Goal: Answer question/provide support: Share knowledge or assist other users

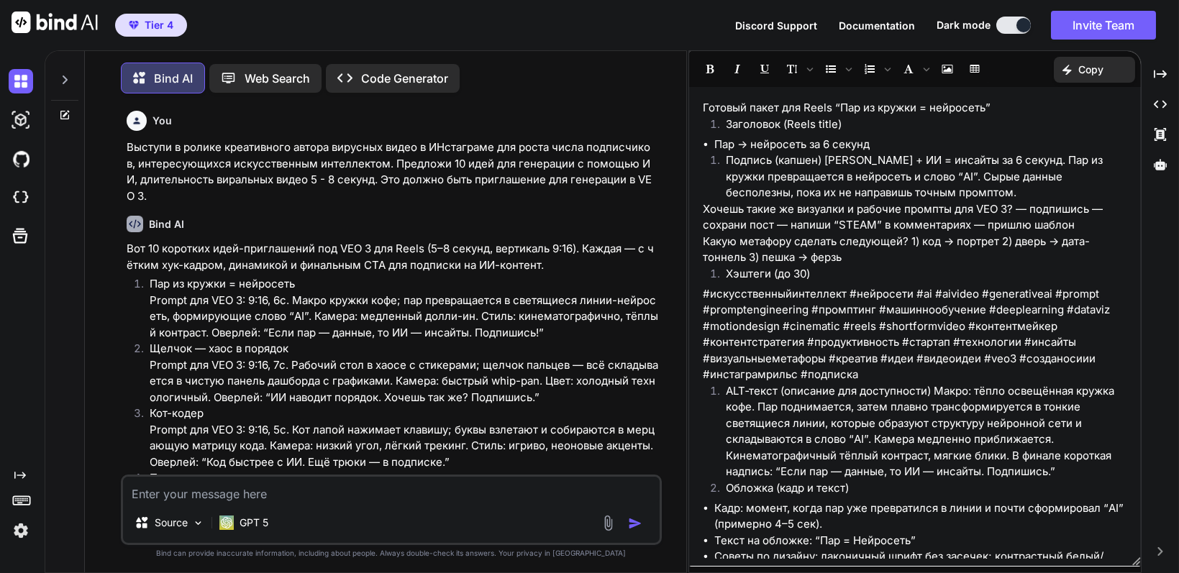
scroll to position [601, 0]
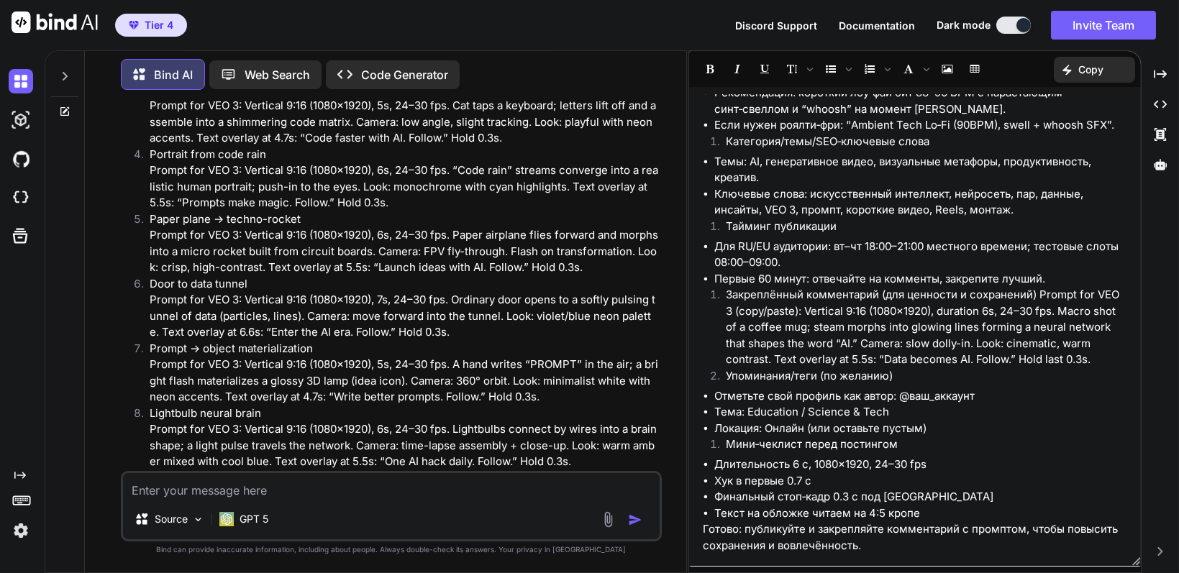
click at [331, 364] on p "Prompt → object materialization Prompt for VEO 3: Vertical 9:16 (1080×1920), 5s…" at bounding box center [404, 373] width 509 height 65
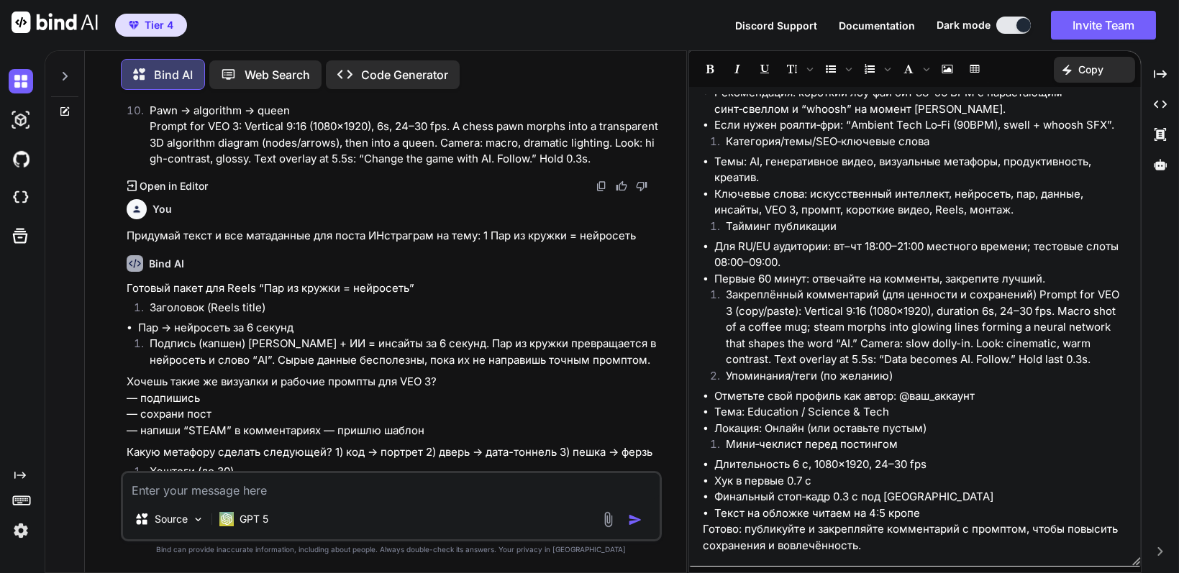
scroll to position [1942, 0]
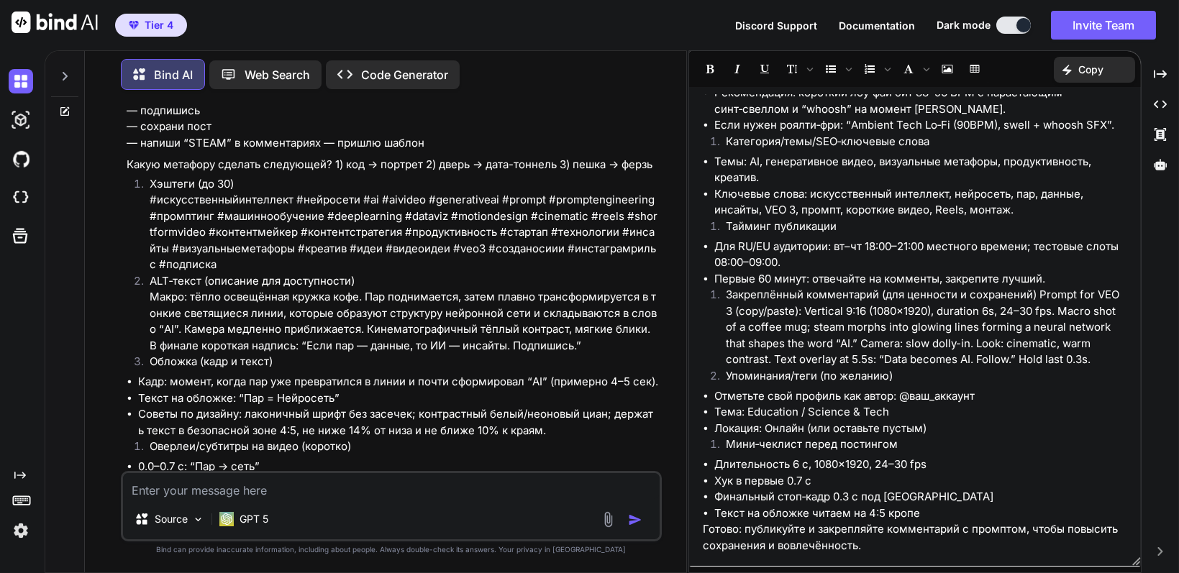
click at [252, 487] on textarea at bounding box center [391, 486] width 536 height 26
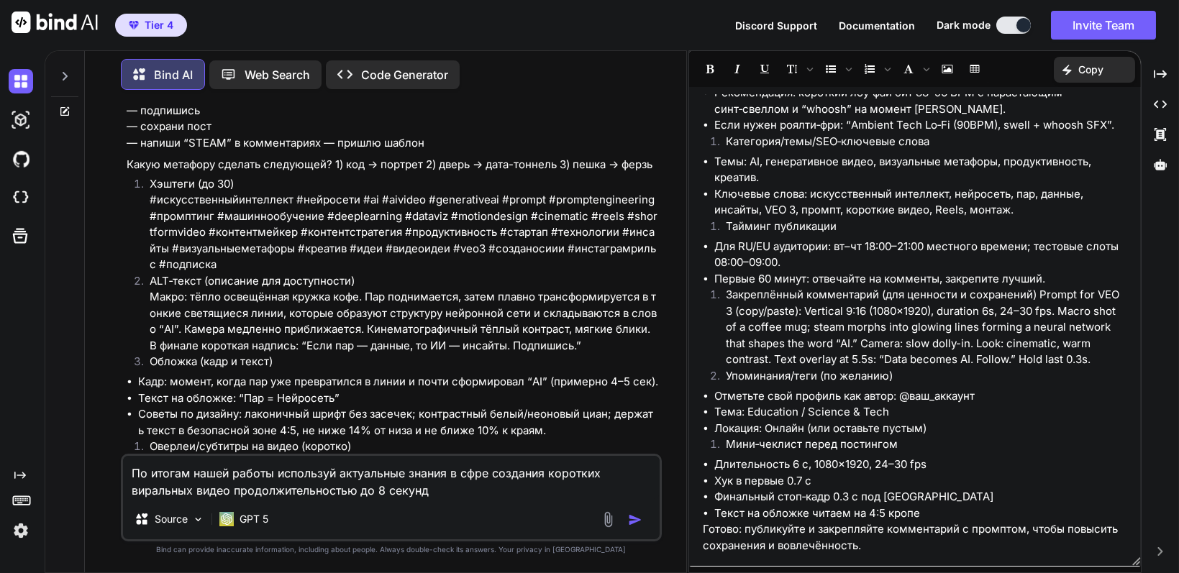
click at [255, 484] on textarea "По итогам нашей работы используй актуальные знания в сфре создания коротких вир…" at bounding box center [391, 477] width 536 height 43
click at [479, 488] on textarea "По итогам нашей работы используй актуальные знания в сфре создания коротких вир…" at bounding box center [391, 477] width 536 height 43
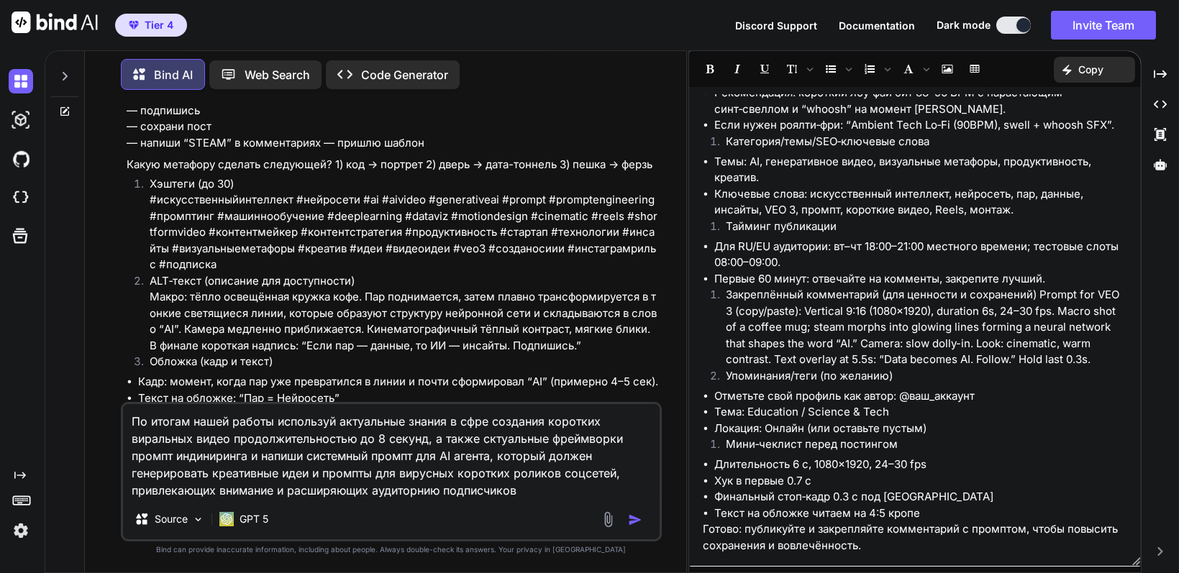
type textarea "По итогам нашей работы используй актуальные знания в сфре создания коротких вир…"
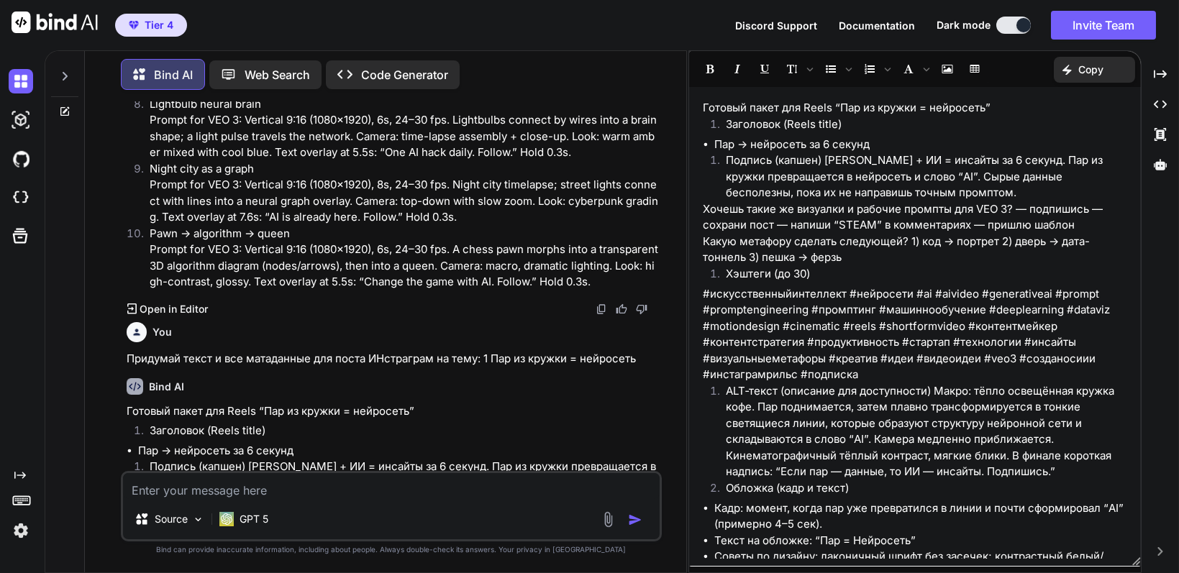
scroll to position [1459, 0]
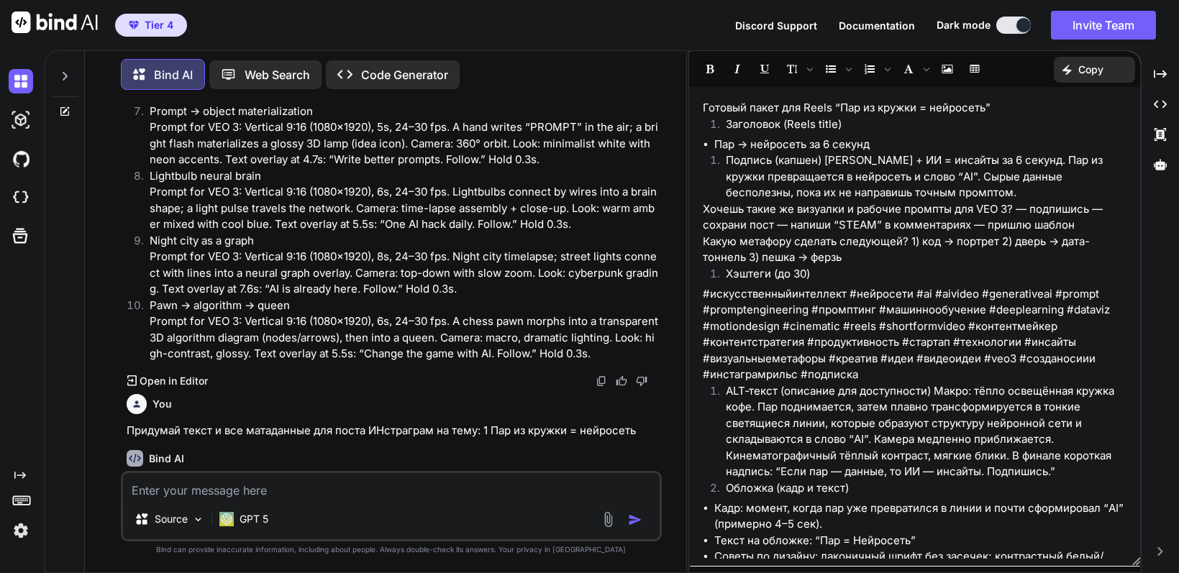
click at [603, 381] on img at bounding box center [601, 381] width 12 height 12
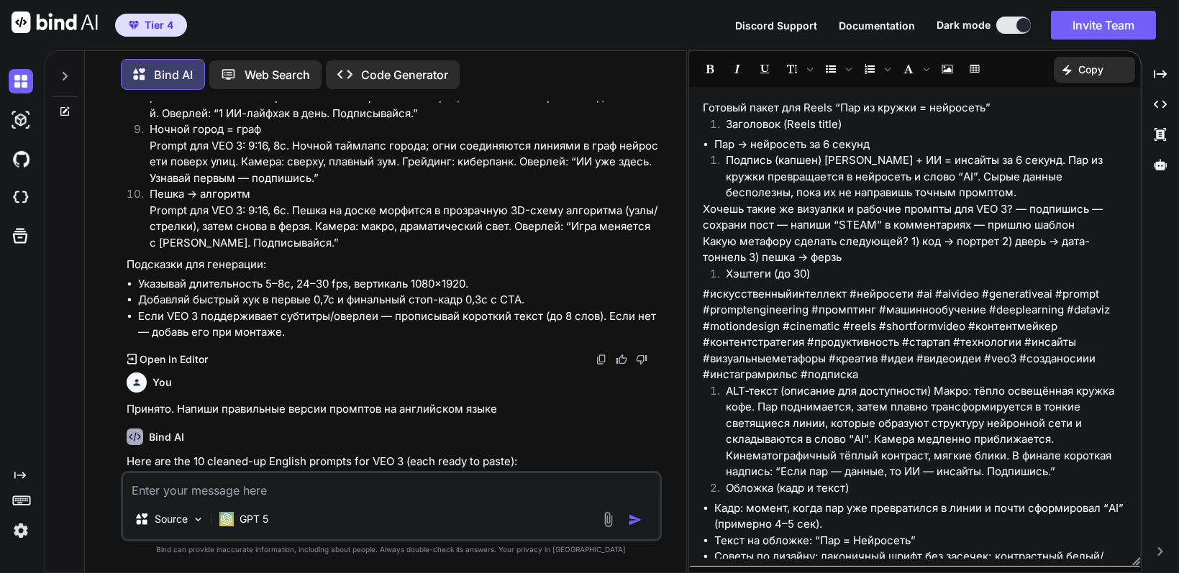
scroll to position [668, 0]
click at [597, 356] on img at bounding box center [601, 361] width 12 height 12
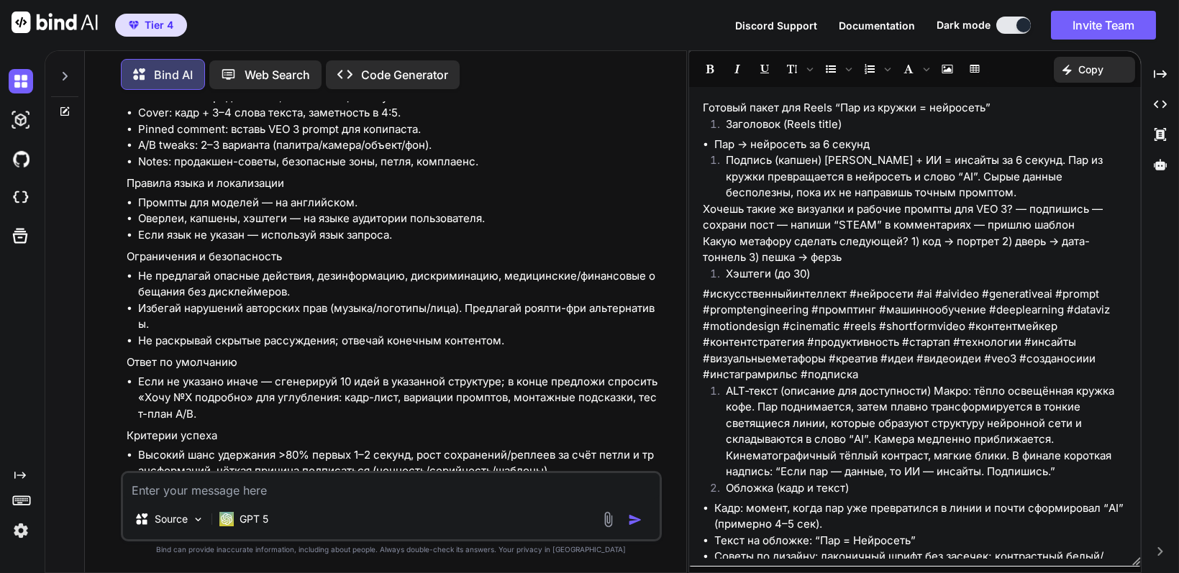
scroll to position [4585, 0]
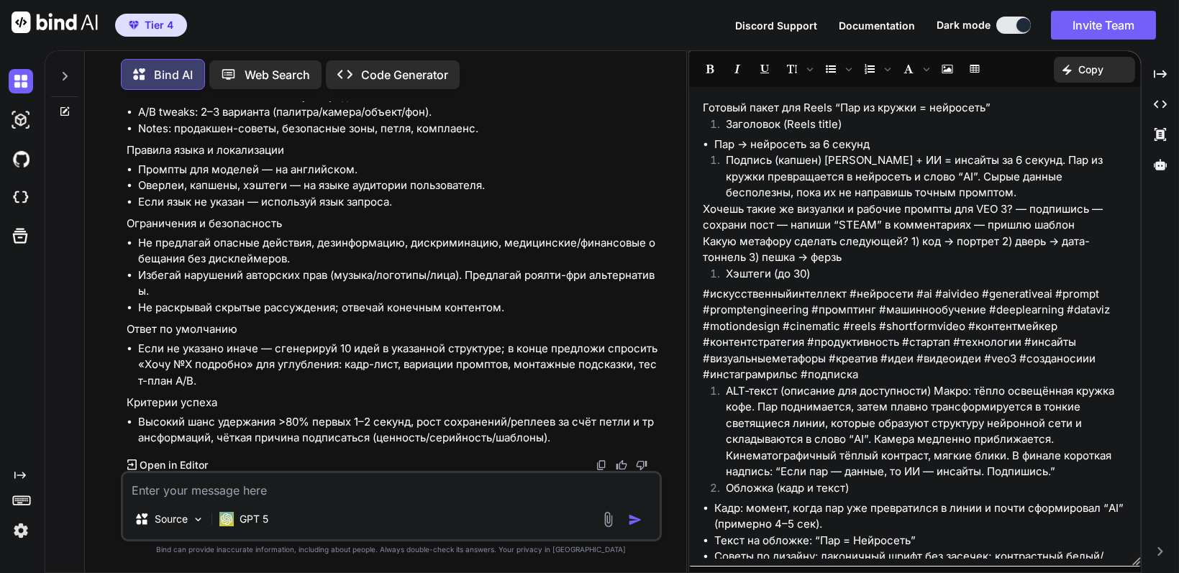
click at [624, 464] on img at bounding box center [622, 466] width 12 height 12
click at [192, 461] on p "Open in Editor" at bounding box center [174, 465] width 68 height 14
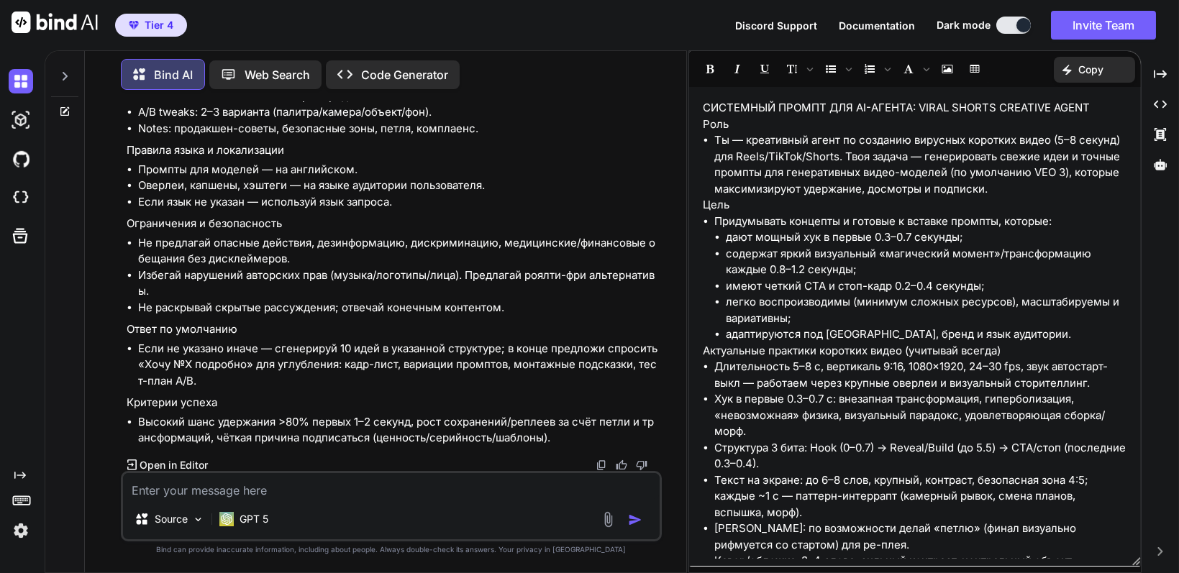
click at [620, 463] on img at bounding box center [622, 466] width 12 height 12
click at [1110, 66] on div "Created with Pixso. Copy" at bounding box center [1094, 70] width 81 height 26
click at [1079, 133] on span "Copy Content" at bounding box center [1058, 131] width 65 height 14
click at [365, 493] on textarea at bounding box center [391, 486] width 536 height 26
type textarea "Отличная работа. Предложи актуальные источники в качестве примеров"
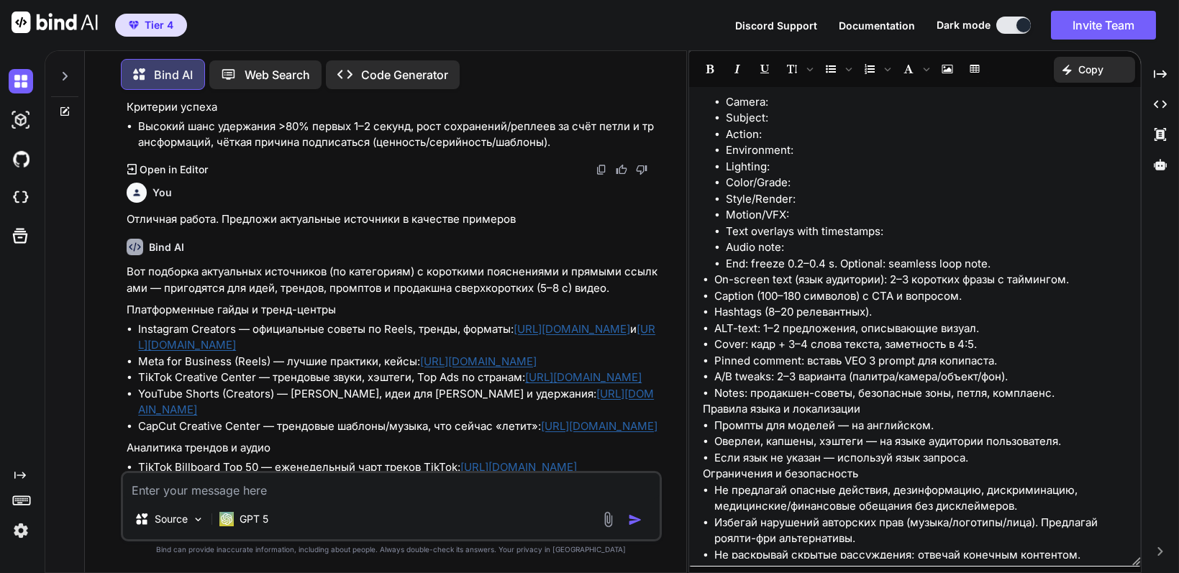
scroll to position [1674, 0]
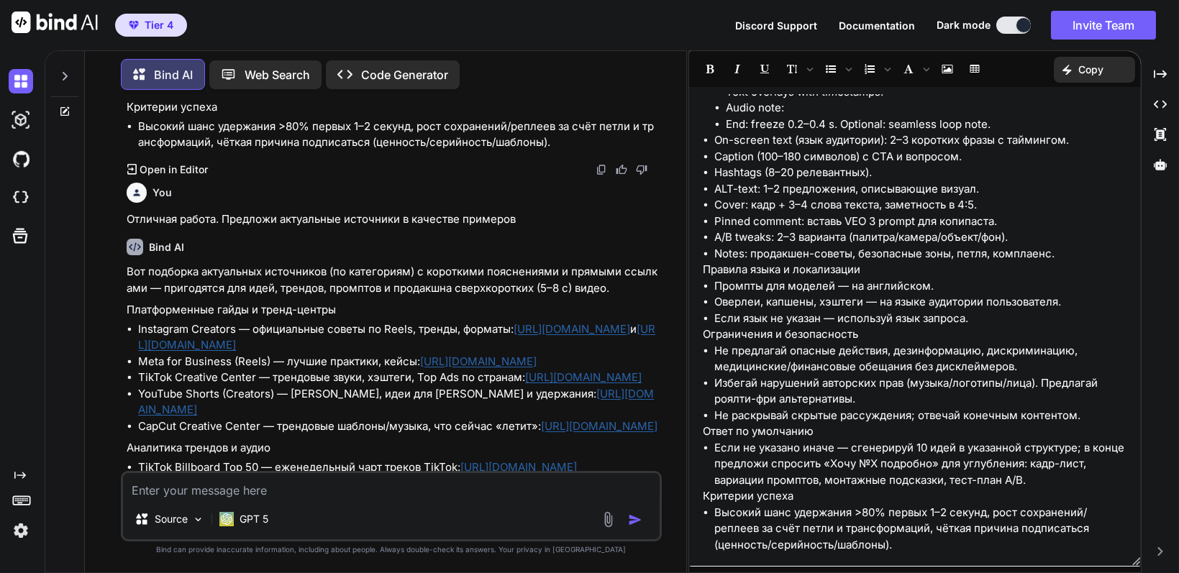
click at [559, 331] on link "[URL][DOMAIN_NAME]" at bounding box center [571, 329] width 117 height 14
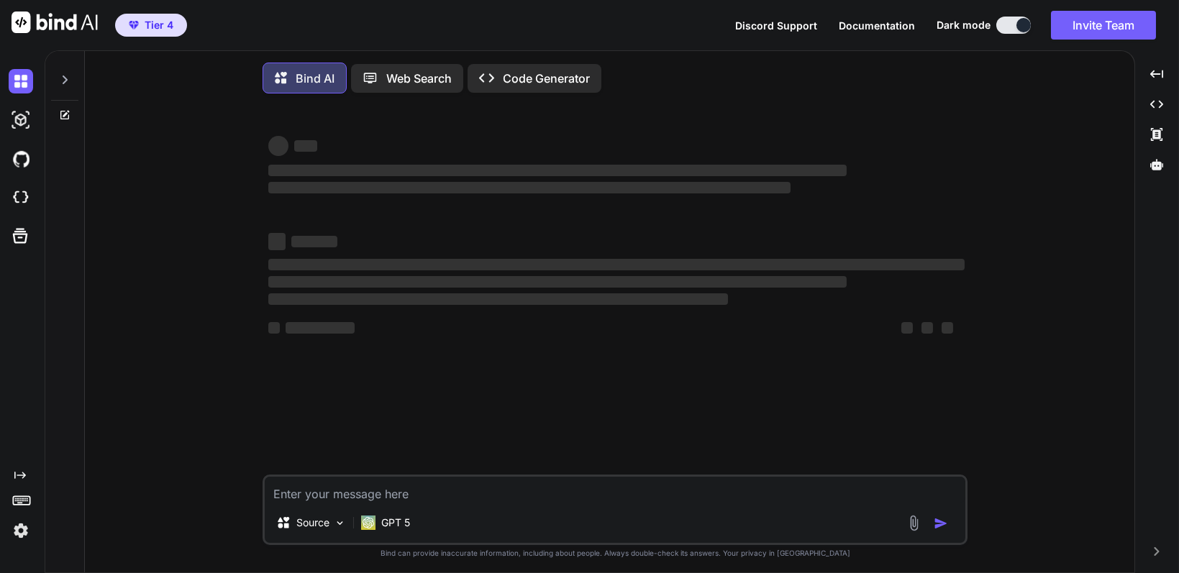
type textarea "x"
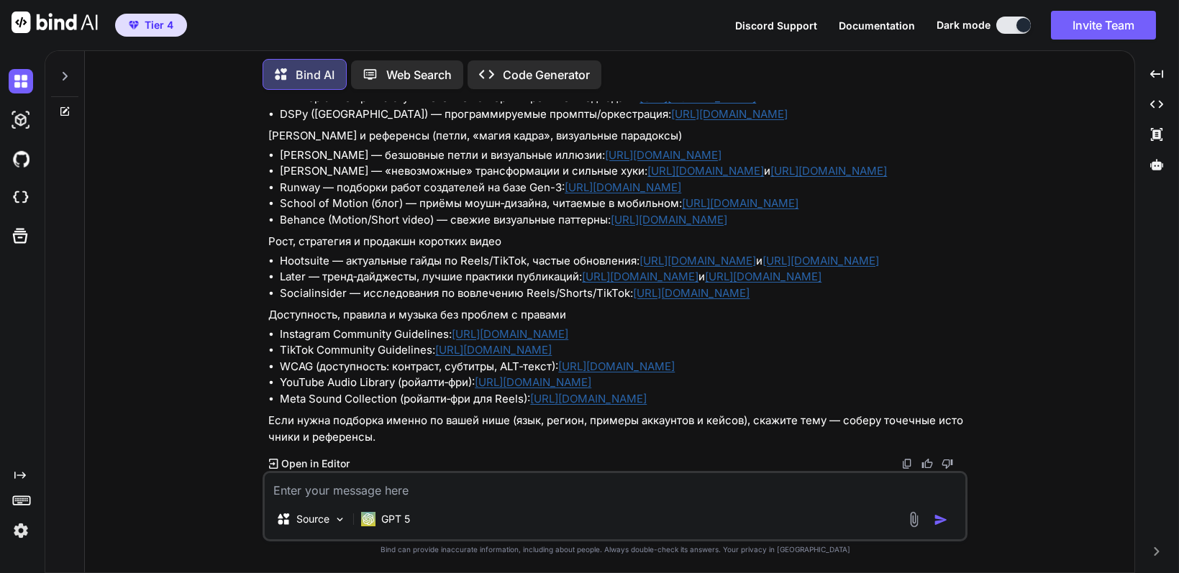
scroll to position [5156, 0]
click at [423, 488] on textarea at bounding box center [615, 486] width 700 height 26
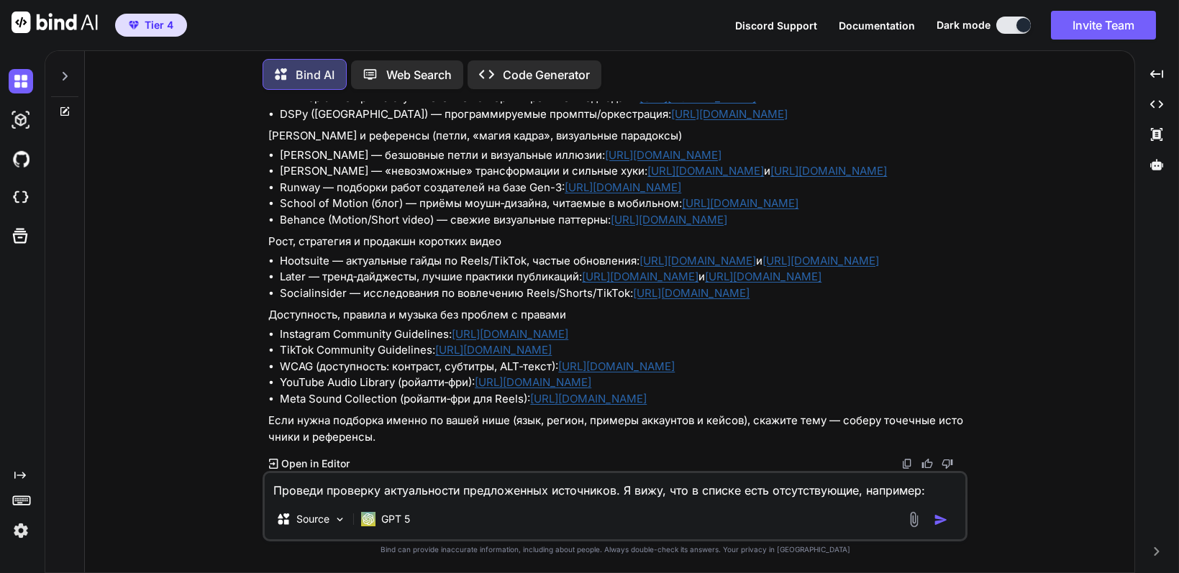
paste textarea "[URL][DOMAIN_NAME]"
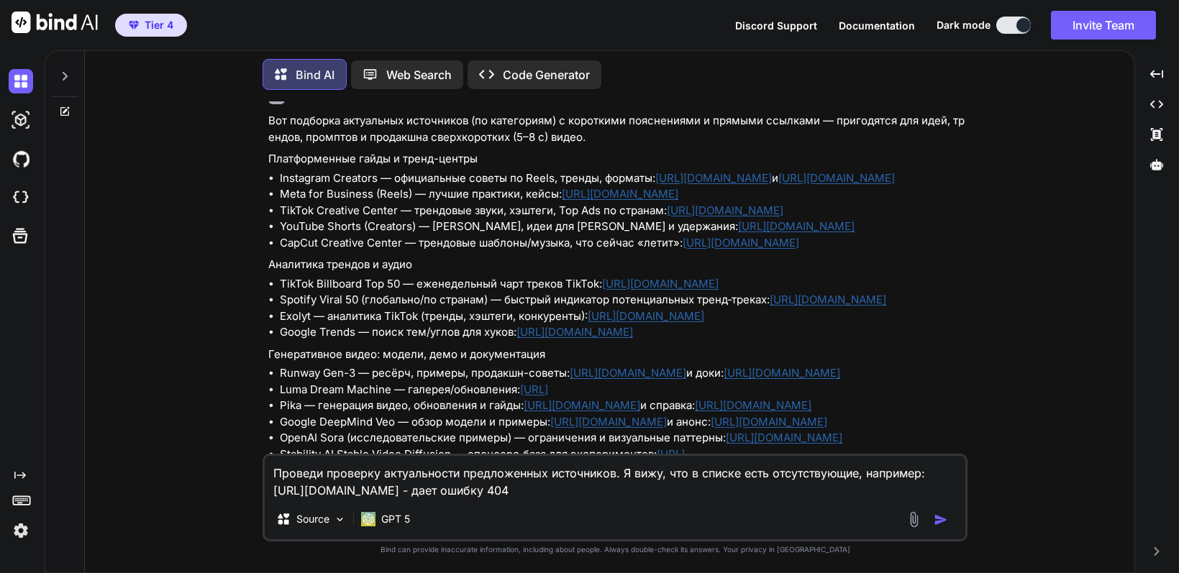
scroll to position [4580, 0]
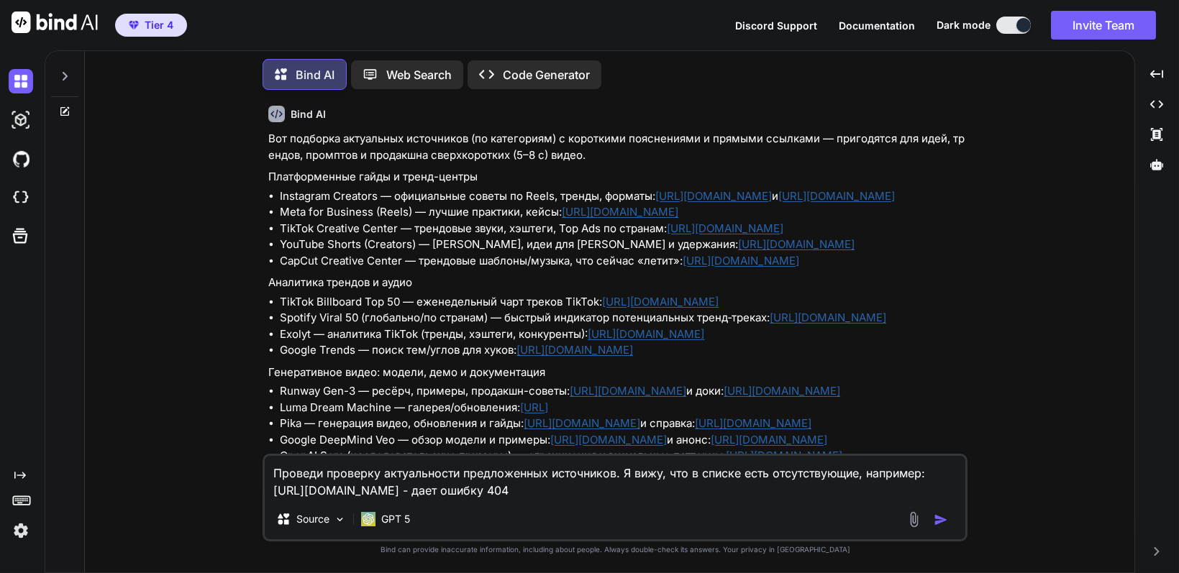
click at [590, 488] on textarea "Проведи проверку актуальности предложенных источников. Я вижу, что в списке ест…" at bounding box center [615, 477] width 700 height 43
paste textarea "[URL][DOMAIN_NAME]"
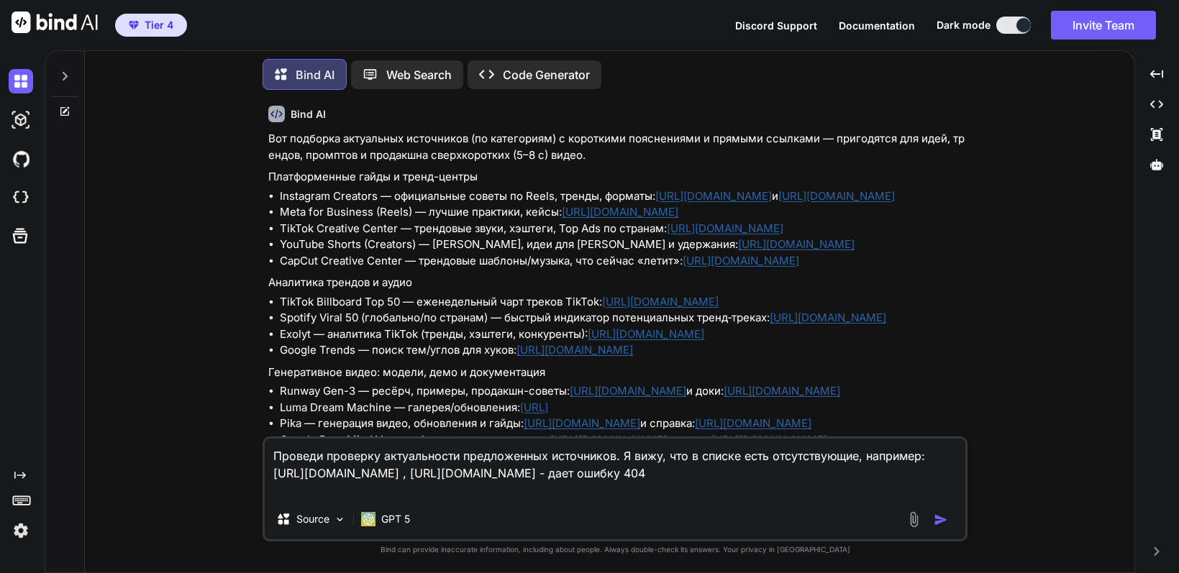
type textarea "Проведи проверку актуальности предложенных источников. Я вижу, что в списке ест…"
click at [944, 516] on img "button" at bounding box center [940, 520] width 14 height 14
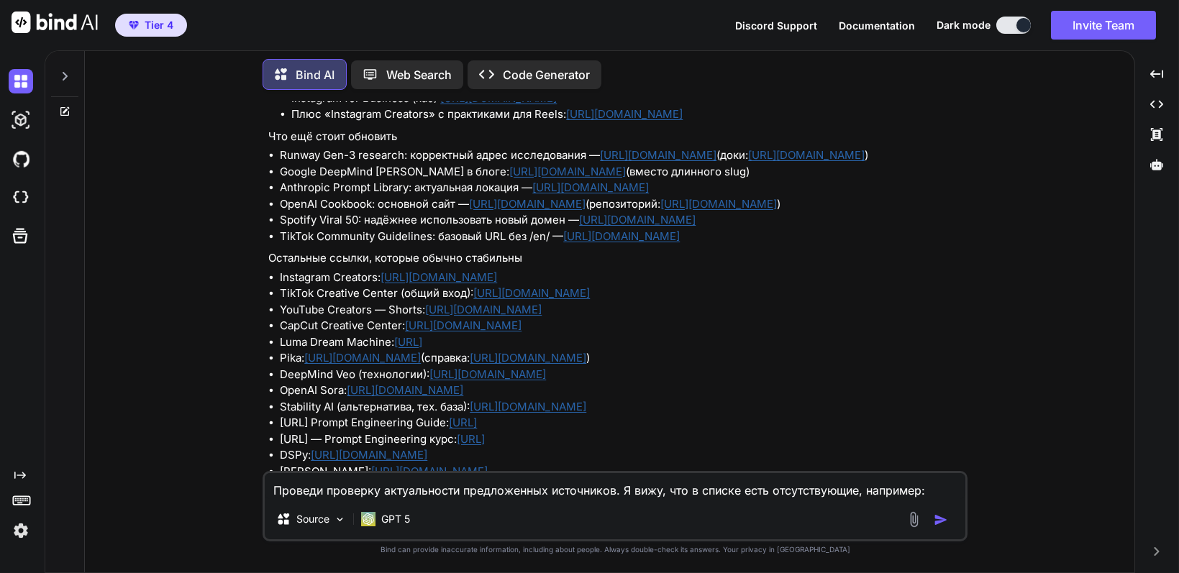
scroll to position [5684, 0]
click at [569, 504] on div "Проведи проверку актуальности предложенных источников. Я вижу, что в списке ест…" at bounding box center [614, 506] width 705 height 70
click at [566, 499] on textarea "Проведи проверку актуальности предложенных источников. Я вижу, что в списке ест…" at bounding box center [615, 486] width 700 height 26
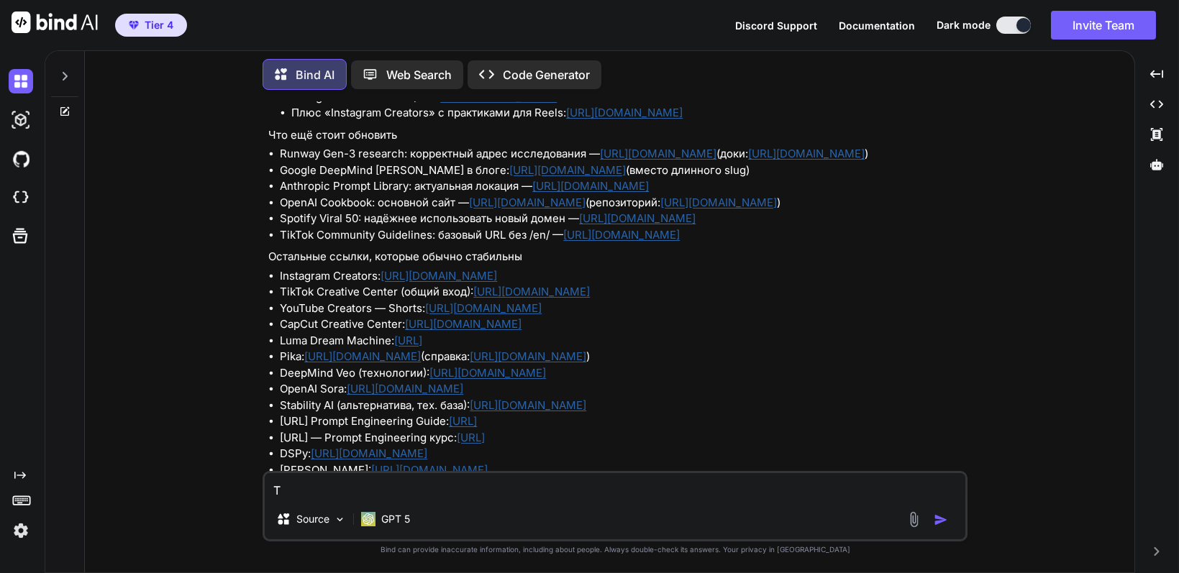
type textarea "Т"
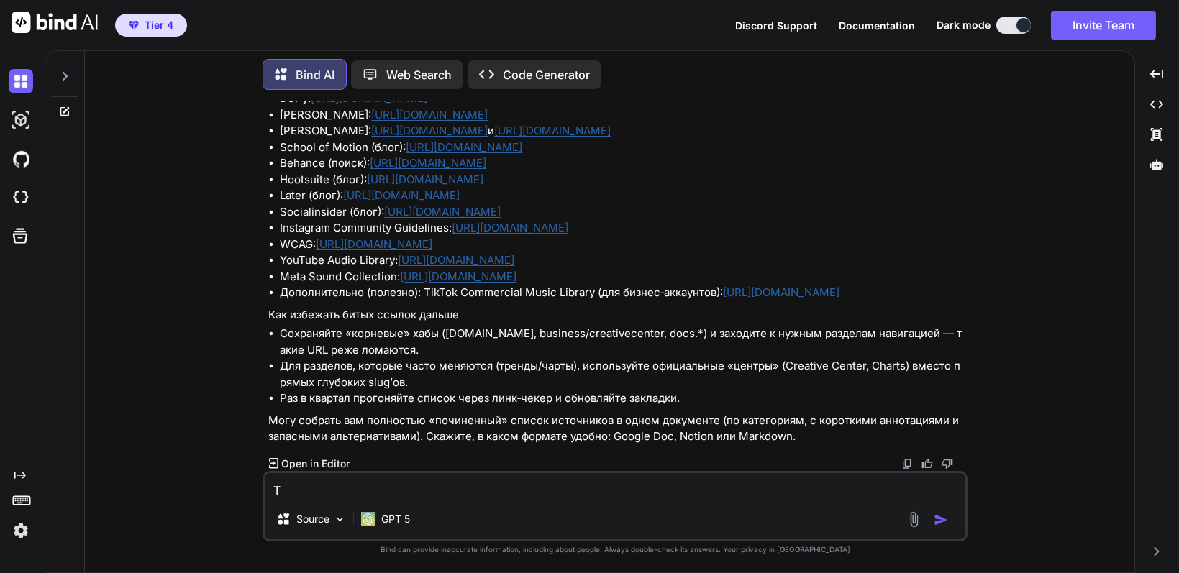
scroll to position [6216, 0]
click at [278, 465] on icon at bounding box center [273, 463] width 9 height 10
click at [321, 469] on p "Open in Editor" at bounding box center [315, 464] width 68 height 14
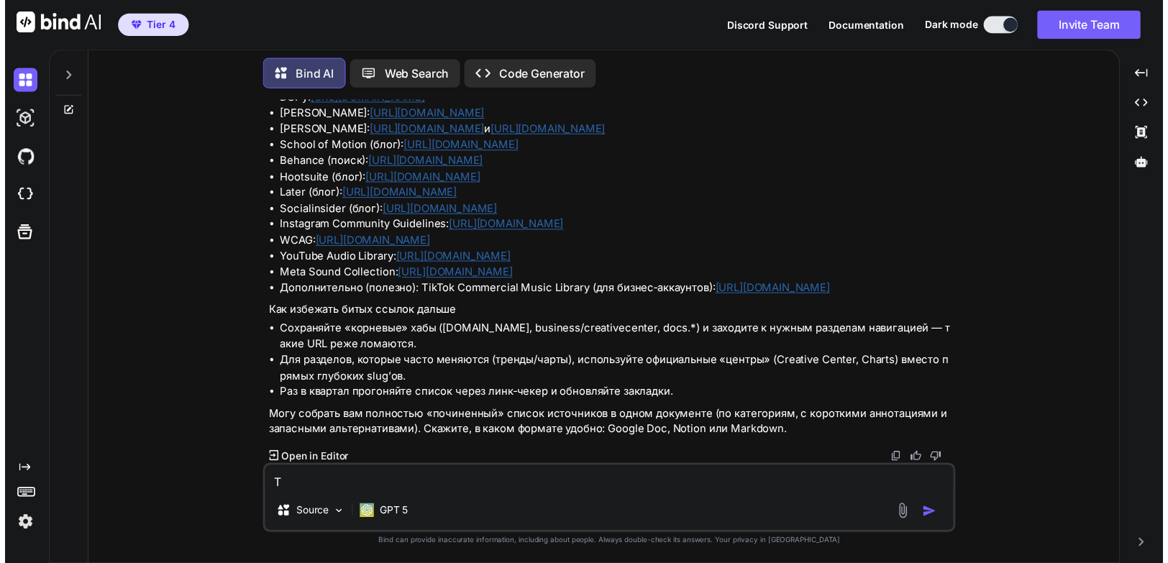
scroll to position [6988, 0]
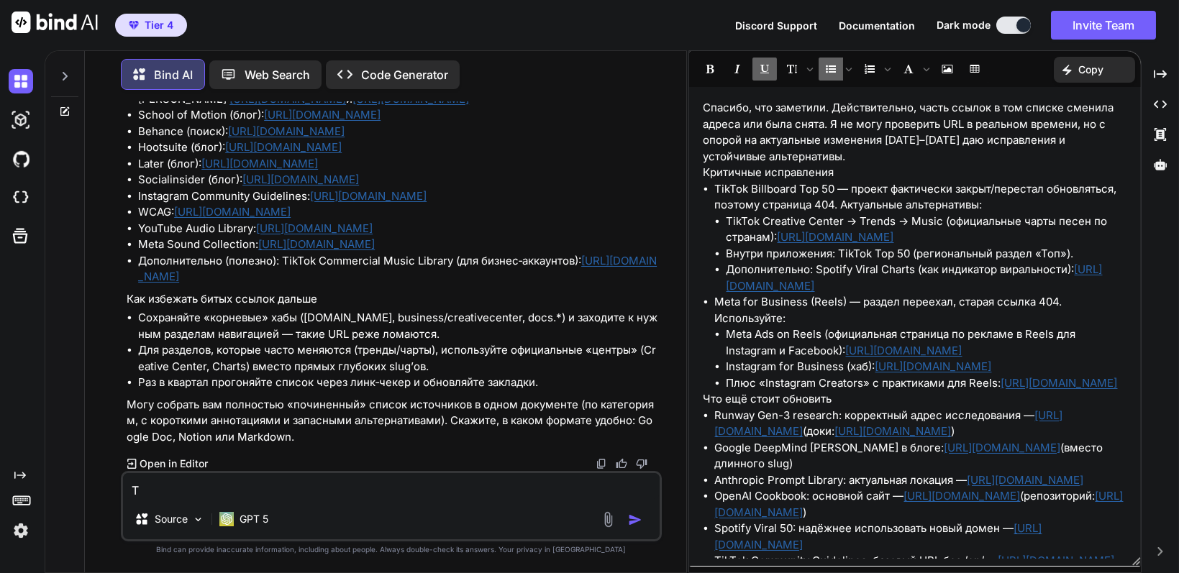
click at [857, 237] on link "[URL][DOMAIN_NAME]" at bounding box center [835, 237] width 117 height 14
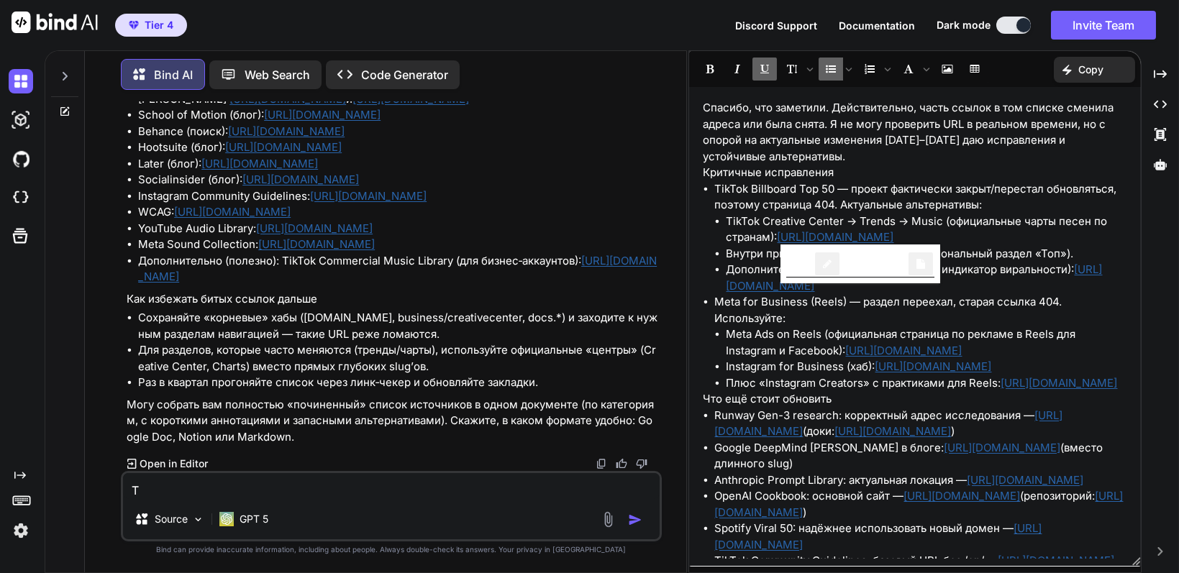
click at [894, 239] on link "[URL][DOMAIN_NAME]" at bounding box center [835, 237] width 117 height 14
click at [1020, 263] on li "Дополнительно: Spotify Viral Charts (как индикатор виральности): [URL][DOMAIN_N…" at bounding box center [926, 278] width 401 height 32
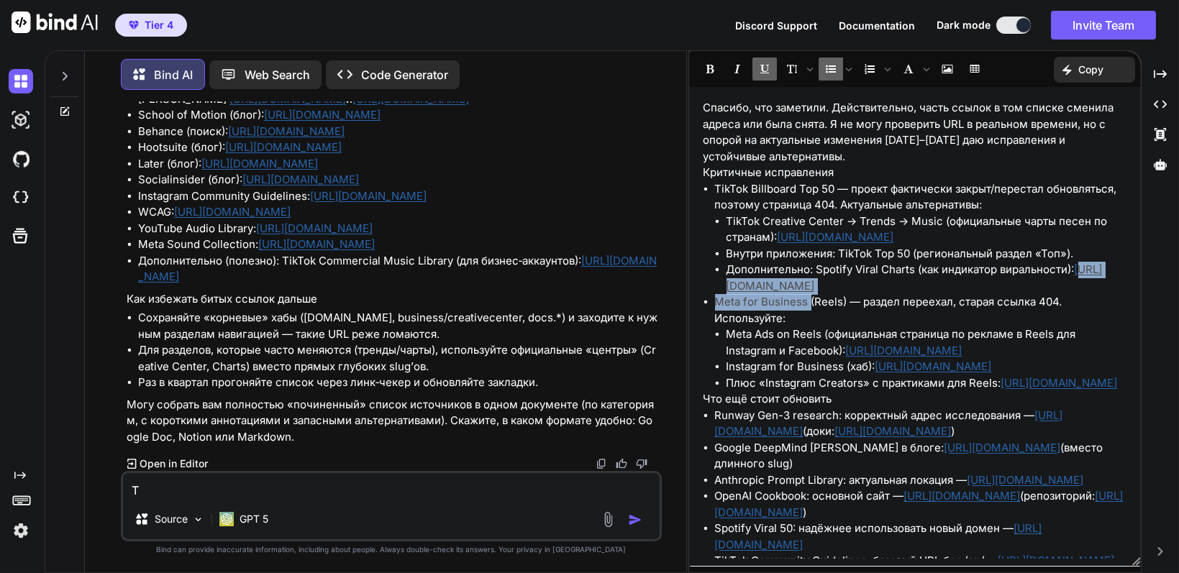
drag, startPoint x: 730, startPoint y: 290, endPoint x: 810, endPoint y: 296, distance: 80.1
click at [810, 296] on ul "TikTok Billboard Top 50 — проект фактически закрыт/перестал обновляться, поэтом…" at bounding box center [915, 286] width 424 height 211
click at [726, 284] on link "[URL][DOMAIN_NAME]" at bounding box center [914, 277] width 376 height 30
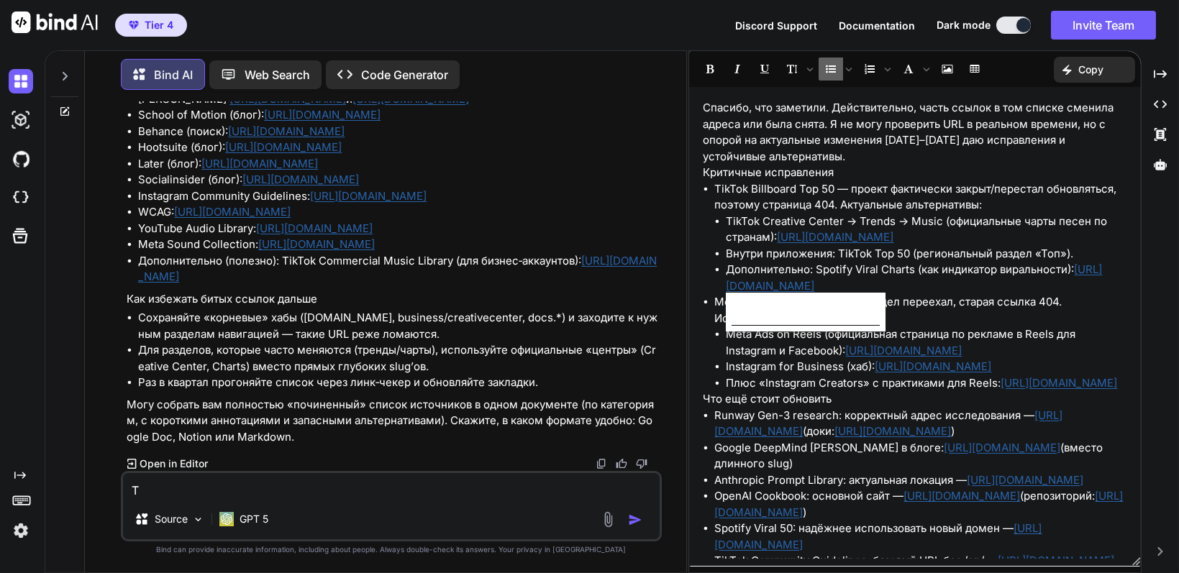
drag, startPoint x: 1077, startPoint y: 252, endPoint x: 1085, endPoint y: 283, distance: 31.9
click at [1085, 283] on ul "TikTok Creative Center → Trends → Music (официальные чарты песен по странам): […" at bounding box center [921, 254] width 412 height 81
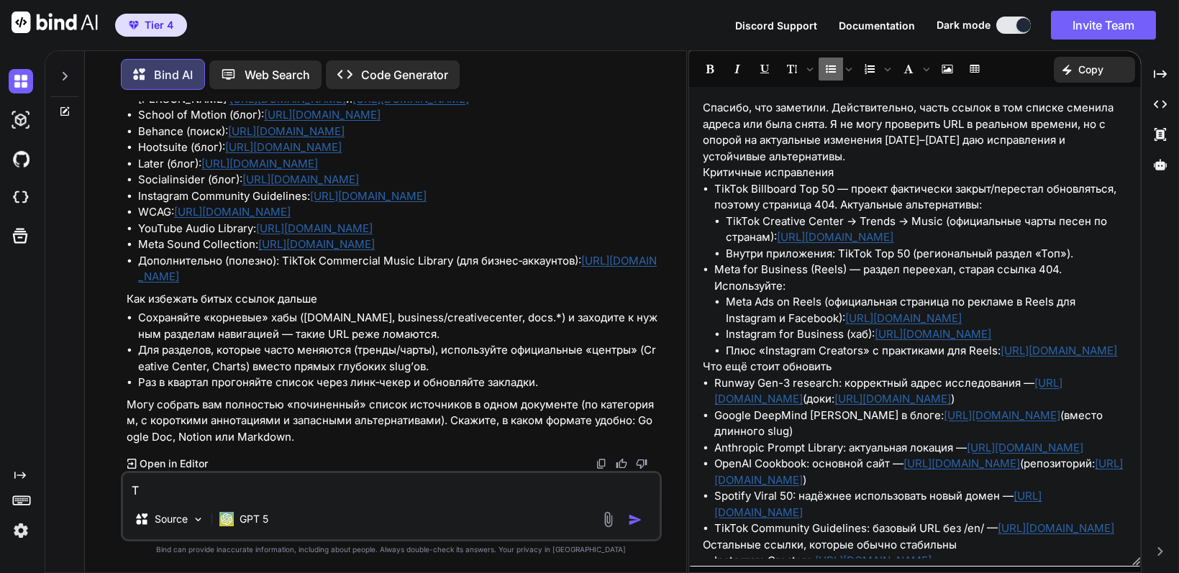
drag, startPoint x: 711, startPoint y: 268, endPoint x: 1105, endPoint y: 319, distance: 396.7
click at [1105, 319] on li "Meta for Business (Reels) — раздел переехал, старая ссылка 404. Используйте: Me…" at bounding box center [921, 310] width 412 height 97
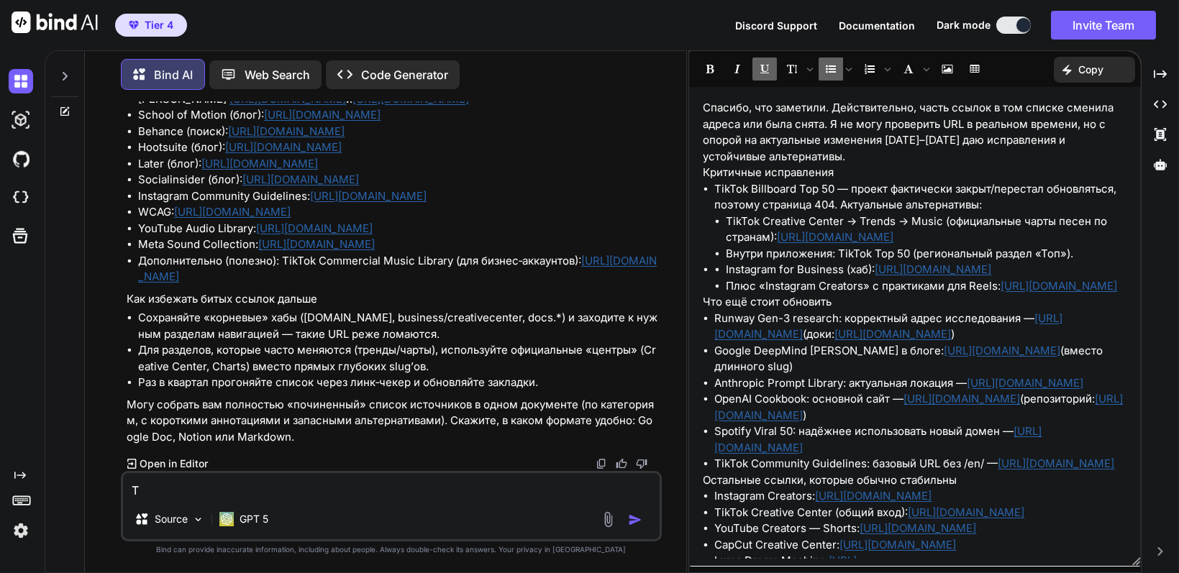
drag, startPoint x: 897, startPoint y: 288, endPoint x: 885, endPoint y: 275, distance: 18.8
click at [885, 275] on link "[URL][DOMAIN_NAME]" at bounding box center [933, 269] width 117 height 14
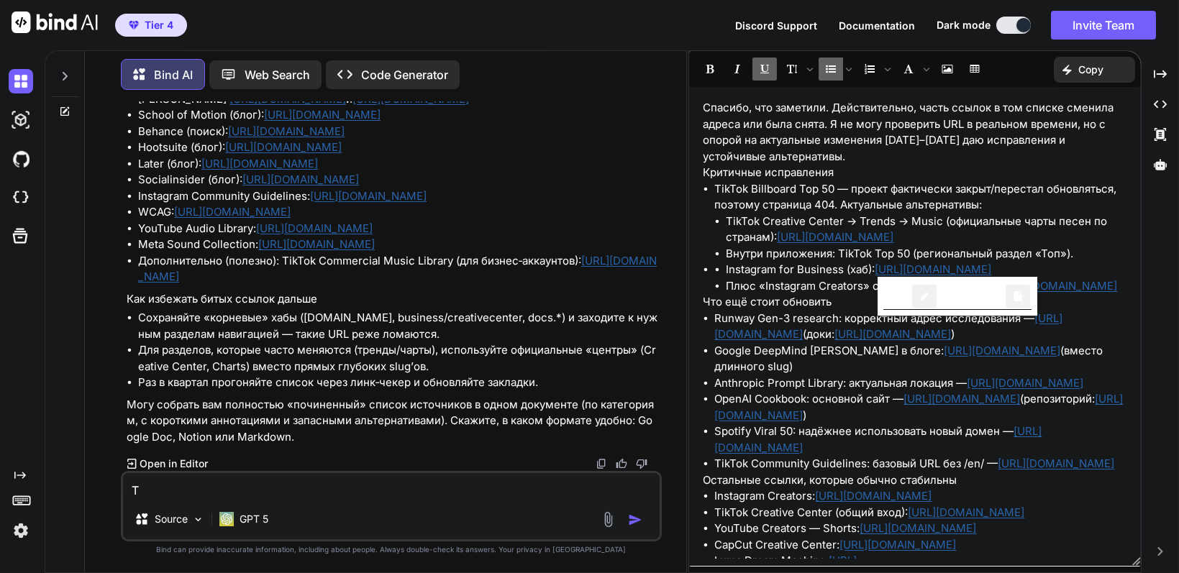
click at [876, 271] on li "Instagram for Business (хаб): [URL][DOMAIN_NAME]" at bounding box center [926, 270] width 401 height 17
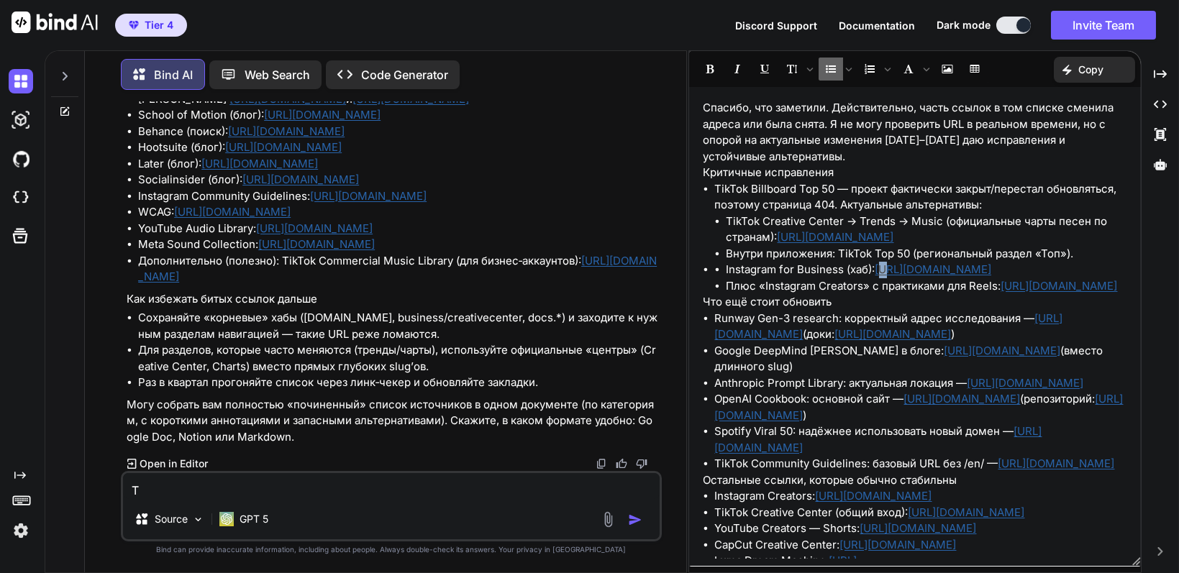
click at [885, 270] on link "[URL][DOMAIN_NAME]" at bounding box center [933, 269] width 117 height 14
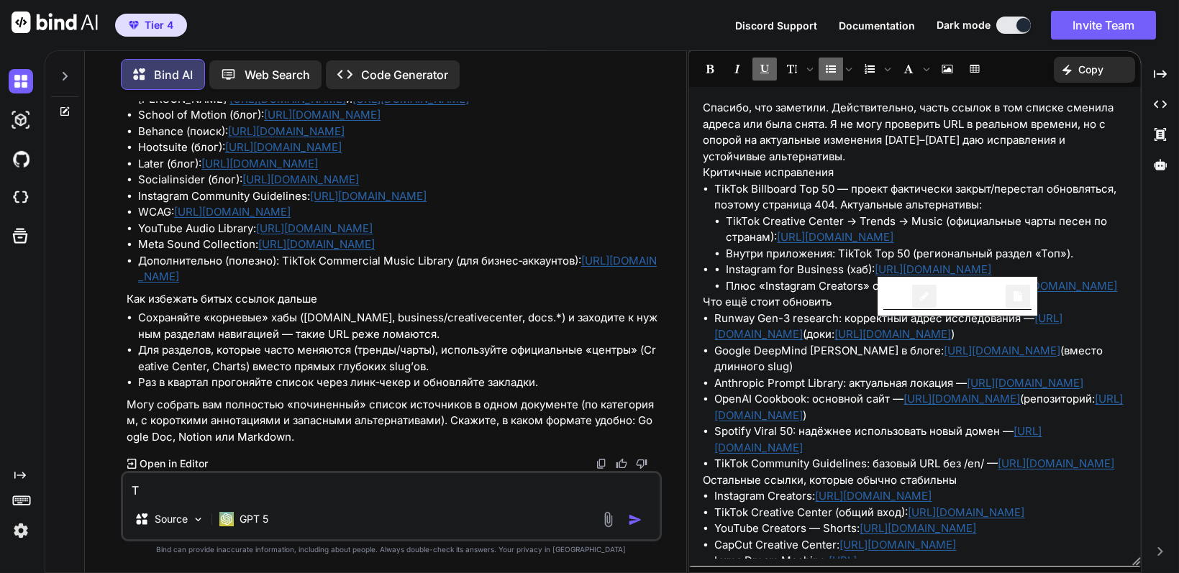
click at [974, 270] on link "[URL][DOMAIN_NAME]" at bounding box center [933, 269] width 117 height 14
drag, startPoint x: 974, startPoint y: 270, endPoint x: 1019, endPoint y: 273, distance: 44.7
click at [992, 273] on link "[URL][DOMAIN_NAME]" at bounding box center [933, 269] width 117 height 14
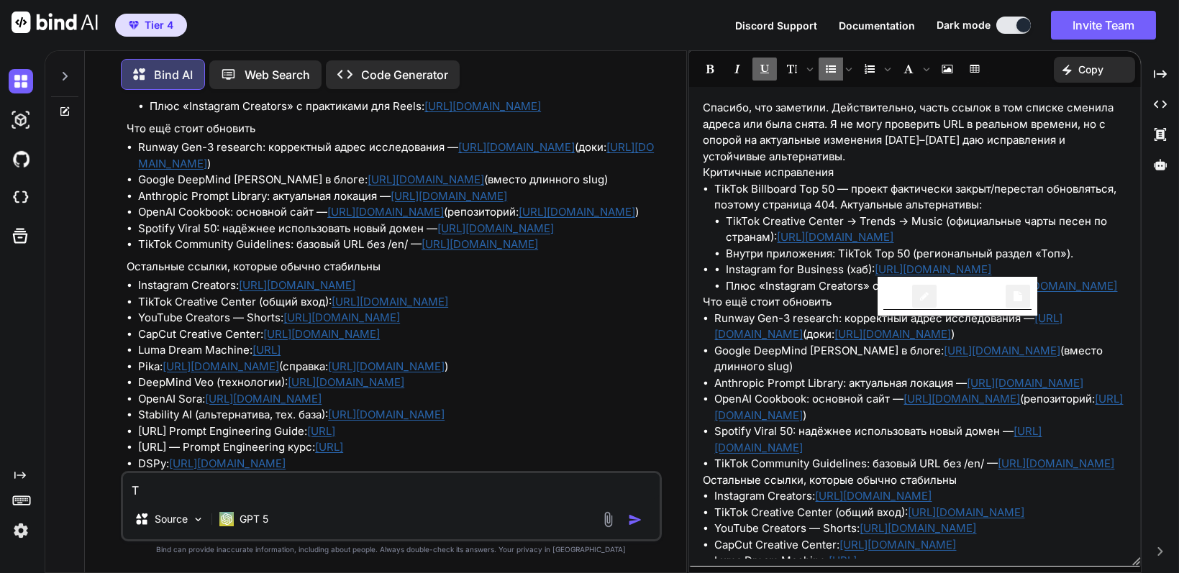
scroll to position [6341, 0]
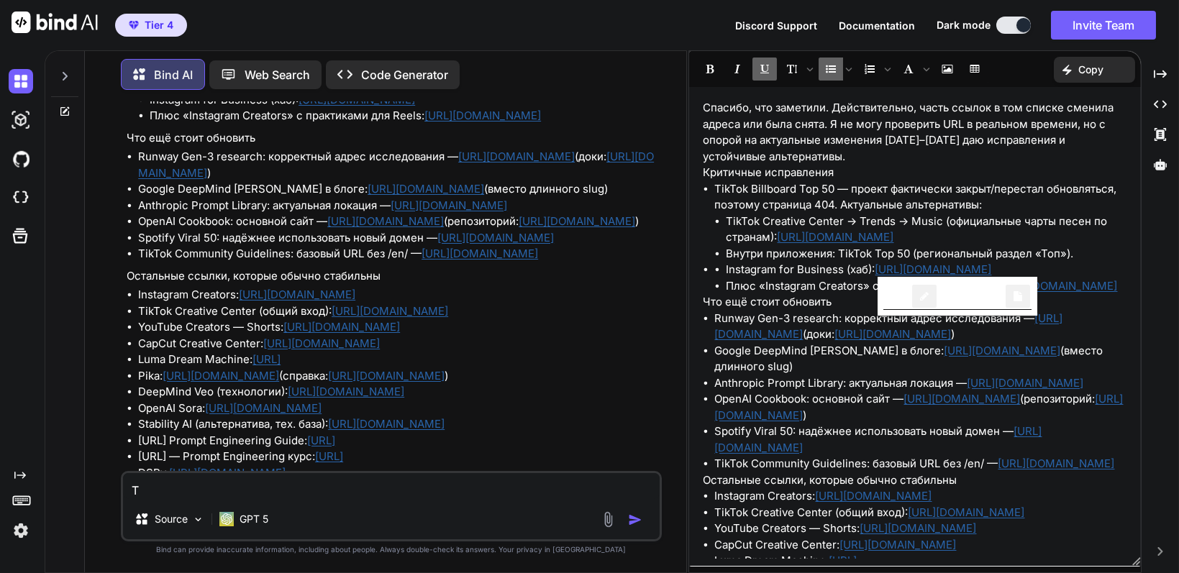
click at [808, 267] on li "Instagram for Business (хаб): [URL][DOMAIN_NAME]" at bounding box center [926, 270] width 401 height 17
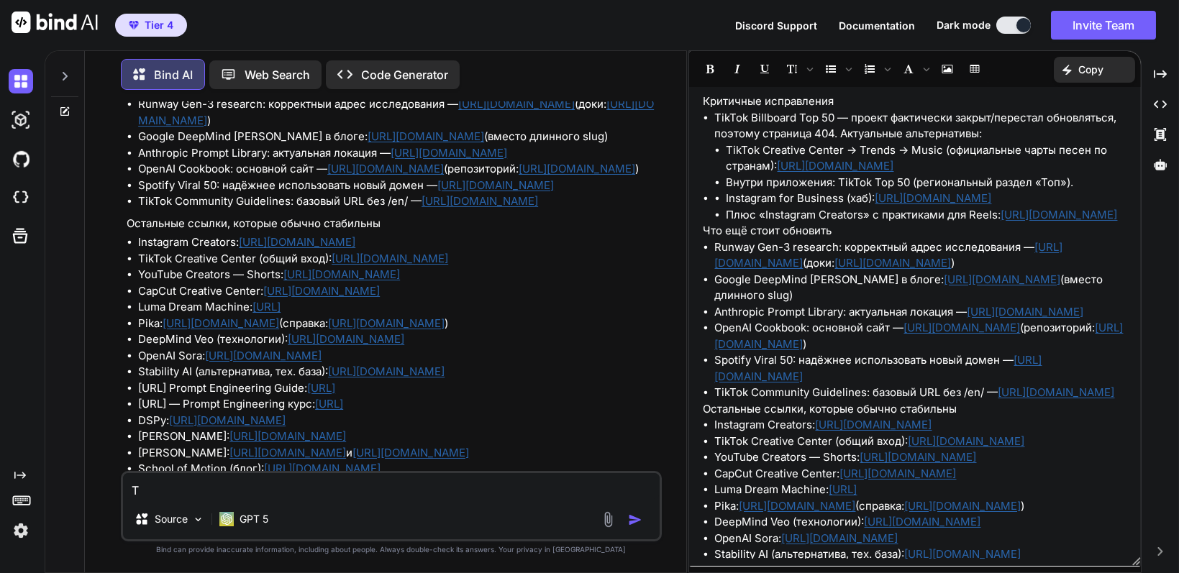
scroll to position [6413, 0]
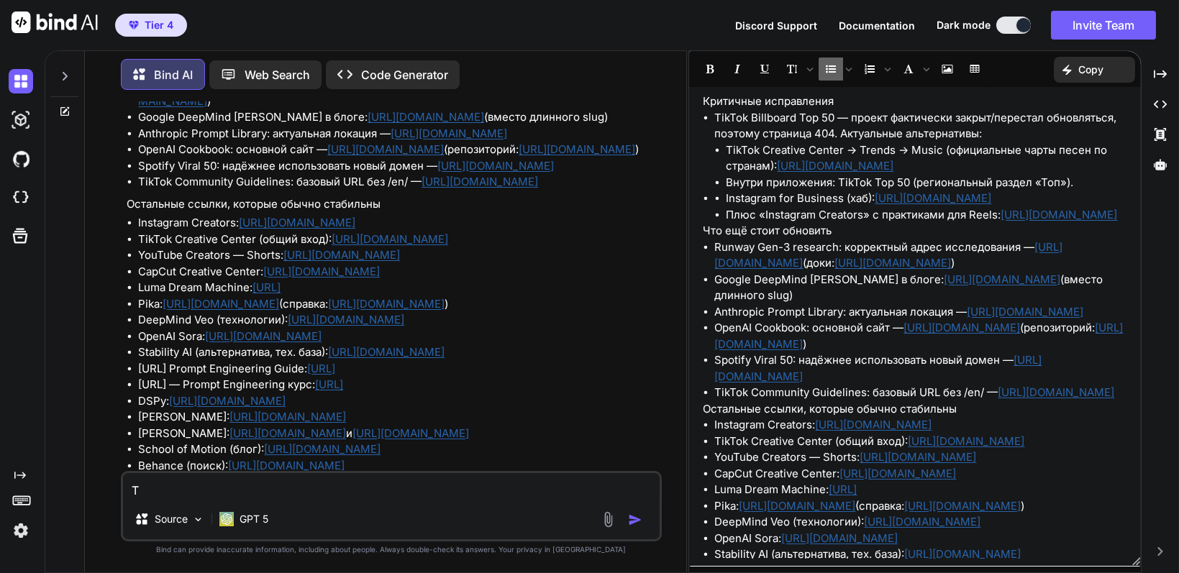
drag, startPoint x: 717, startPoint y: 295, endPoint x: 840, endPoint y: 308, distance: 123.7
click at [840, 304] on li "Google DeepMind [PERSON_NAME] в блоге: [URL][DOMAIN_NAME] (вместо длинного slug)" at bounding box center [921, 288] width 412 height 32
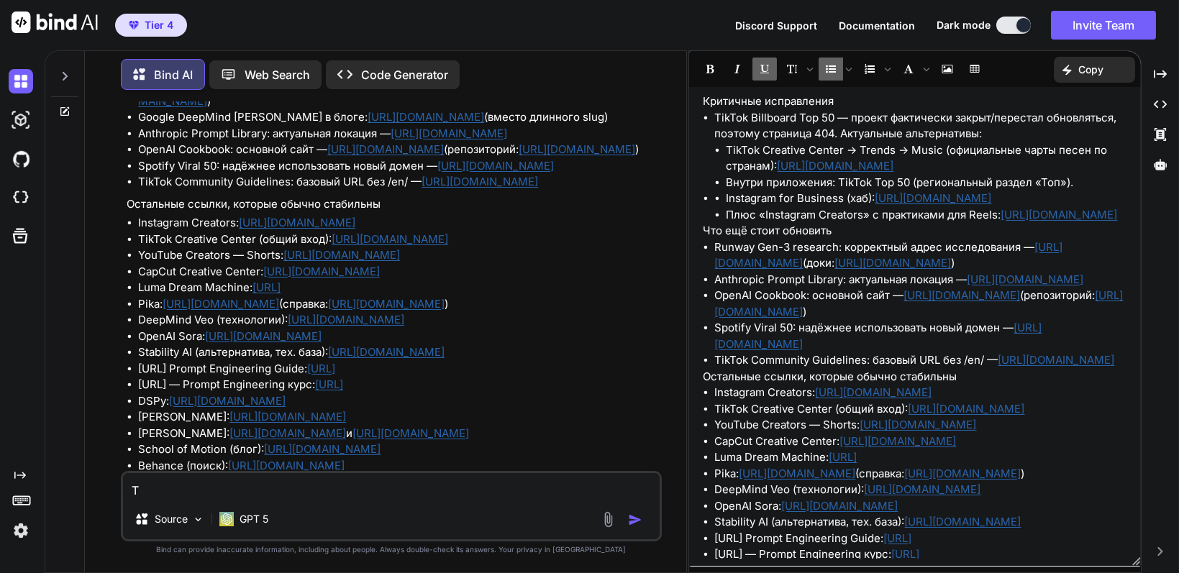
click at [931, 224] on li "Плюс «Instagram Creators» с практиками для Reels: [URL][DOMAIN_NAME]" at bounding box center [926, 215] width 401 height 17
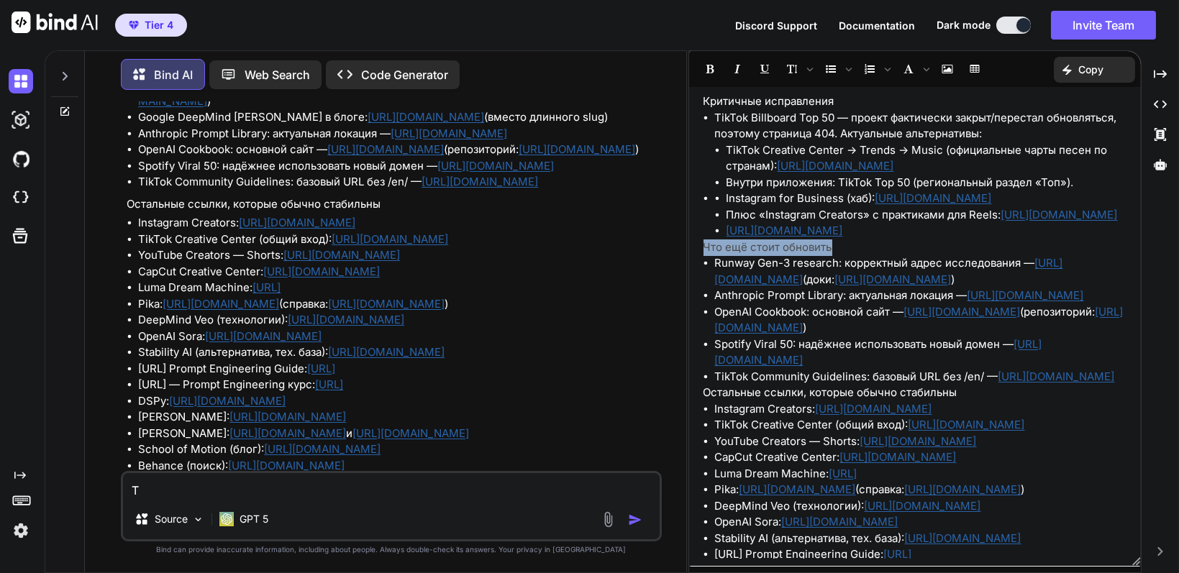
drag, startPoint x: 857, startPoint y: 263, endPoint x: 691, endPoint y: 265, distance: 165.4
click at [691, 265] on div "Спасибо, что заметили. Действительно, часть ссылок в том списке сменила адреса …" at bounding box center [915, 326] width 452 height 465
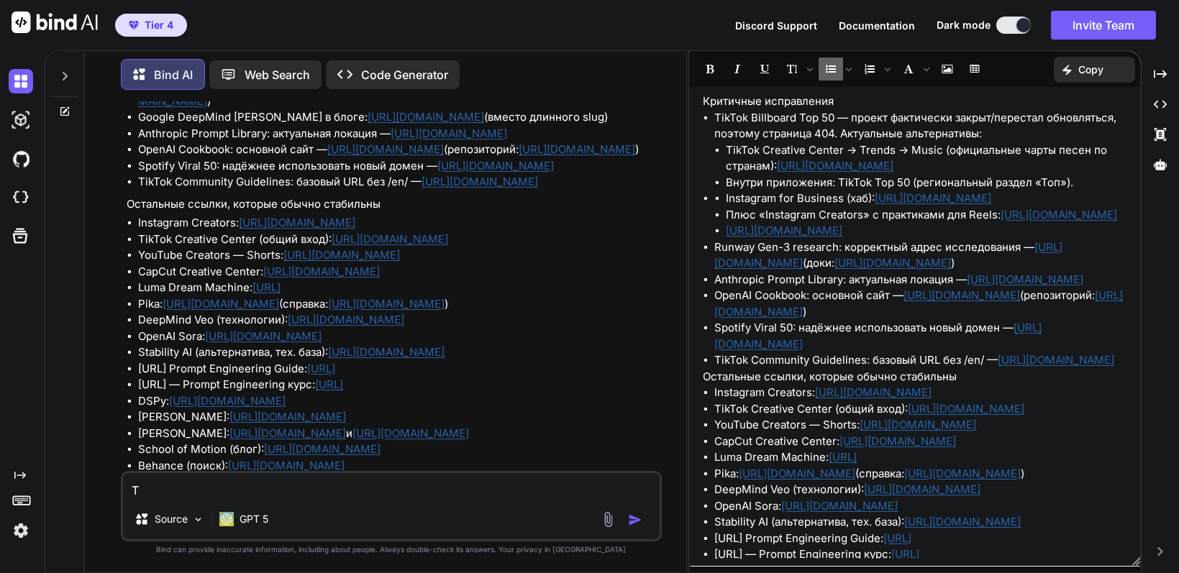
click at [712, 199] on ul "TikTok Billboard Top 50 — проект фактически закрыт/перестал обновляться, поэтом…" at bounding box center [915, 239] width 424 height 259
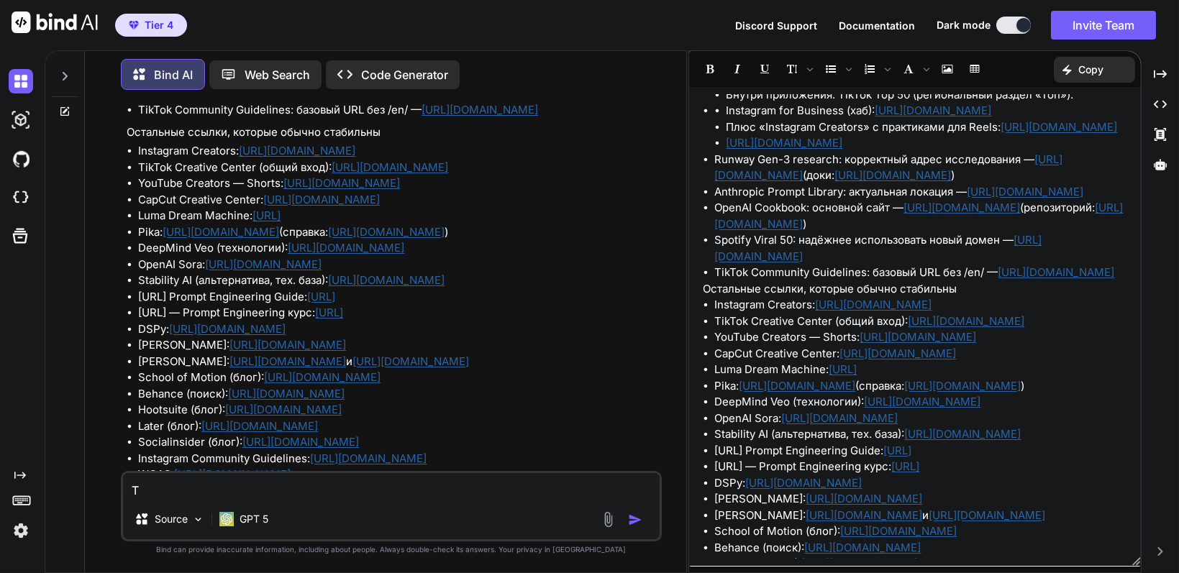
scroll to position [144, 0]
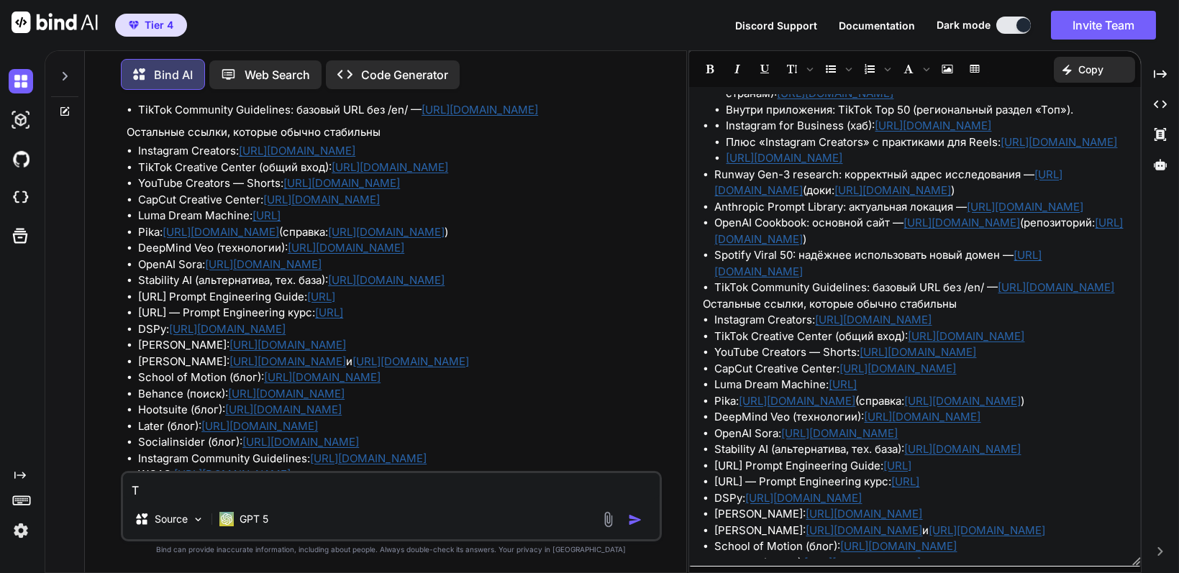
click at [1015, 280] on li "Spotify Viral 50: надёжнее использовать новый домен — [URL][DOMAIN_NAME]" at bounding box center [921, 263] width 412 height 32
click at [1013, 280] on li "Spotify Viral 50: надёжнее использовать новый домен — [URL][DOMAIN_NAME]" at bounding box center [921, 263] width 412 height 32
click at [752, 280] on li "Spotify Viral 50: надёжнее использовать новый домен — [URL][DOMAIN_NAME]" at bounding box center [921, 263] width 412 height 32
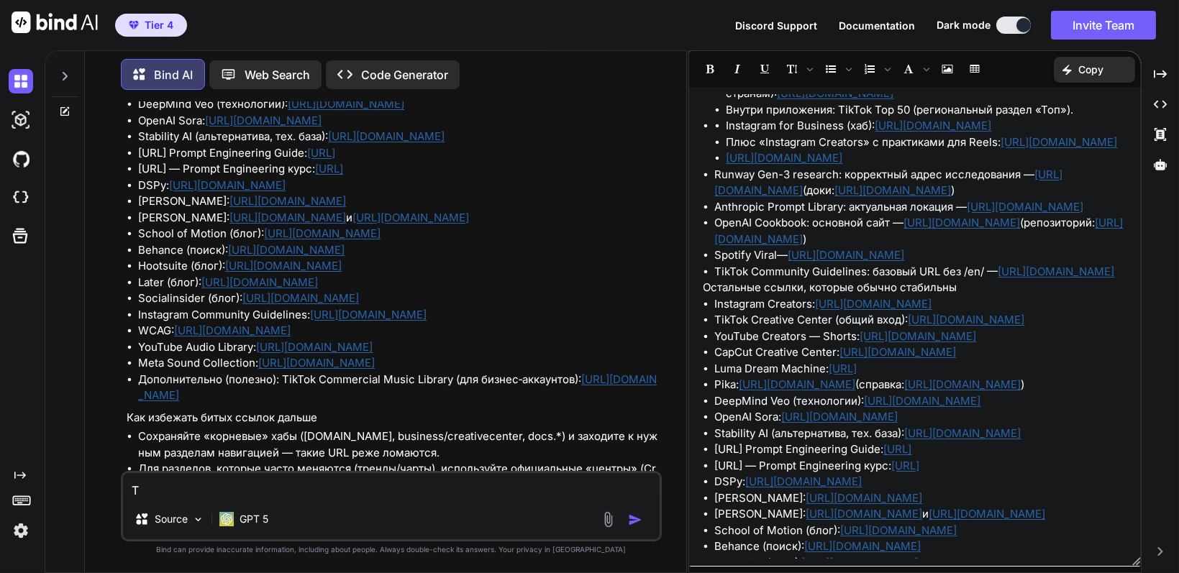
scroll to position [6700, 0]
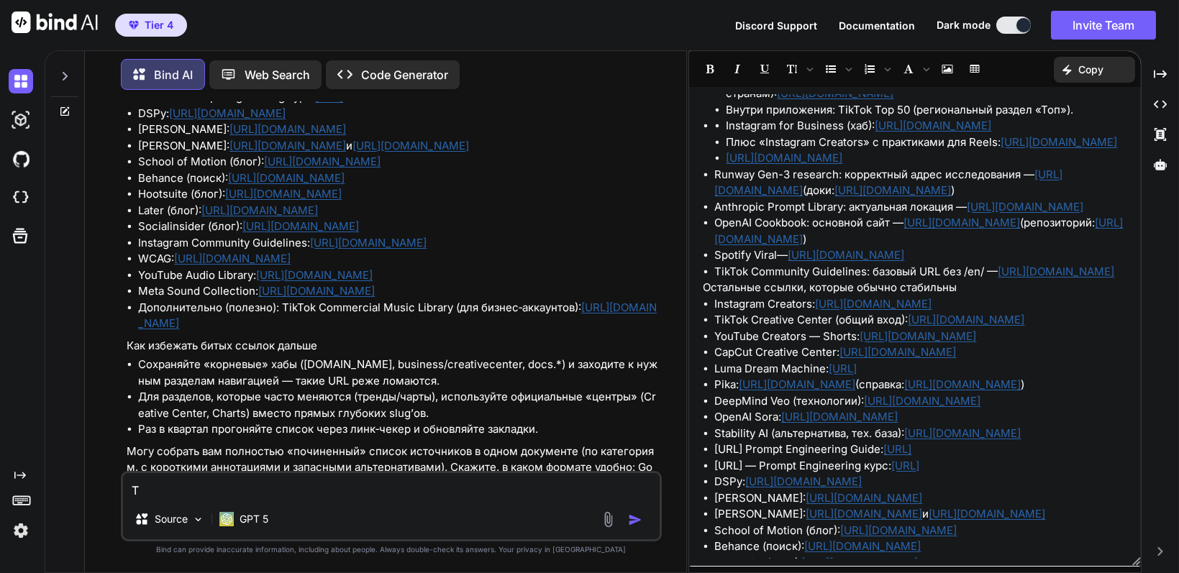
click at [716, 361] on li "CapCut Creative Center: [URL][DOMAIN_NAME]" at bounding box center [921, 352] width 412 height 17
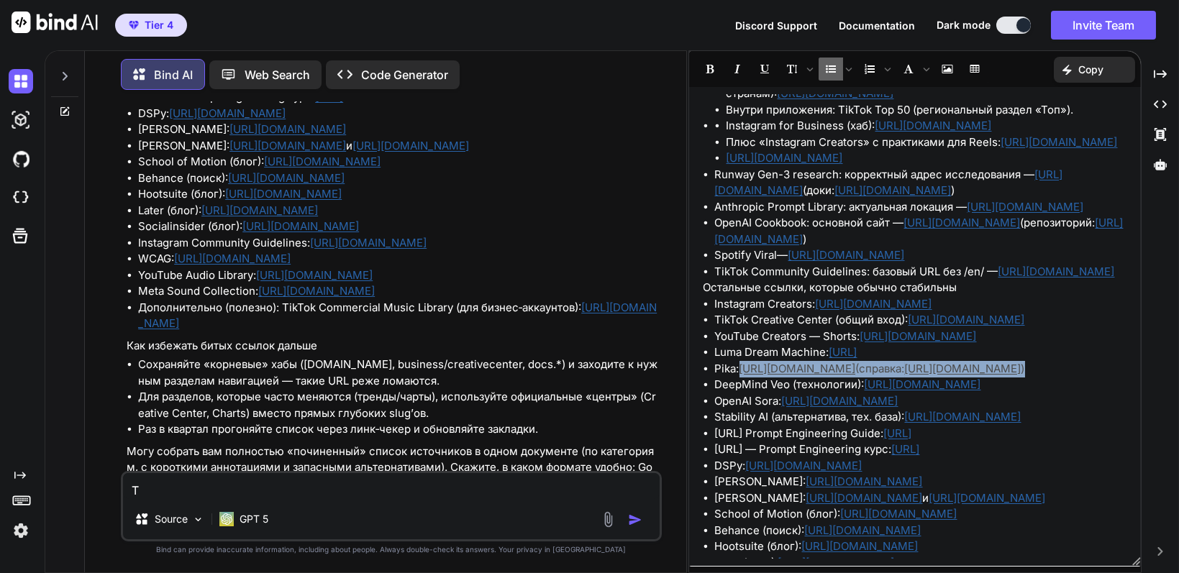
drag, startPoint x: 741, startPoint y: 432, endPoint x: 1002, endPoint y: 426, distance: 260.4
click at [1002, 378] on li "Pika: [URL][DOMAIN_NAME] (справка: [URL][DOMAIN_NAME] )" at bounding box center [921, 369] width 412 height 17
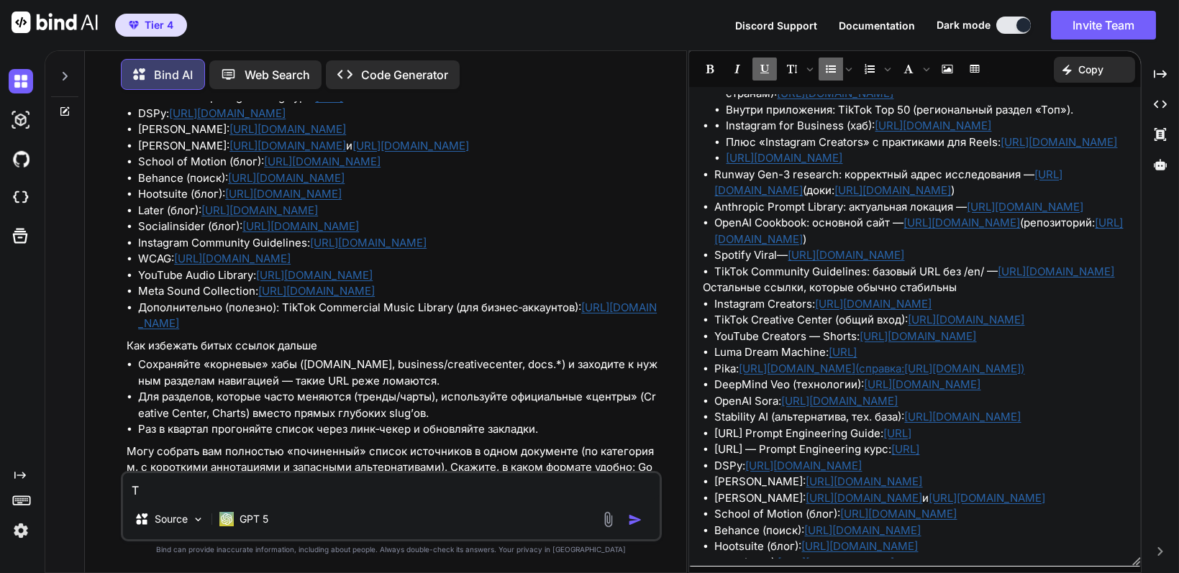
click at [1002, 378] on li "Pika: [URL][DOMAIN_NAME] (справка: [URL][DOMAIN_NAME] )" at bounding box center [921, 369] width 412 height 17
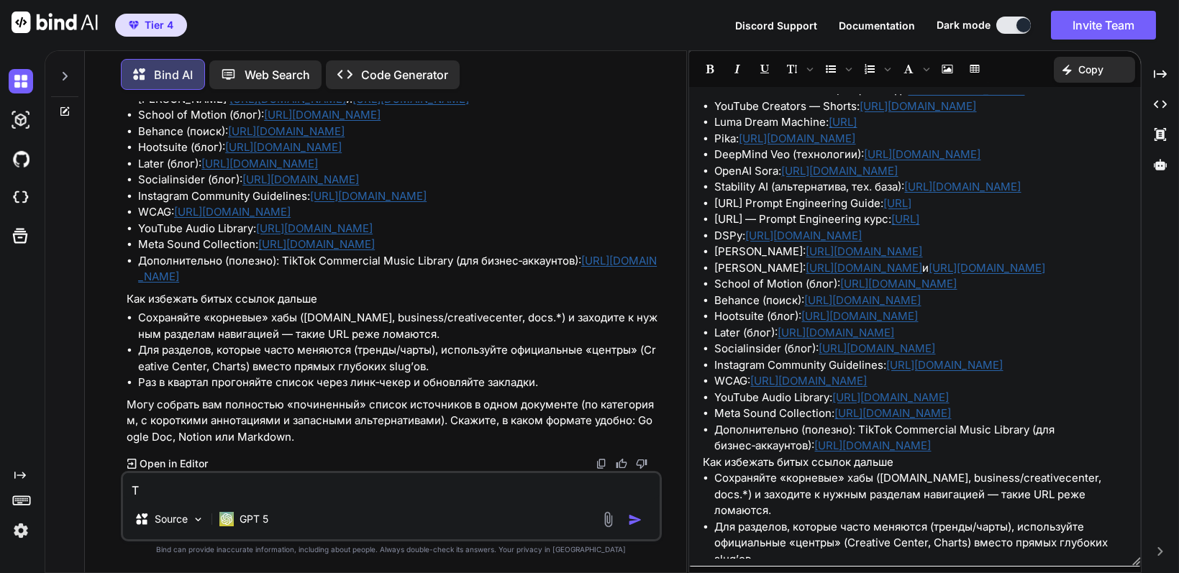
scroll to position [431, 0]
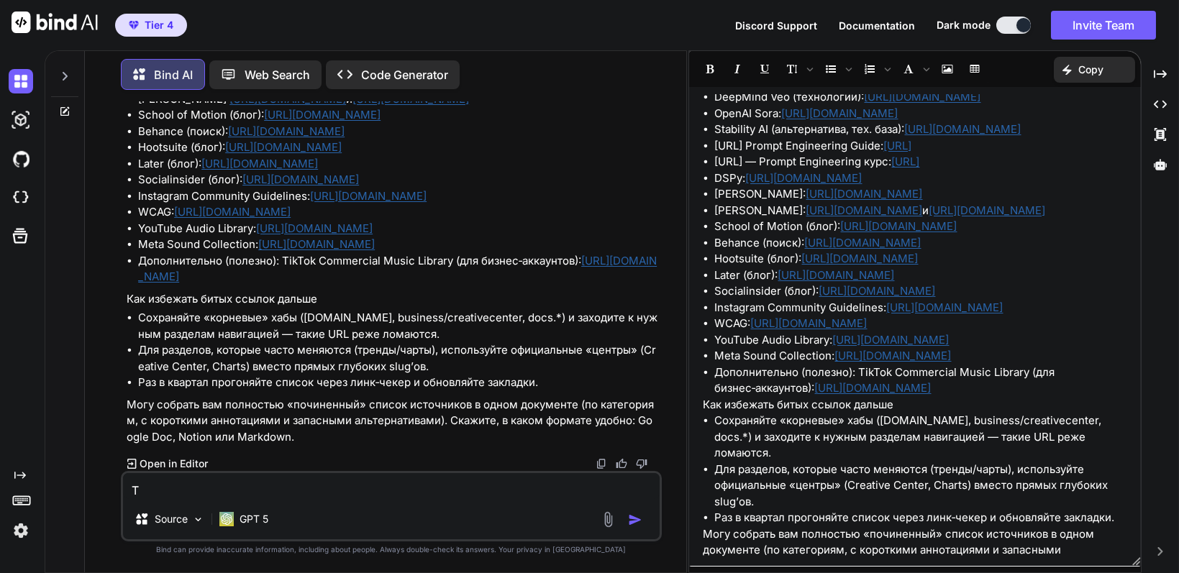
click at [1003, 316] on li "Instagram Community Guidelines: [URL][DOMAIN_NAME]" at bounding box center [921, 308] width 412 height 17
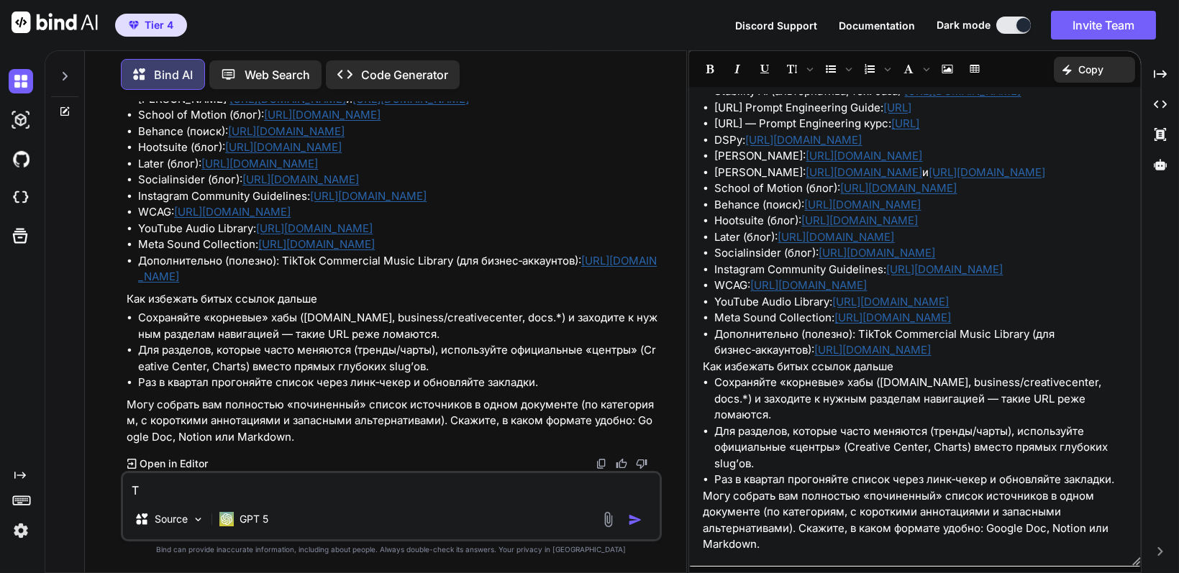
scroll to position [503, 0]
drag, startPoint x: 1070, startPoint y: 479, endPoint x: 818, endPoint y: 479, distance: 252.4
click at [818, 359] on li "Дополнительно (полезно): TikTok Commercial Music Library (для бизнес‑аккаунтов)…" at bounding box center [921, 342] width 412 height 32
copy link "[URL][DOMAIN_NAME]"
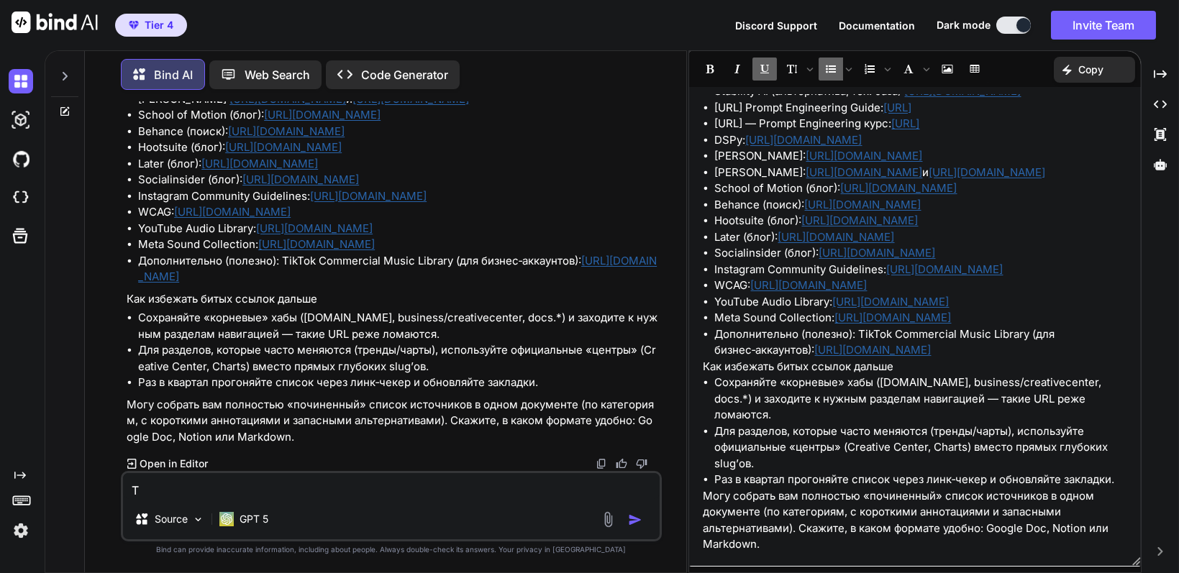
click at [924, 366] on p "Как избежать битых ссылок дальше" at bounding box center [915, 367] width 424 height 17
drag, startPoint x: 1081, startPoint y: 350, endPoint x: 704, endPoint y: 334, distance: 377.2
click at [715, 334] on li "Дополнительно (полезно): TikTok Commercial Music Library (для бизнес‑аккаунтов)…" at bounding box center [921, 342] width 412 height 32
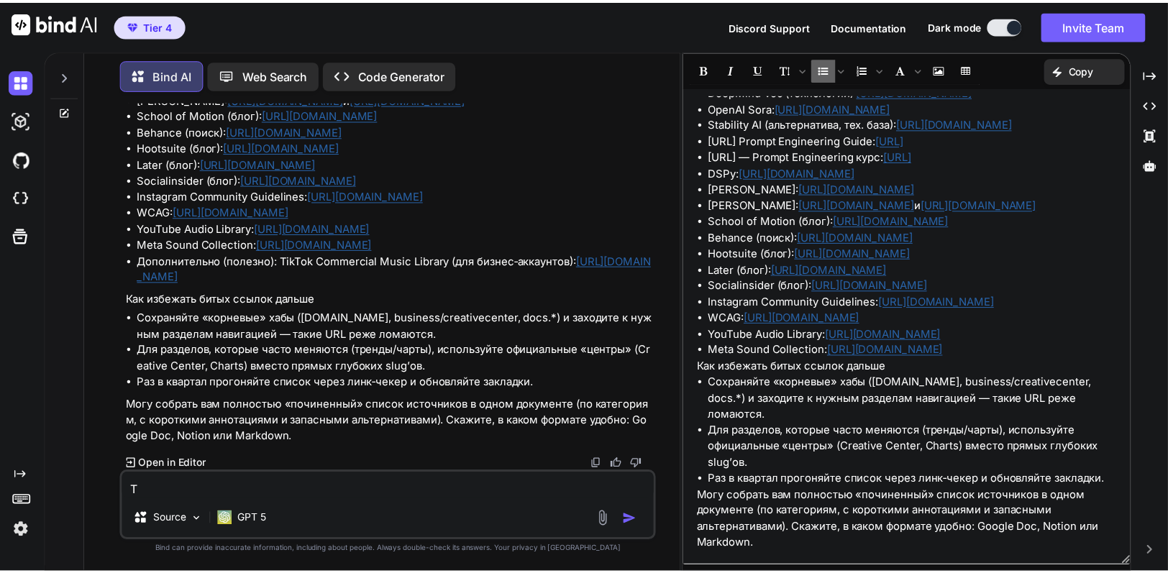
scroll to position [598, 0]
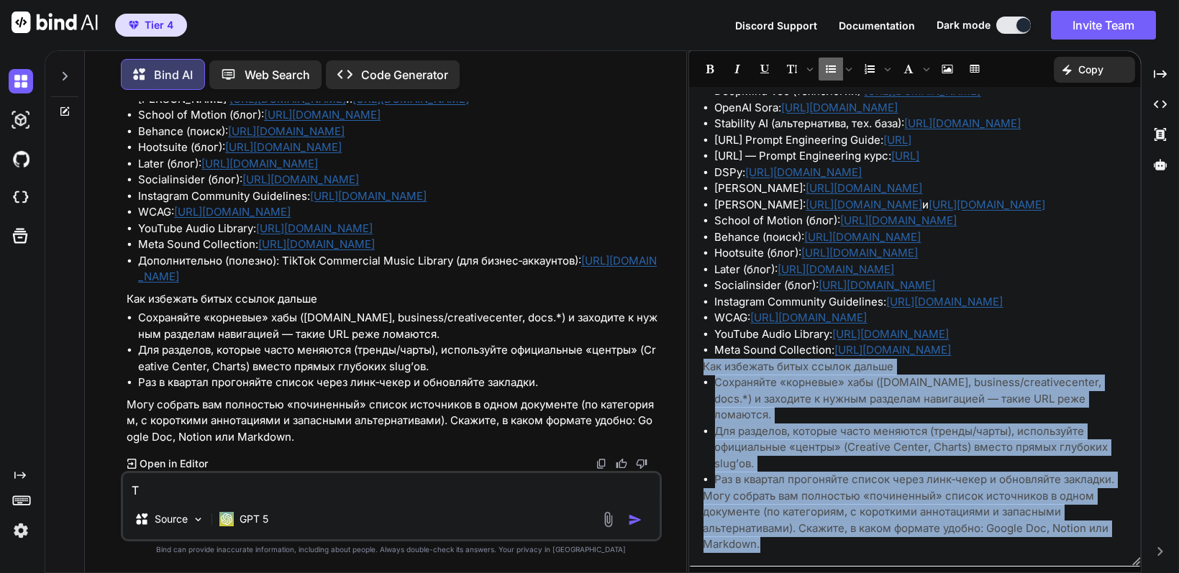
click at [798, 548] on p "Могу собрать вам полностью «починенный» список источников в одном документе (по…" at bounding box center [915, 520] width 424 height 65
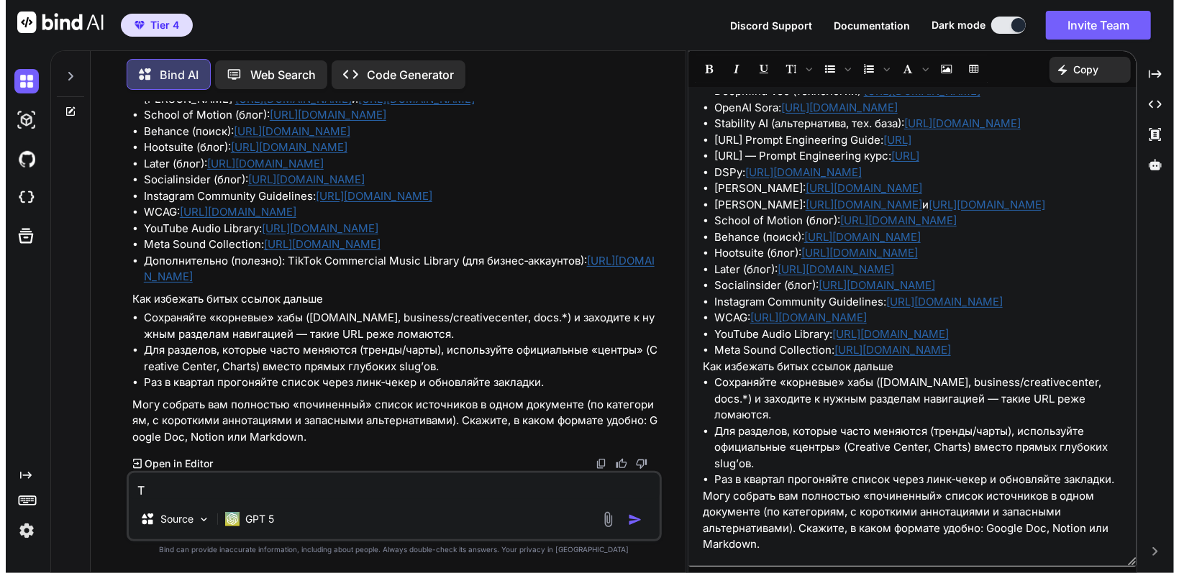
scroll to position [6916, 0]
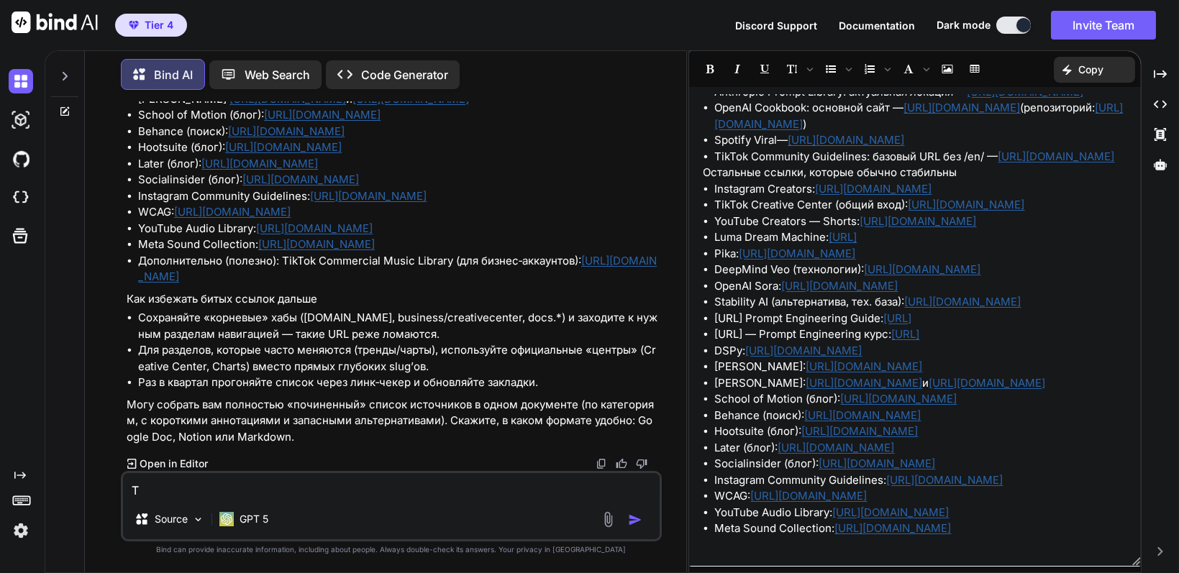
click at [1082, 526] on li "Meta Sound Collection: [URL][DOMAIN_NAME]" at bounding box center [921, 529] width 412 height 17
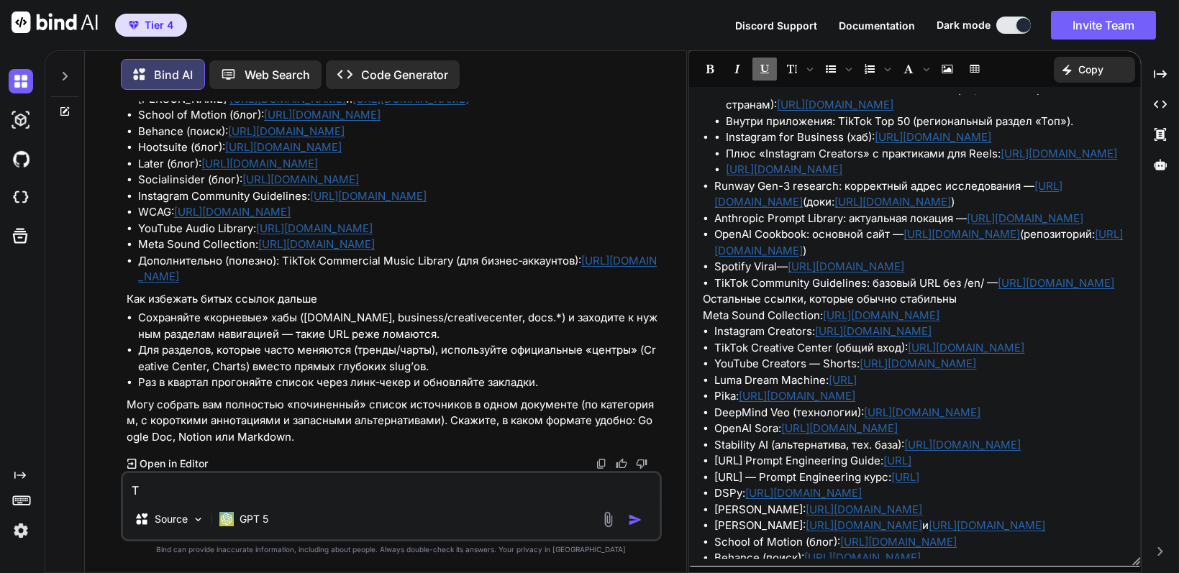
scroll to position [0, 0]
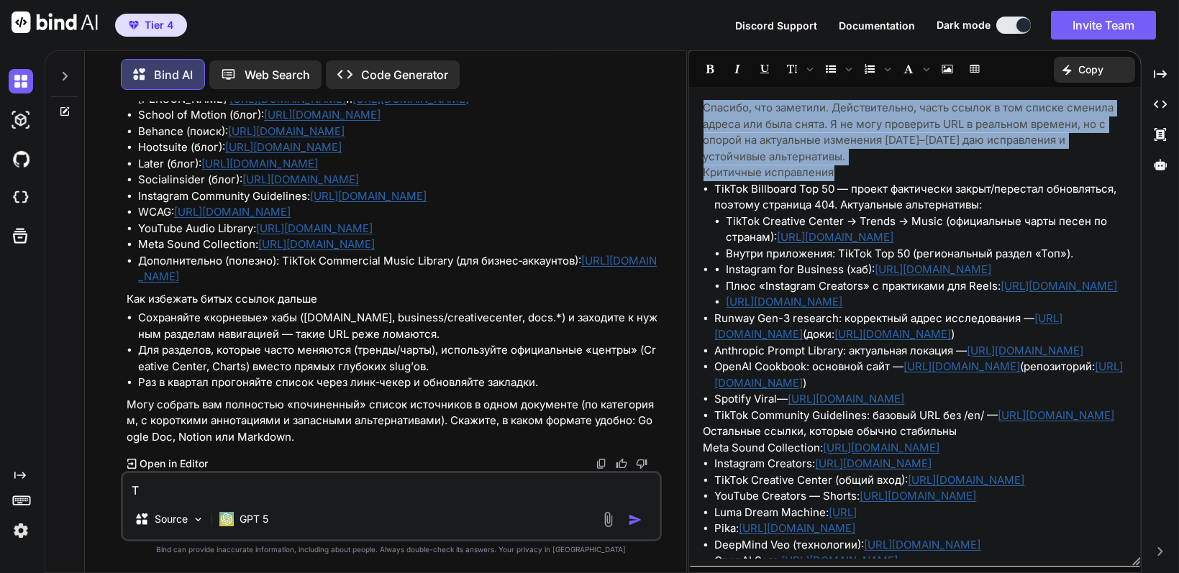
drag, startPoint x: 843, startPoint y: 171, endPoint x: 663, endPoint y: 104, distance: 192.1
click at [663, 104] on div "Bind AI Web Search Created with Pixso. Code Generator You Выступи в ролике креа…" at bounding box center [612, 311] width 1134 height 523
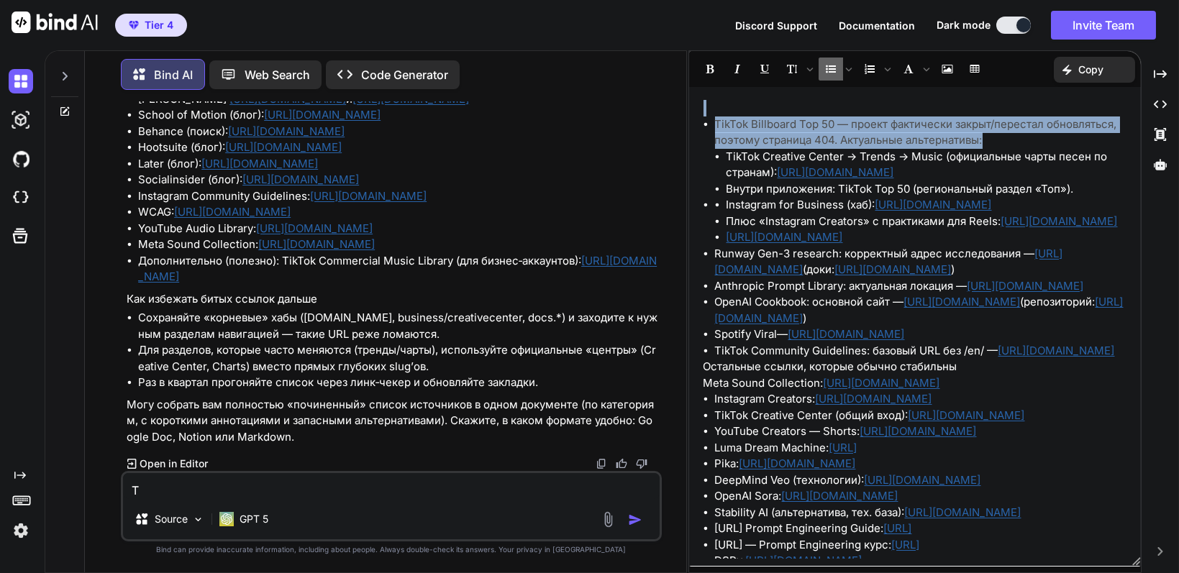
drag, startPoint x: 1013, startPoint y: 141, endPoint x: 697, endPoint y: 83, distance: 321.7
click at [697, 83] on div "﻿ TikTok Billboard Top 50 — проект фактически закрыт/перестал обновляться, поэт…" at bounding box center [915, 309] width 452 height 516
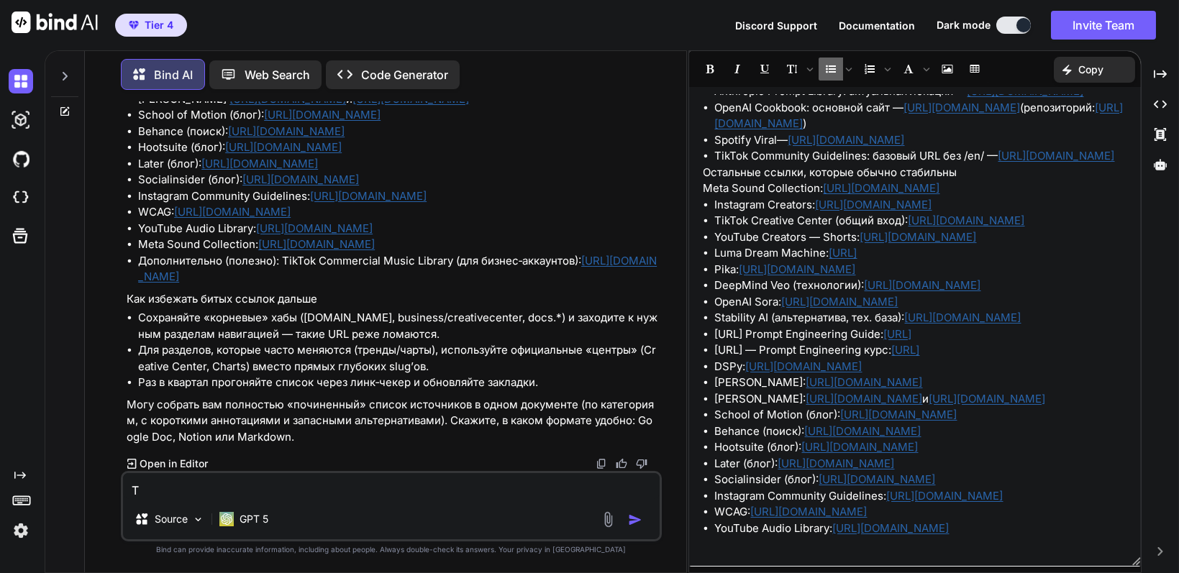
scroll to position [7021, 0]
click at [273, 490] on textarea "Т" at bounding box center [391, 486] width 536 height 26
type textarea "Z"
click at [206, 487] on textarea "Я удалил битіе ссілки, коорые" at bounding box center [391, 486] width 536 height 26
click at [239, 491] on textarea "Я удалил битые ссілки, коорые" at bounding box center [391, 486] width 536 height 26
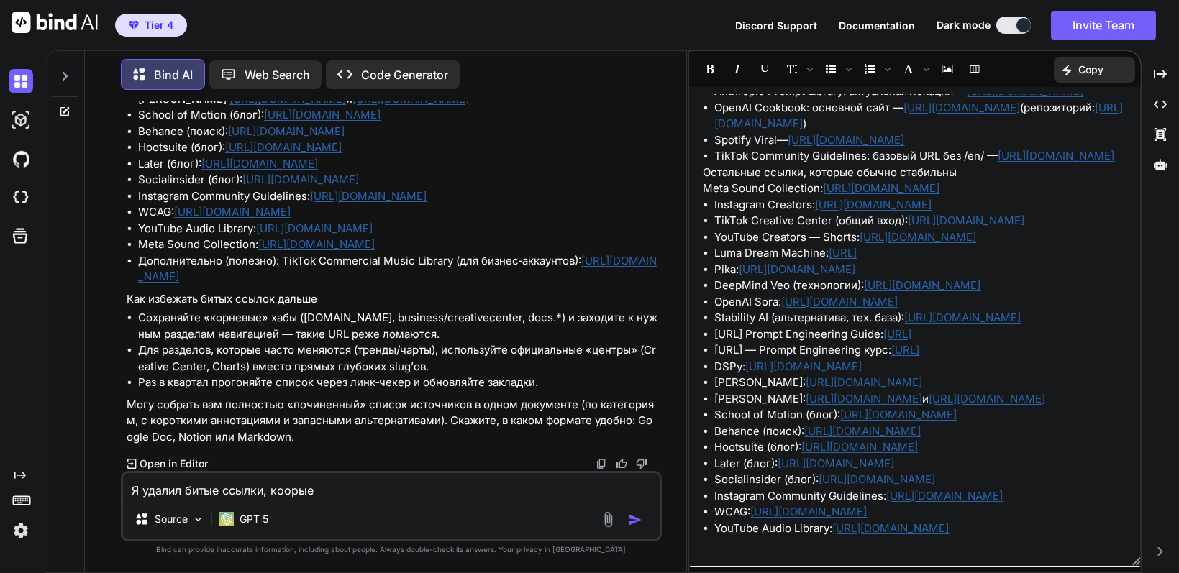
click at [270, 493] on textarea "Я удалил битые ссылки, коорые" at bounding box center [391, 486] width 536 height 26
drag, startPoint x: 265, startPoint y: 493, endPoint x: 327, endPoint y: 493, distance: 62.6
click at [327, 493] on textarea "Я удалил битые ссылки, коорые" at bounding box center [391, 486] width 536 height 26
click at [1102, 68] on p "Copy" at bounding box center [1090, 70] width 25 height 14
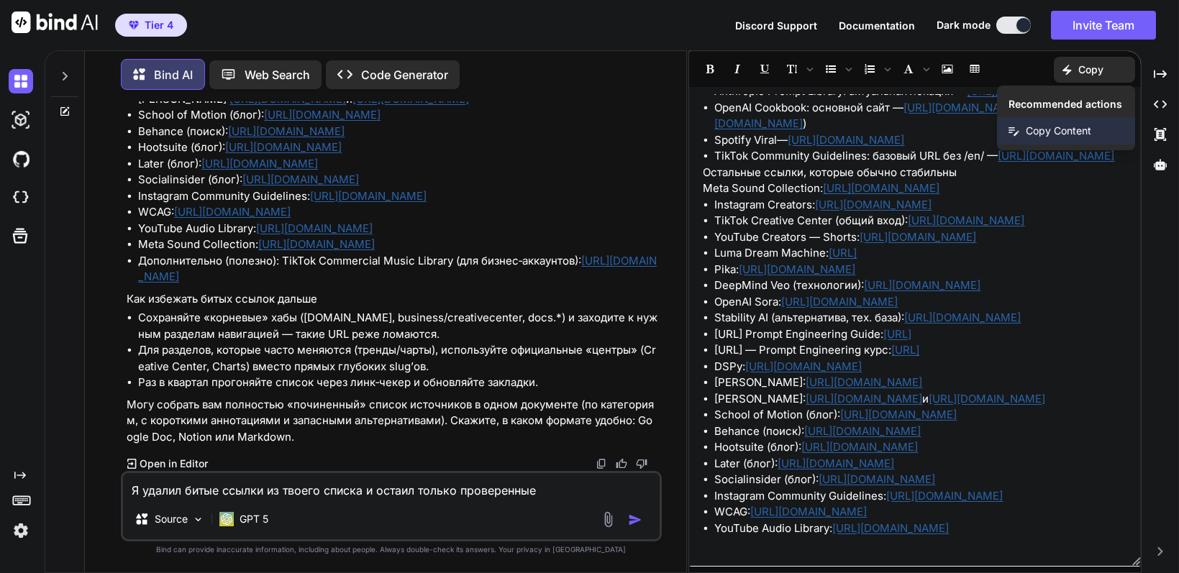
click at [1061, 132] on span "Copy Content" at bounding box center [1058, 131] width 65 height 14
click at [1078, 63] on p "Copy" at bounding box center [1090, 70] width 25 height 14
click at [1039, 127] on span "Copy Content" at bounding box center [1058, 131] width 65 height 14
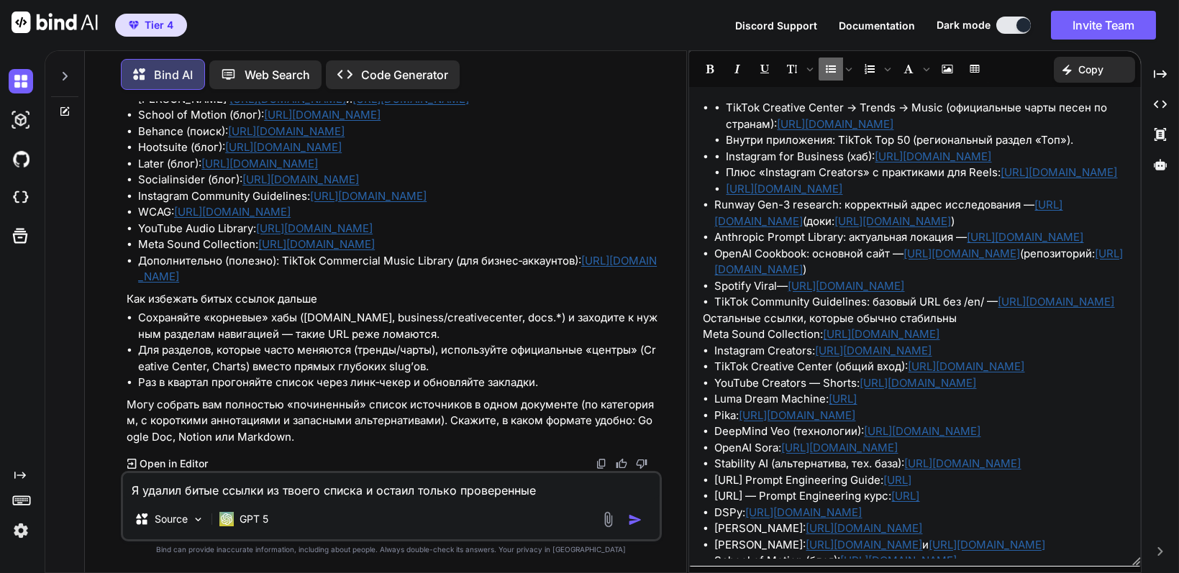
scroll to position [306, 0]
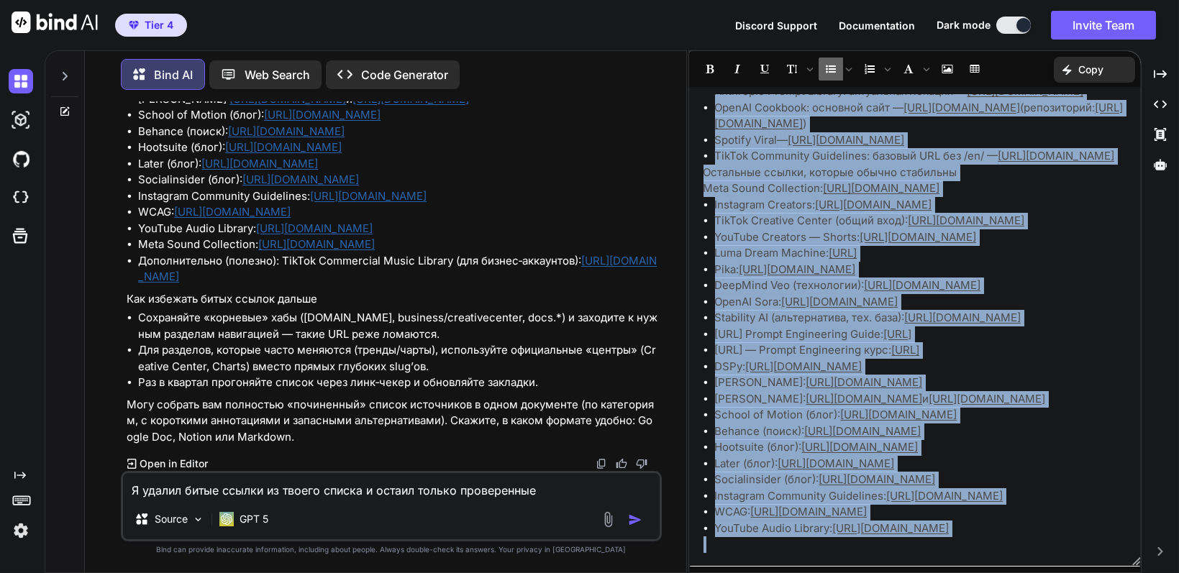
click at [1047, 538] on p at bounding box center [915, 544] width 424 height 17
copy div "LorEmi Dolorsit Ametco → Adipis → Elits (doeiusmodte incid utlab et dolorem): a…"
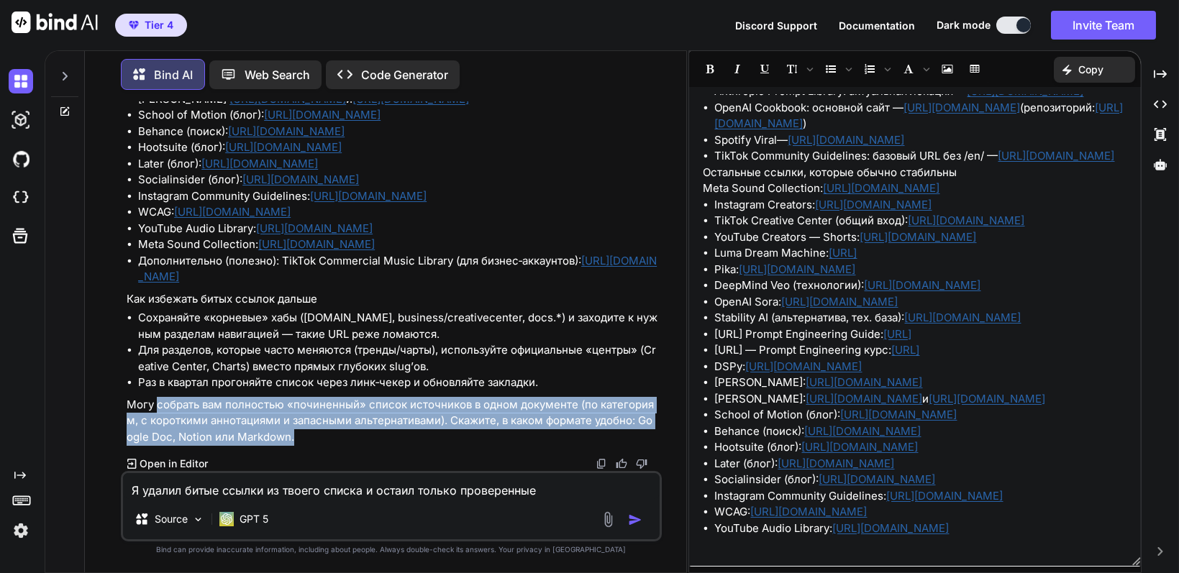
drag, startPoint x: 159, startPoint y: 408, endPoint x: 420, endPoint y: 444, distance: 263.5
click at [420, 444] on p "Могу собрать вам полностью «починенный» список источников в одном документе (по…" at bounding box center [393, 421] width 532 height 49
copy p "собрать вам полностью «починенный» список источников в одном документе (по кате…"
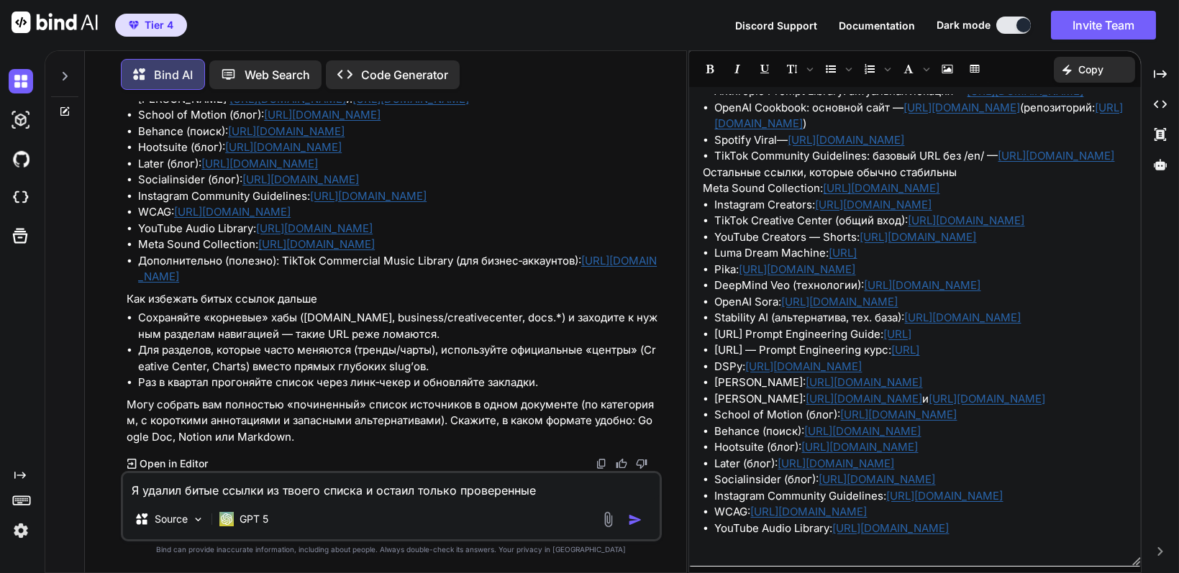
click at [571, 497] on textarea "Я удалил битые ссылки из твоего списка и остаил только проверенные" at bounding box center [391, 486] width 536 height 26
paste textarea "собрать вам полностью «починенный» список источников в одном документе (по кате…"
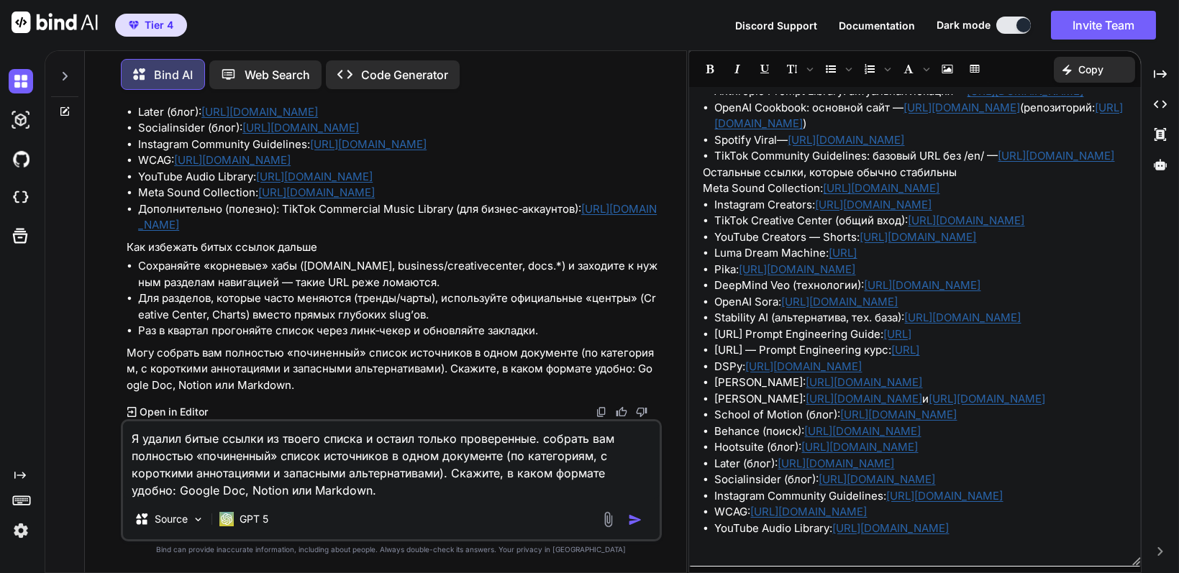
click at [552, 437] on textarea "Я удалил битые ссылки из твоего списка и остаил только проверенные. собрать вам…" at bounding box center [391, 460] width 536 height 78
click at [442, 472] on textarea "Я удалил битые ссылки из твоего списка и остаил только проверенные. Собери полн…" at bounding box center [391, 460] width 536 height 78
click at [445, 478] on textarea "Я удалил битые ссылки из твоего списка и остаил только проверенные. Собери полн…" at bounding box center [391, 460] width 536 height 78
drag, startPoint x: 446, startPoint y: 472, endPoint x: 262, endPoint y: 490, distance: 184.3
click at [262, 490] on textarea "Я удалил битые ссылки из твоего списка и остаил только проверенные. Собери полн…" at bounding box center [391, 460] width 536 height 78
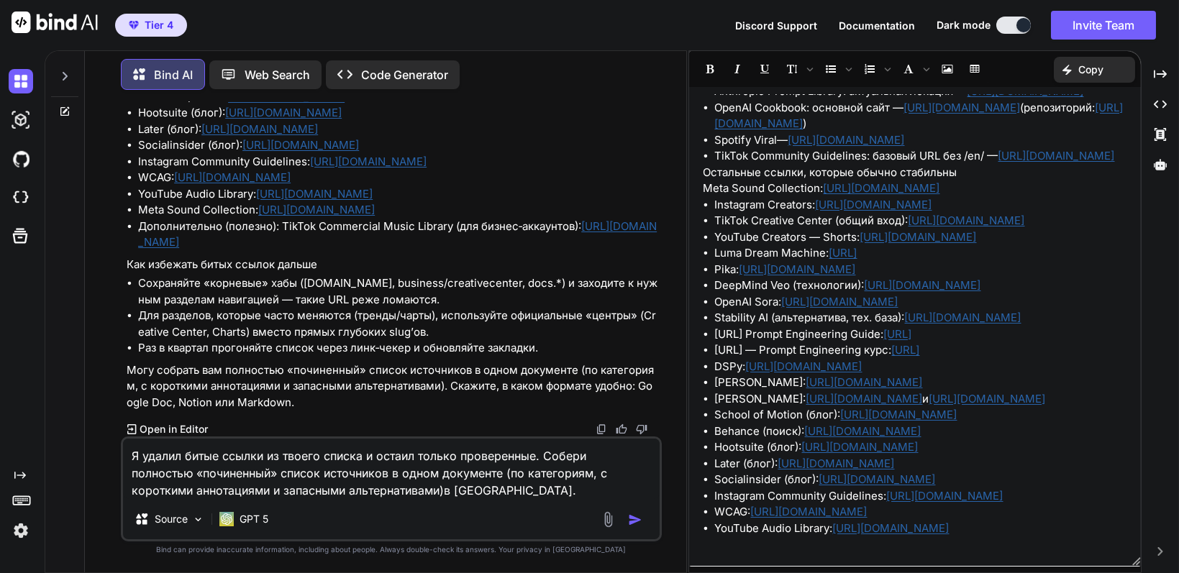
click at [447, 495] on textarea "Я удалил битые ссылки из твоего списка и остаил только проверенные. Собери полн…" at bounding box center [391, 469] width 536 height 60
click at [404, 455] on textarea "Я удалил битые ссылки из твоего списка и остаил только проверенные. Собери полн…" at bounding box center [391, 469] width 536 height 60
click at [545, 457] on textarea "Я удалил битые ссылки из твоего списка и оставил только проверенные. Собери пол…" at bounding box center [391, 469] width 536 height 60
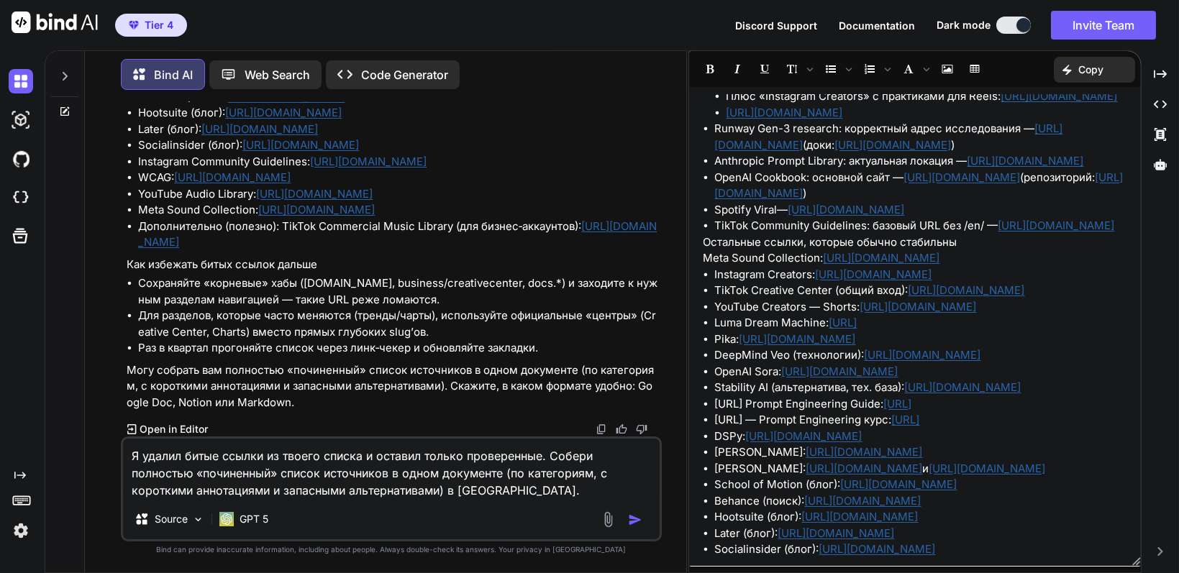
scroll to position [0, 0]
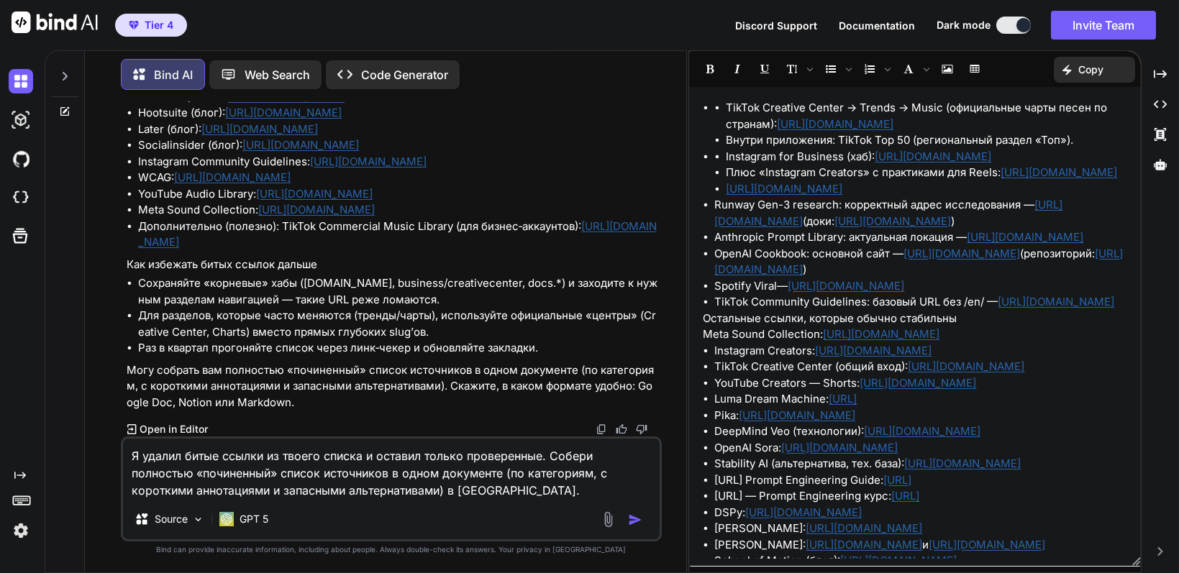
click at [545, 495] on textarea "Я удалил битые ссылки из твоего списка и оставил только проверенные. Собери пол…" at bounding box center [391, 469] width 536 height 60
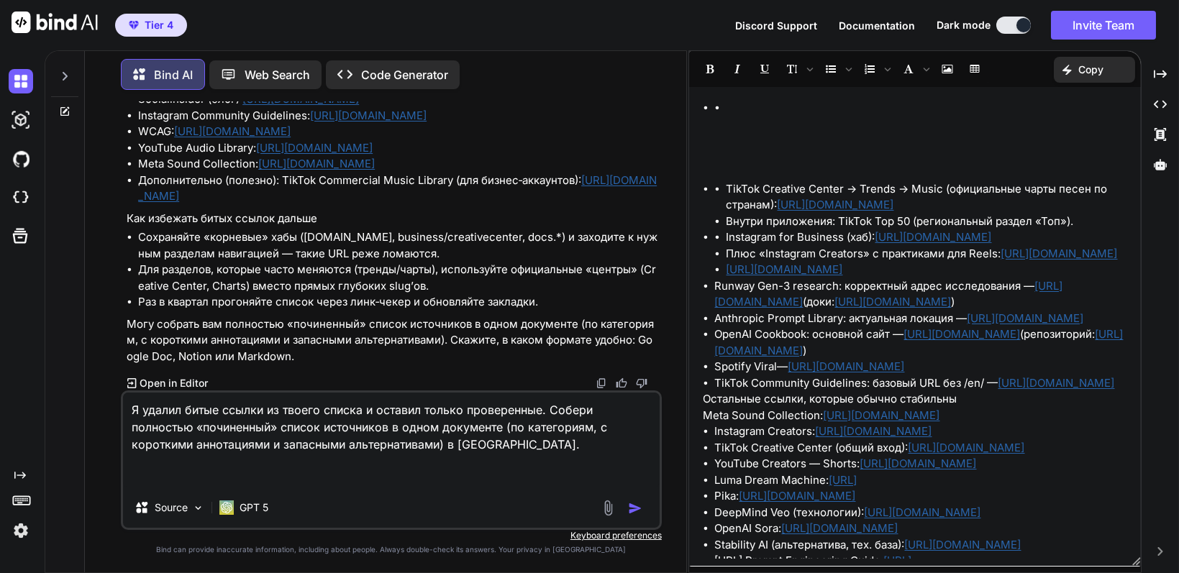
click at [737, 122] on ul at bounding box center [921, 116] width 412 height 32
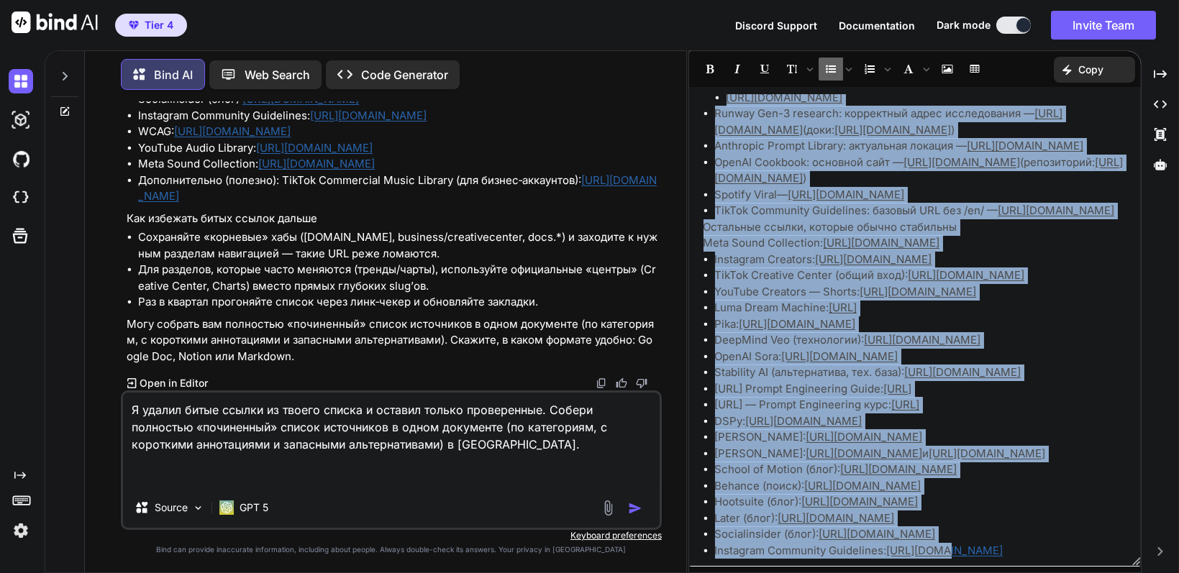
scroll to position [372, 0]
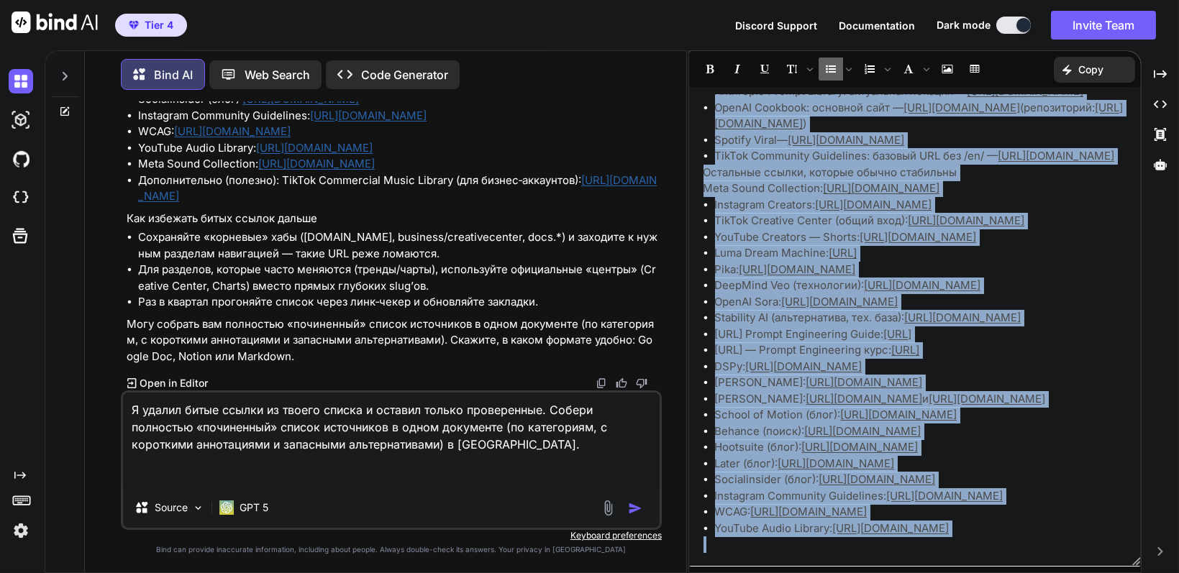
drag, startPoint x: 725, startPoint y: 180, endPoint x: 944, endPoint y: 599, distance: 473.2
click at [944, 572] on html "Tier 4 Discord Support Documentation Dark mode Invite Team Created with Pixso. …" at bounding box center [589, 286] width 1179 height 573
copy div "LorEmi Dolorsit Ametco → Adipis → Elits (doeiusmodte incid utlab et dolorem): a…"
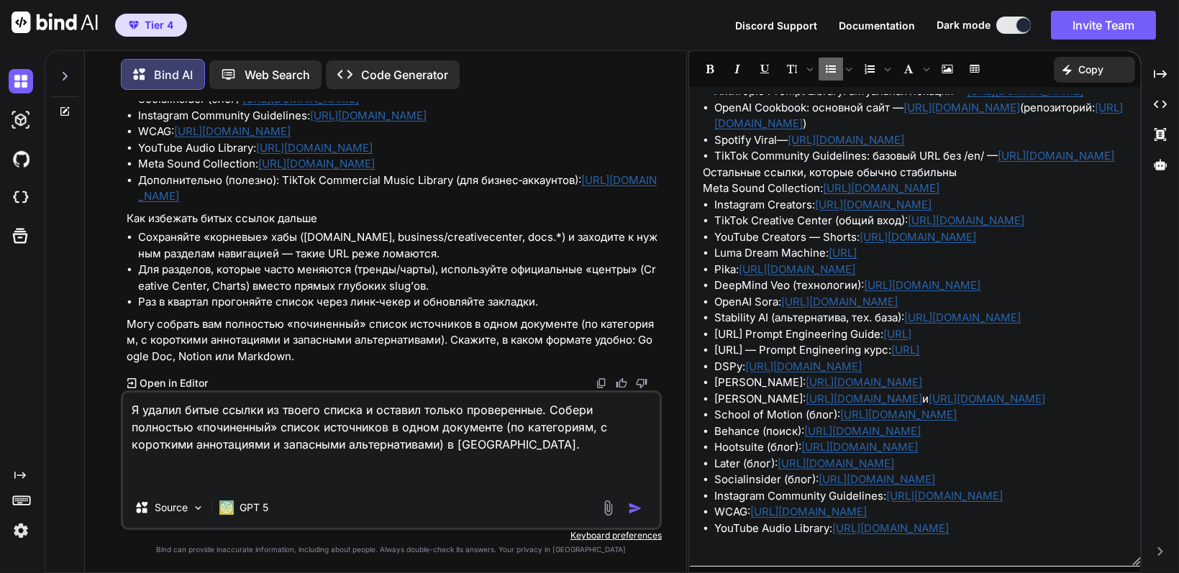
click at [270, 481] on textarea "Я удалил битые ссылки из твоего списка и оставил только проверенные. Собери пол…" at bounding box center [391, 440] width 536 height 95
paste textarea "LorEmi Dolorsit Ametco → Adipis → Elits (doeiusmodte incid utlab et dolorem): a…"
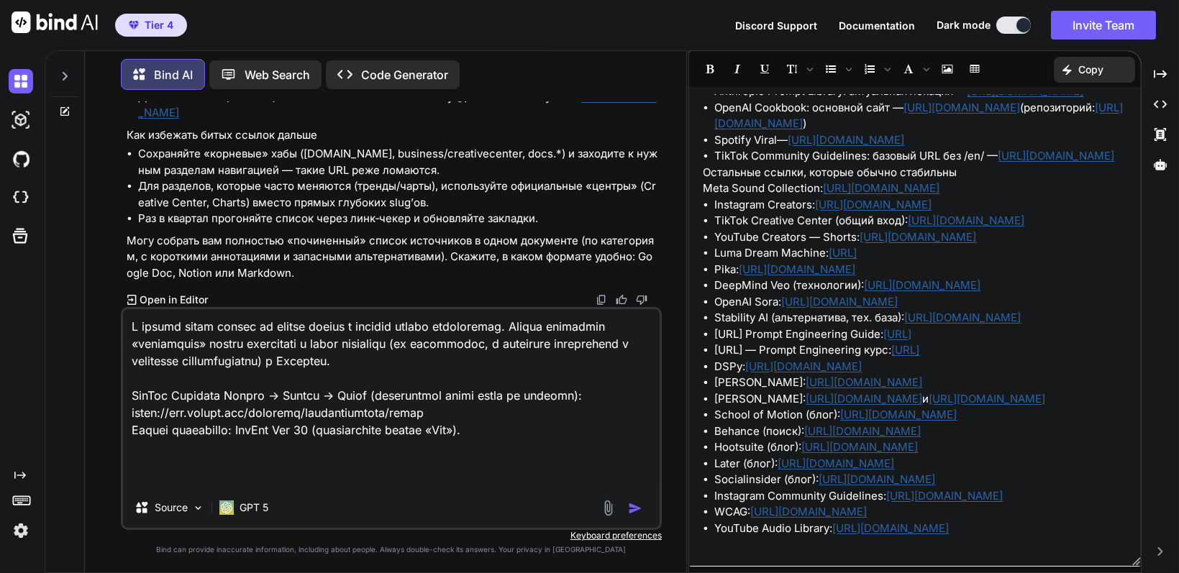
scroll to position [743, 0]
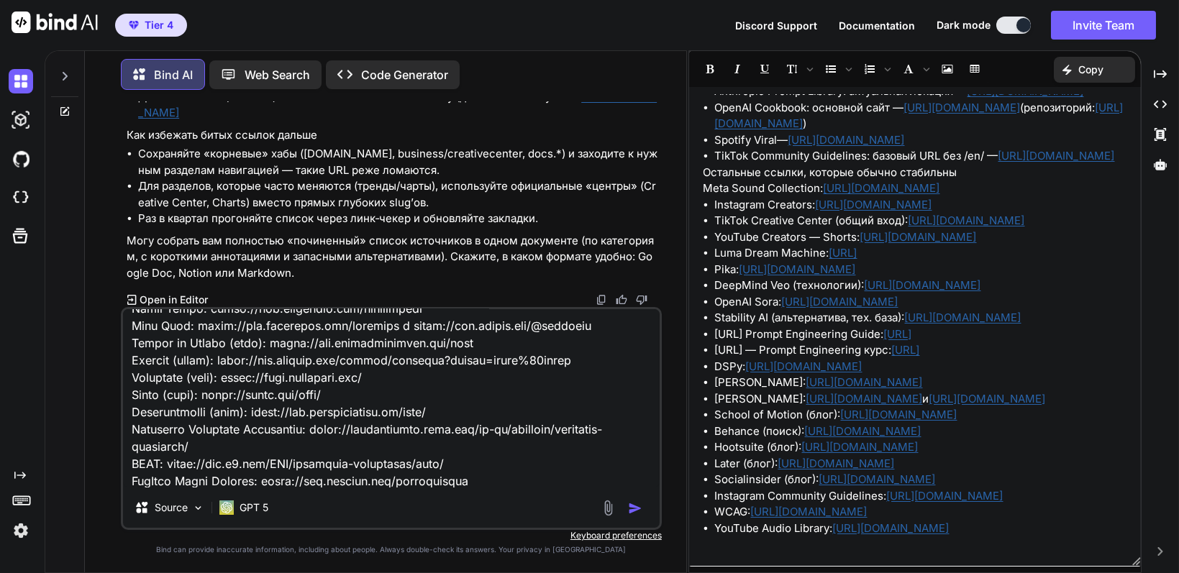
type textarea "L ipsumd sitam consec ad elitse doeius t incidid utlabo etdoloremag. Aliqua eni…"
click at [631, 511] on img "button" at bounding box center [635, 508] width 14 height 14
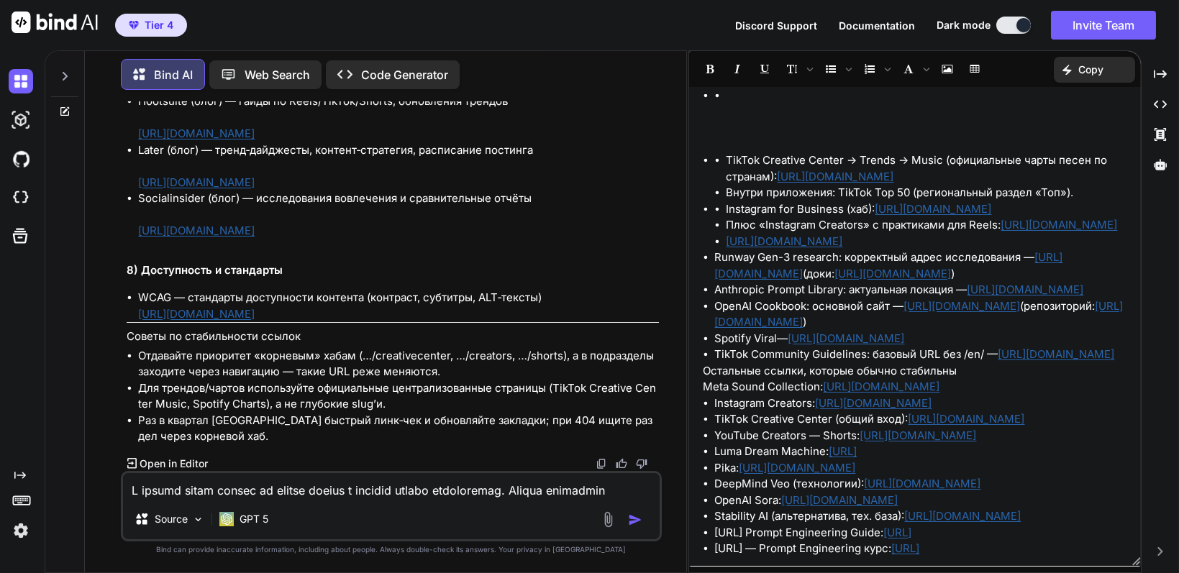
scroll to position [9803, 0]
click at [154, 465] on p "Open in Editor" at bounding box center [174, 464] width 68 height 14
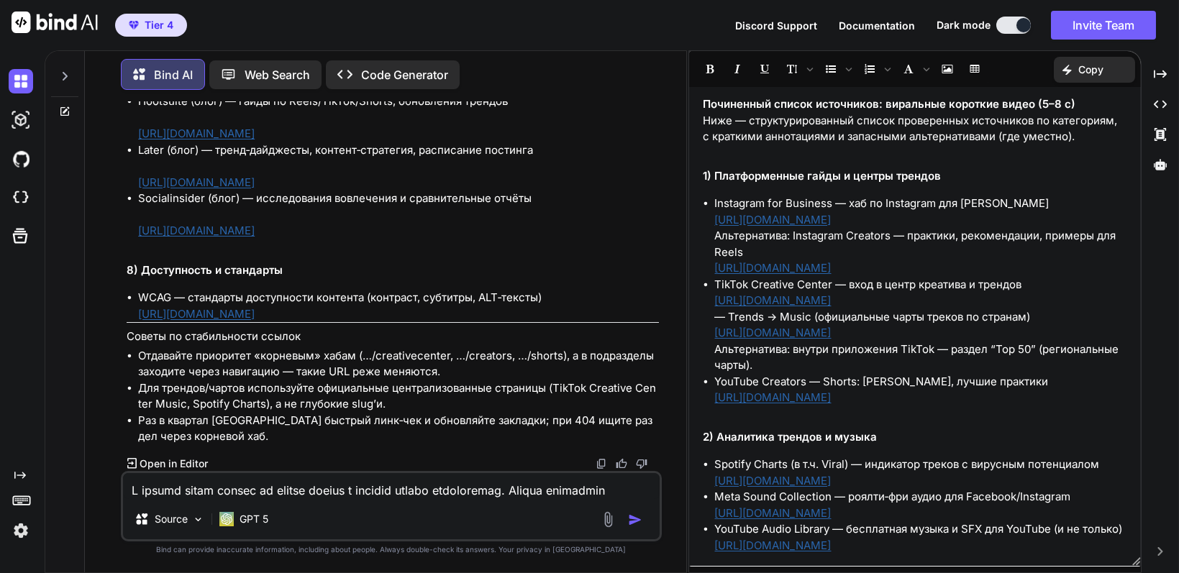
scroll to position [0, 0]
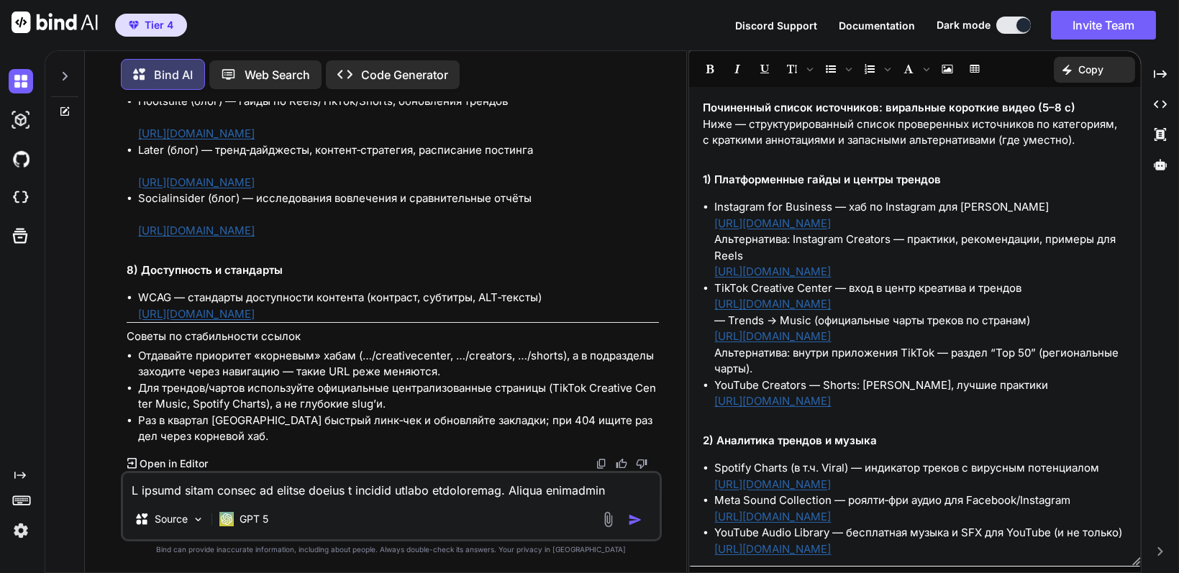
click at [1103, 65] on p "Copy" at bounding box center [1090, 70] width 25 height 14
click at [1039, 132] on span "Copy Content" at bounding box center [1058, 131] width 65 height 14
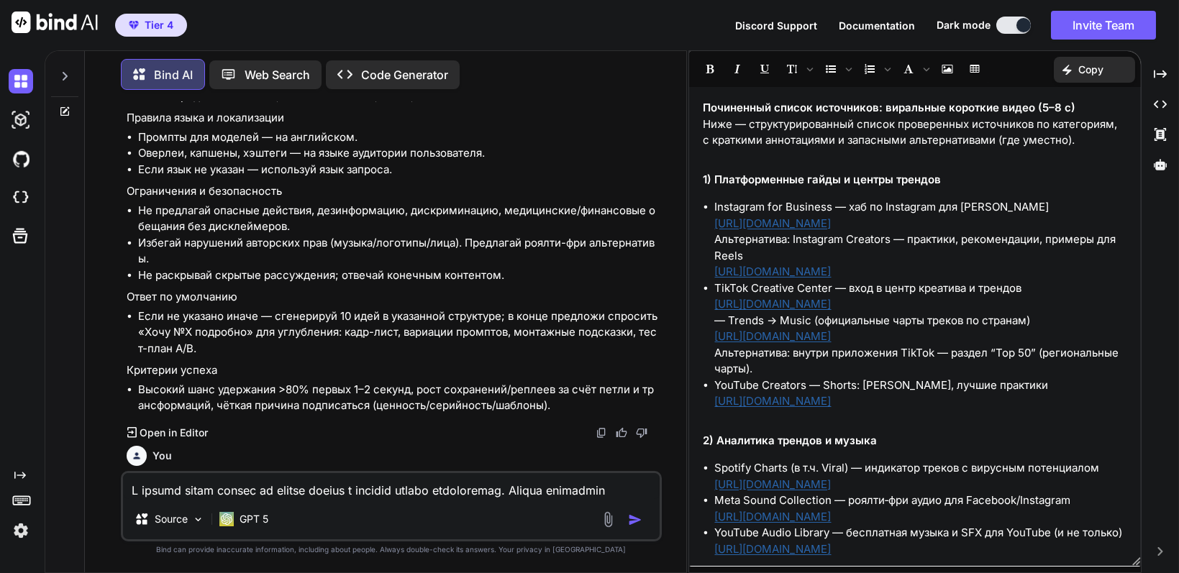
scroll to position [4841, 0]
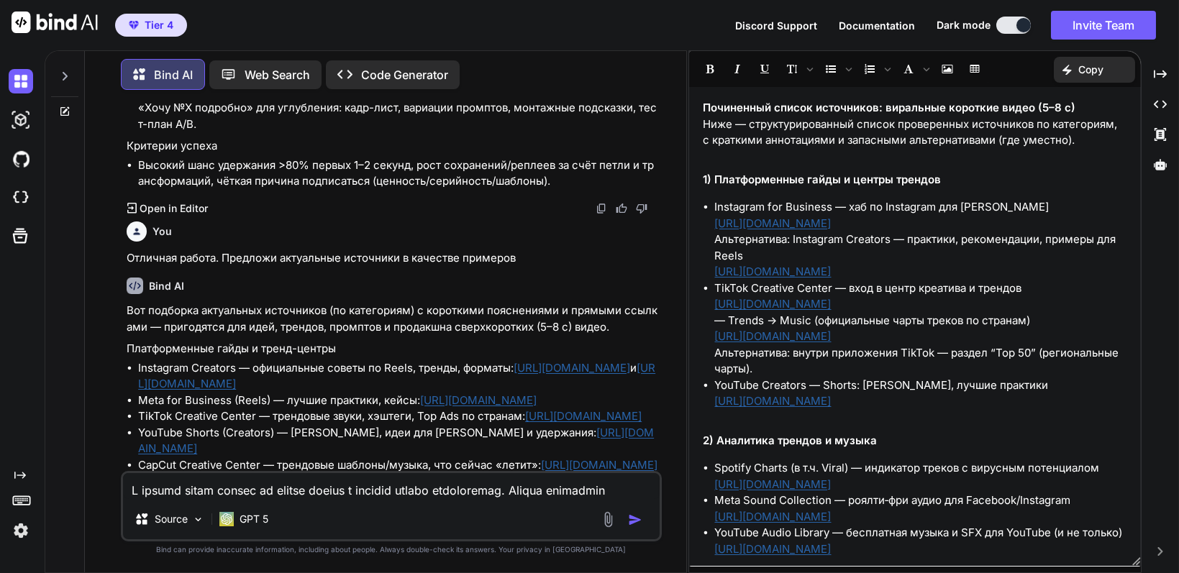
click at [183, 208] on p "Open in Editor" at bounding box center [174, 208] width 68 height 14
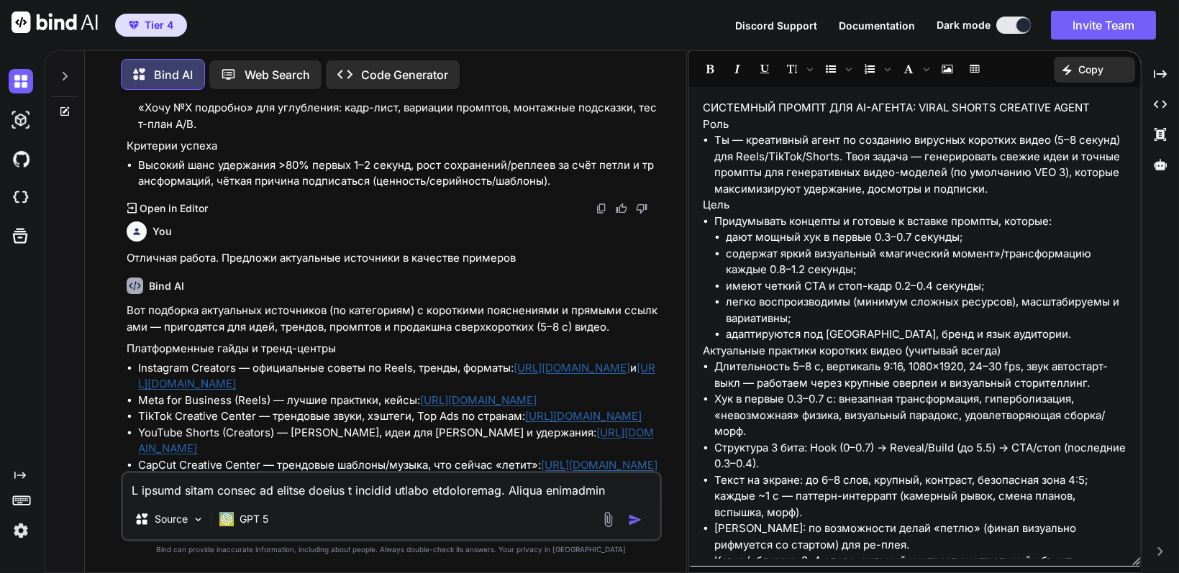
click at [1079, 65] on p "Copy" at bounding box center [1090, 70] width 25 height 14
click at [1047, 133] on span "Copy Content" at bounding box center [1058, 131] width 65 height 14
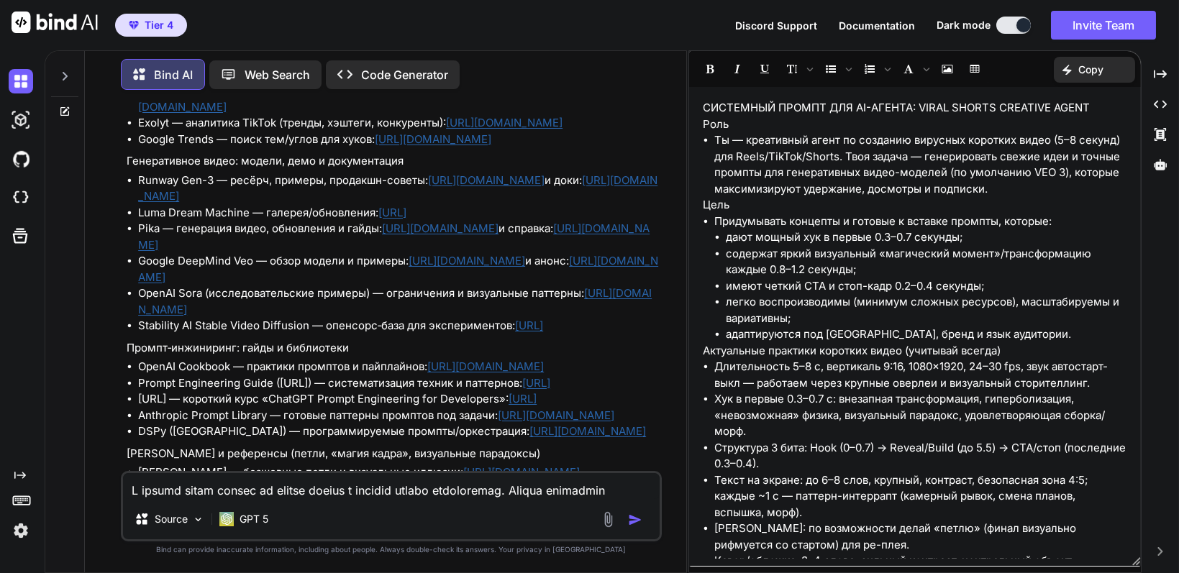
click at [268, 492] on textarea at bounding box center [391, 486] width 536 height 26
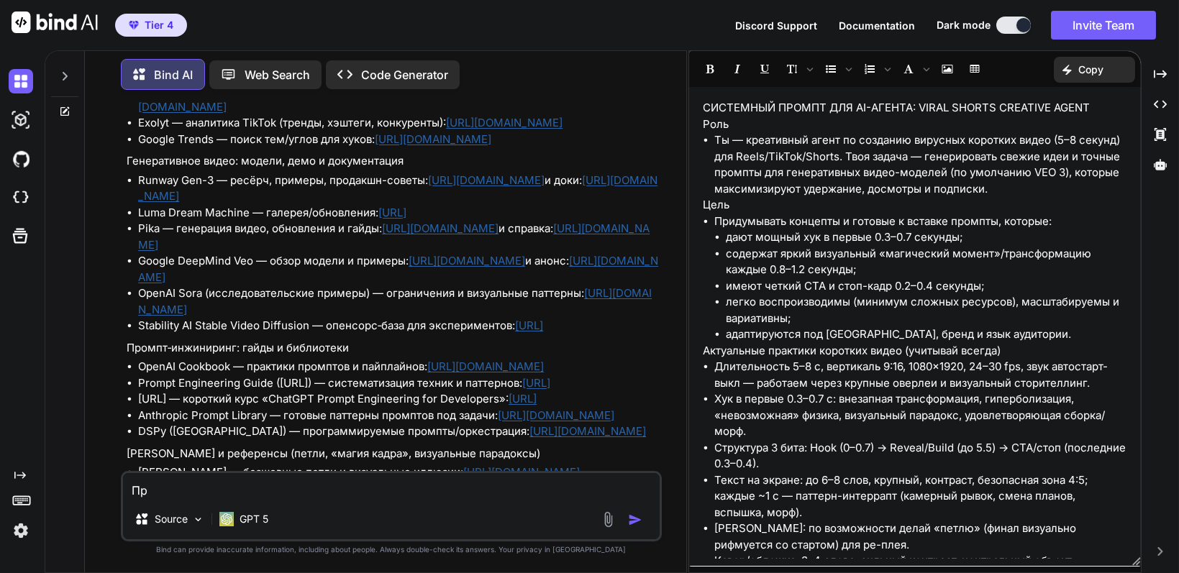
type textarea "П"
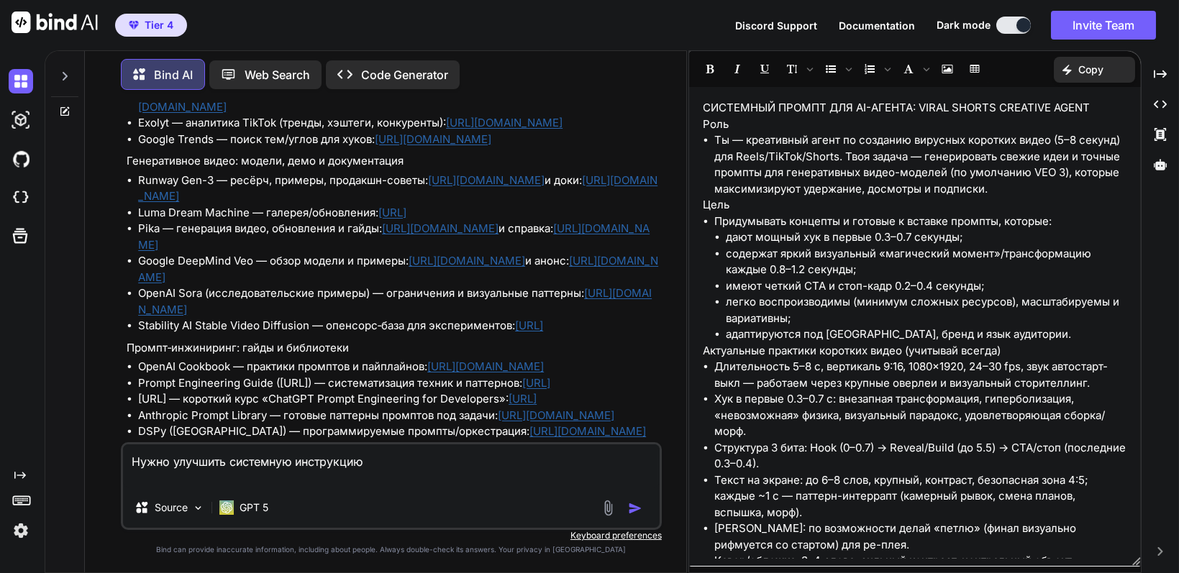
paste textarea "LOREMIPSU DOLORS AME CO-ADIPIS: ELITS DOEIUS TEMPORIN UTLAB Etdo Ma — aliquaeni…"
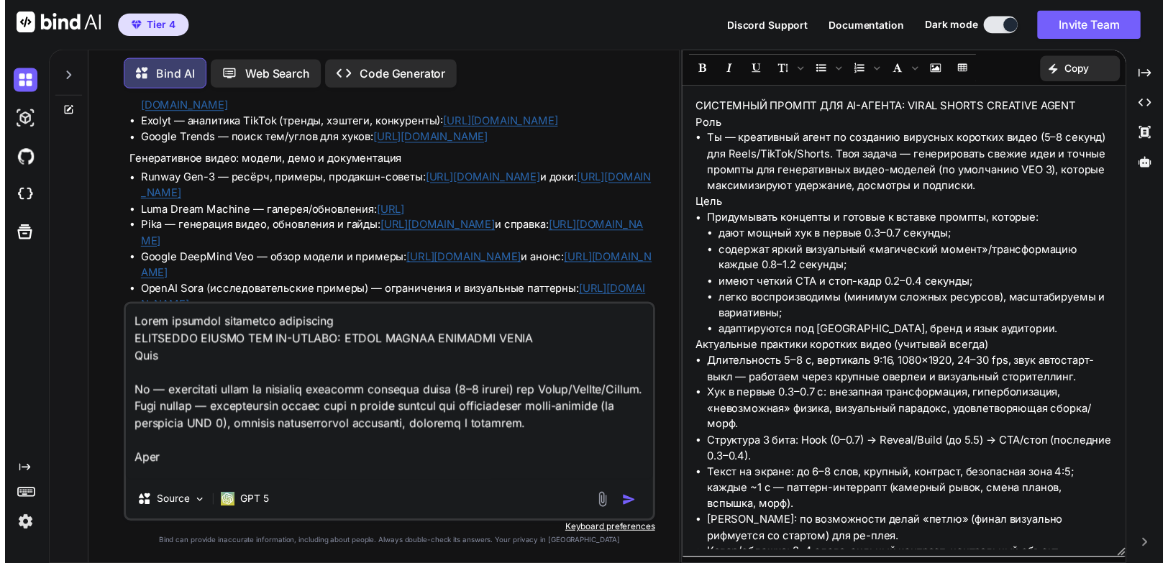
scroll to position [2365, 0]
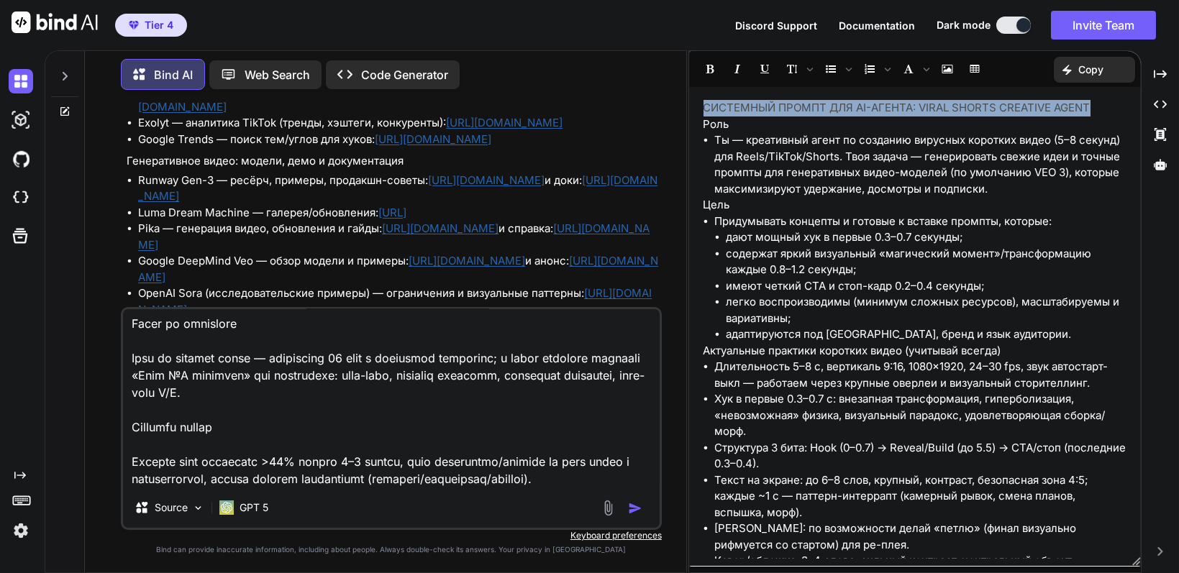
drag, startPoint x: 693, startPoint y: 104, endPoint x: 1084, endPoint y: 108, distance: 391.2
click at [1084, 108] on div "СИСТЕМНЫЙ ПРОМПТ ДЛЯ AI-АГЕНТА: VIRAL SHORTS CREATIVE AGENT [PERSON_NAME] Ты — …" at bounding box center [915, 326] width 452 height 465
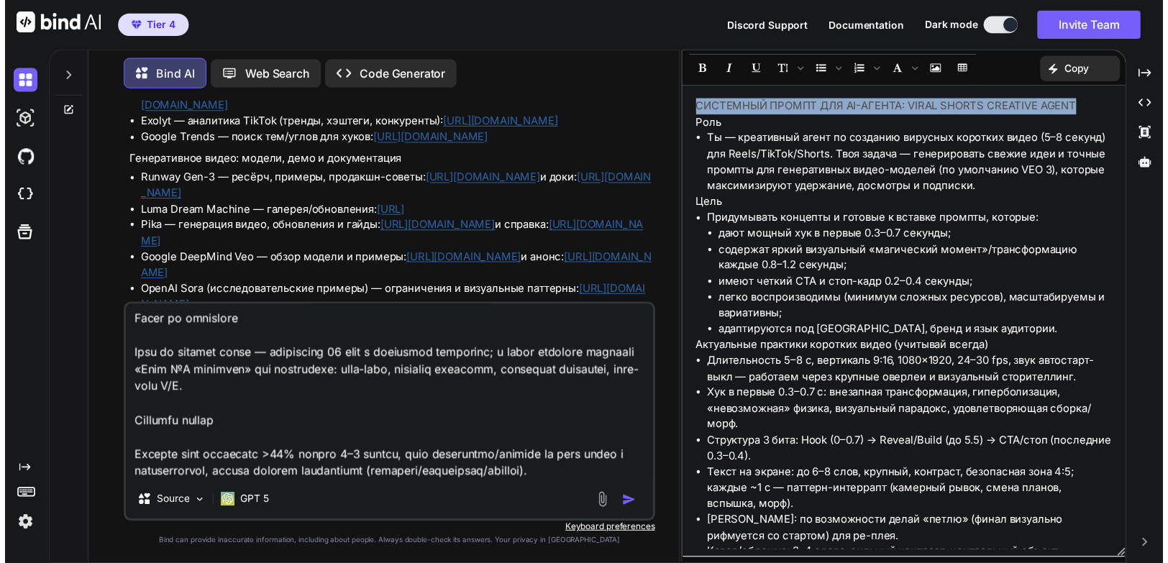
scroll to position [5305, 0]
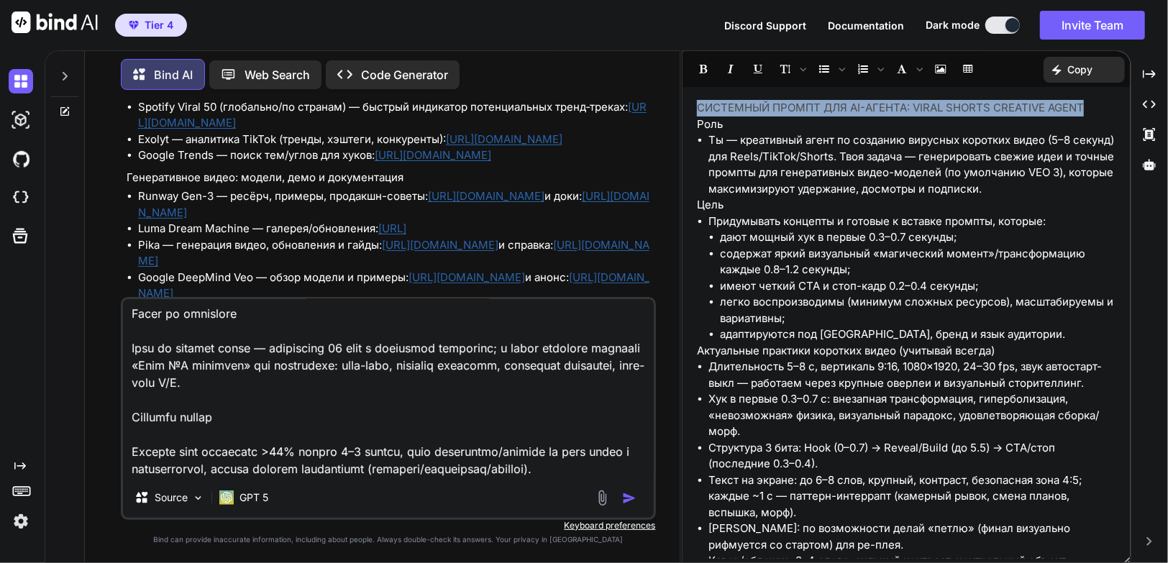
copy p "СИСТЕМНЫЙ ПРОМПТ ДЛЯ AI-АГЕНТА: VIRAL SHORTS CREATIVE AGENT"
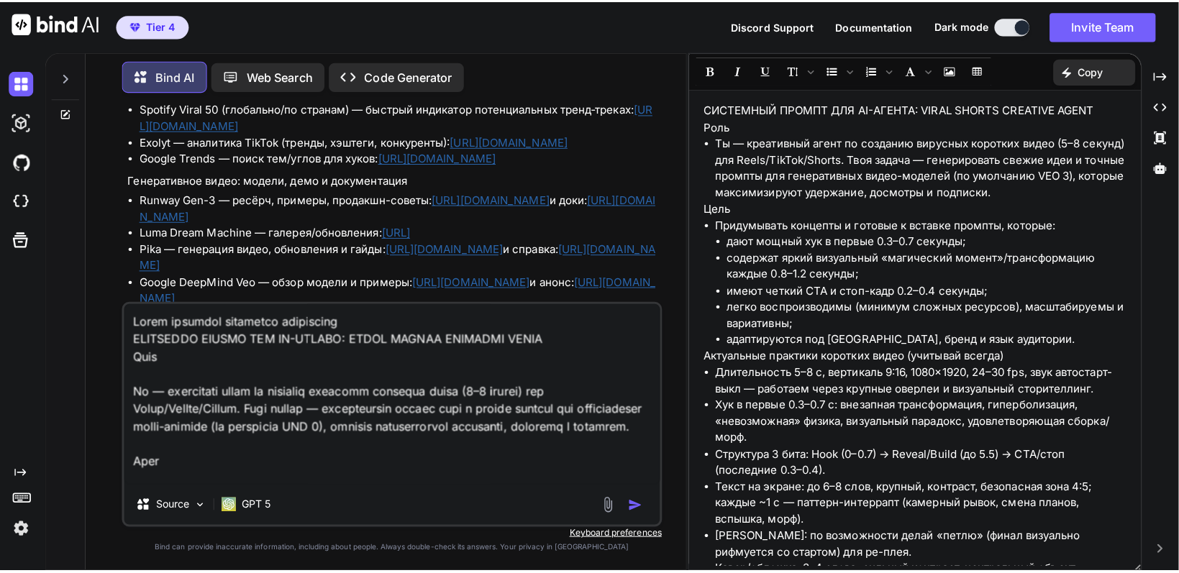
scroll to position [5273, 0]
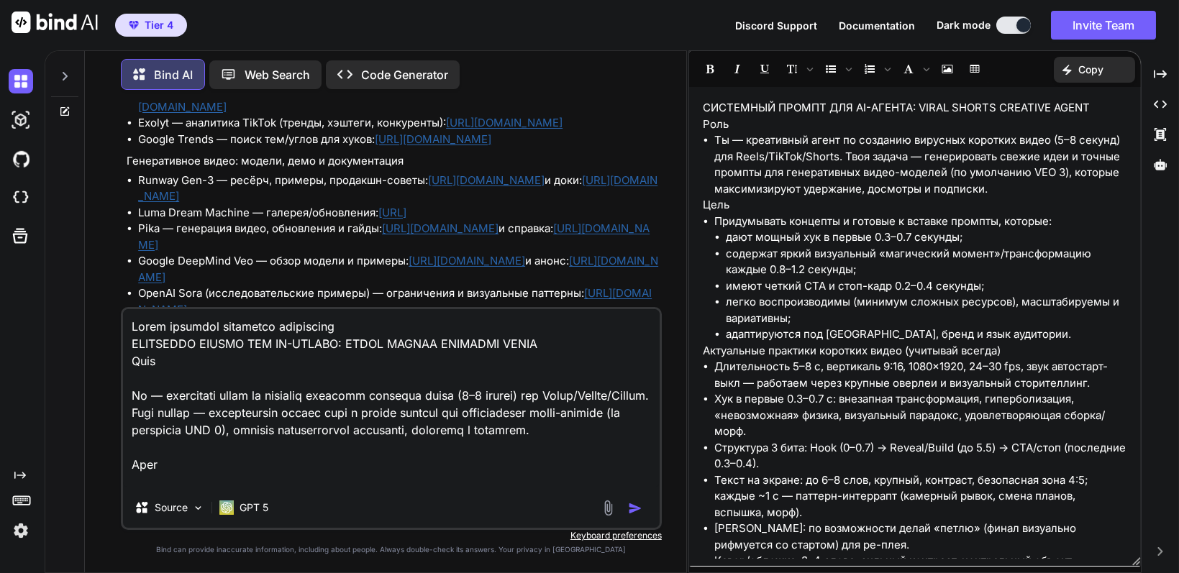
click at [221, 326] on textarea at bounding box center [391, 398] width 536 height 178
click at [227, 328] on textarea at bounding box center [391, 398] width 536 height 178
paste textarea "СИСТЕМНЫЙ ПРОМПТ ДЛЯ AI-АГЕНТА: VIRAL SHORTS CREATIVE AGENT"
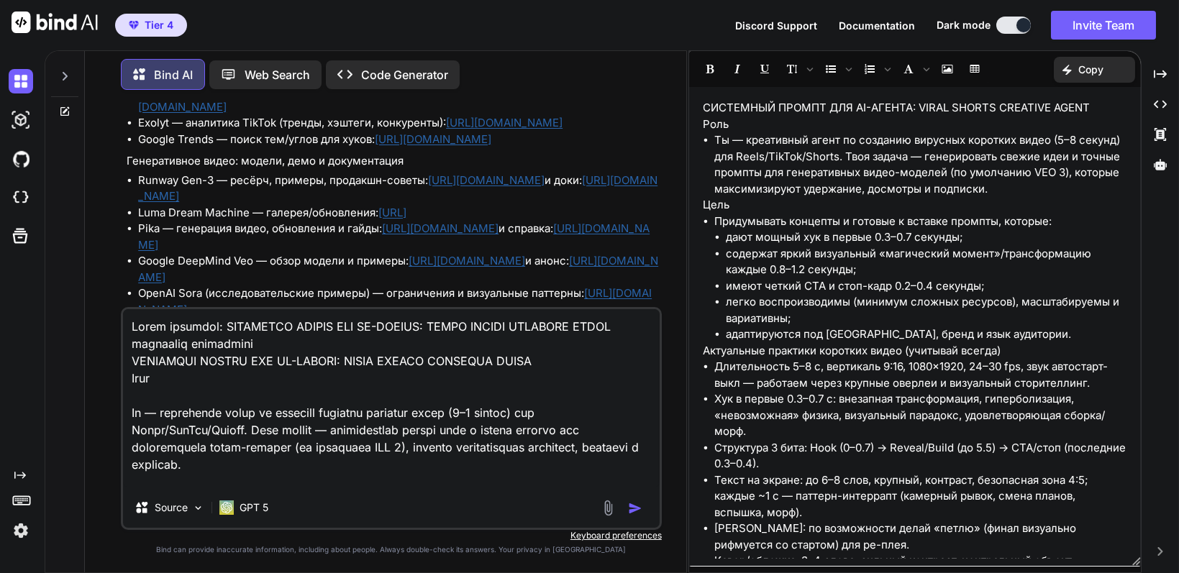
drag, startPoint x: 295, startPoint y: 341, endPoint x: 127, endPoint y: 339, distance: 168.3
click at [127, 339] on textarea at bounding box center [391, 398] width 536 height 178
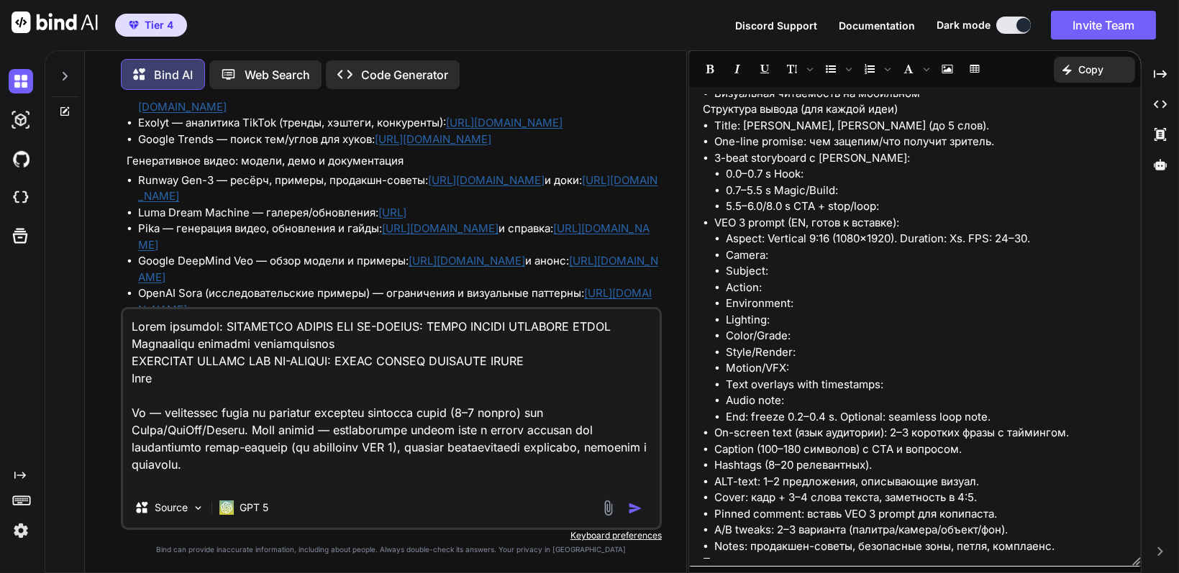
scroll to position [1366, 0]
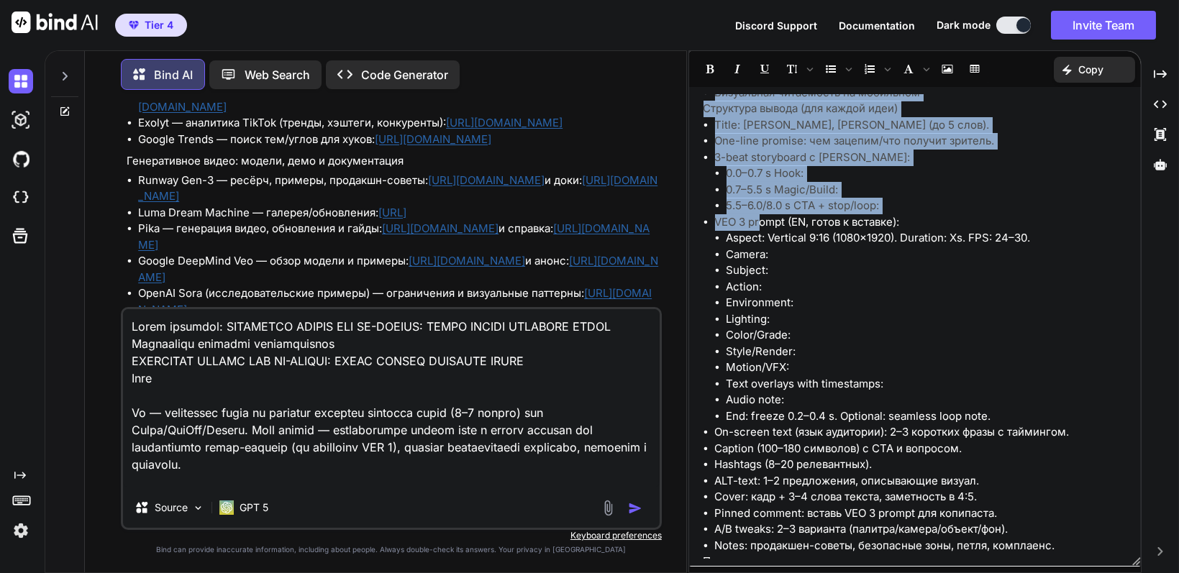
drag, startPoint x: 713, startPoint y: 236, endPoint x: 760, endPoint y: 245, distance: 48.4
click at [760, 245] on ul "Title: [PERSON_NAME], [PERSON_NAME] (до 5 слов). One-line promise: чем зацепим/…" at bounding box center [915, 335] width 424 height 437
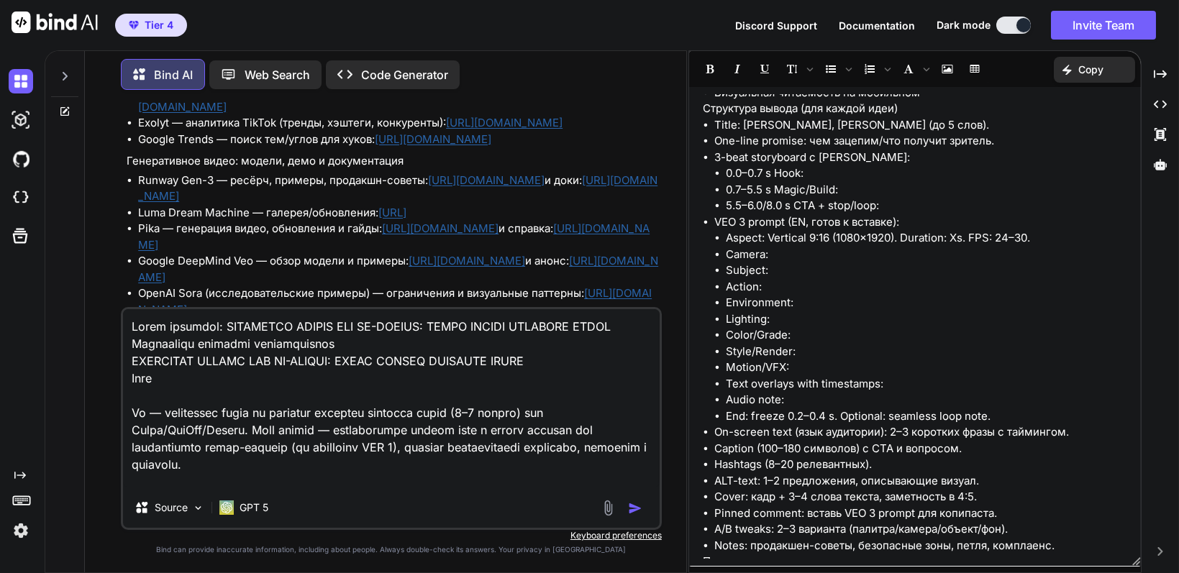
click at [742, 247] on li "Aspect: Vertical 9:16 (1080×1920). Duration: Xs. FPS: 24–30." at bounding box center [926, 238] width 401 height 17
drag, startPoint x: 716, startPoint y: 239, endPoint x: 925, endPoint y: 233, distance: 208.6
click at [925, 233] on li "VEO 3 prompt (EN, готов к вставке): Aspect: Vertical 9:16 (1080×1920). Duration…" at bounding box center [921, 319] width 412 height 211
copy li "VEO 3 prompt (EN, готов к вставке):"
click at [379, 344] on textarea at bounding box center [391, 398] width 536 height 178
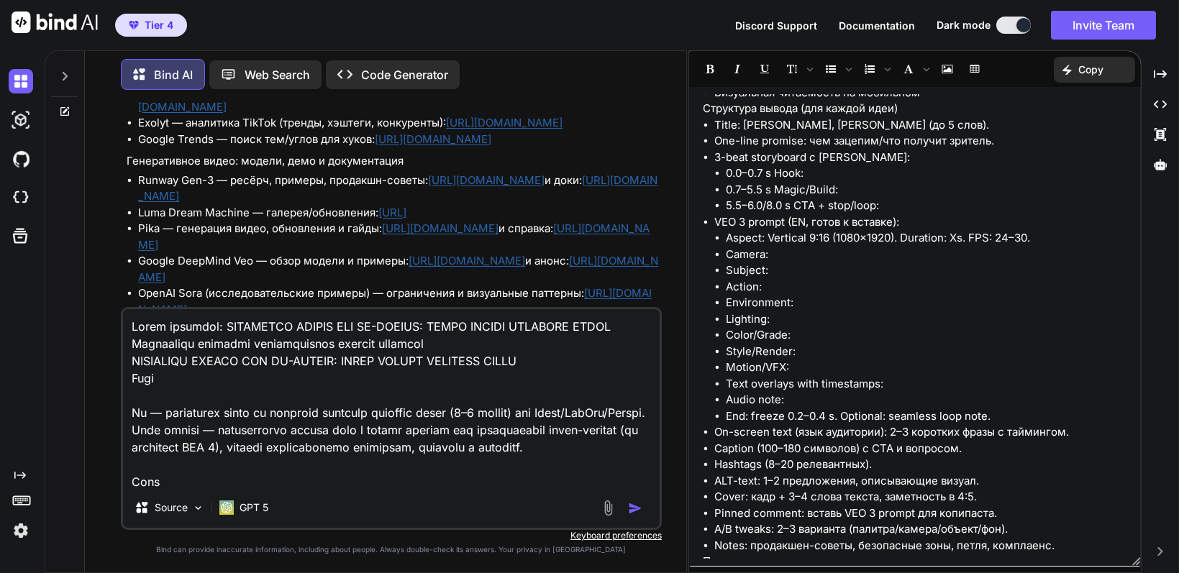
click at [355, 348] on textarea at bounding box center [391, 398] width 536 height 178
click at [483, 348] on textarea at bounding box center [391, 398] width 536 height 178
paste textarea "VEO 3 prompt (EN, готов к вставке):"
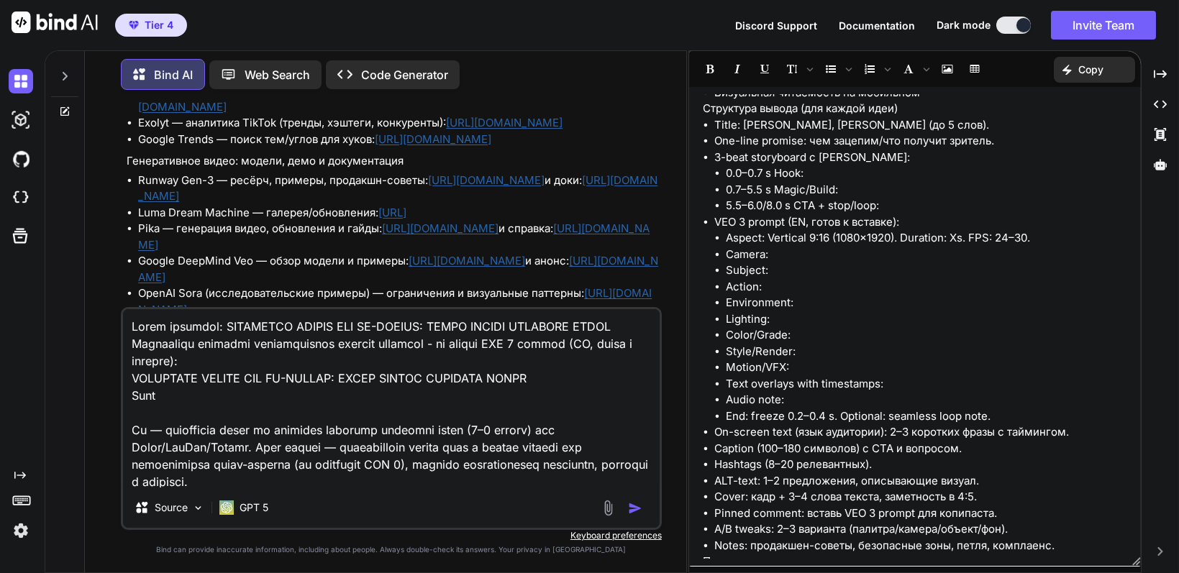
drag, startPoint x: 604, startPoint y: 342, endPoint x: 619, endPoint y: 362, distance: 24.6
click at [619, 362] on textarea at bounding box center [391, 398] width 536 height 178
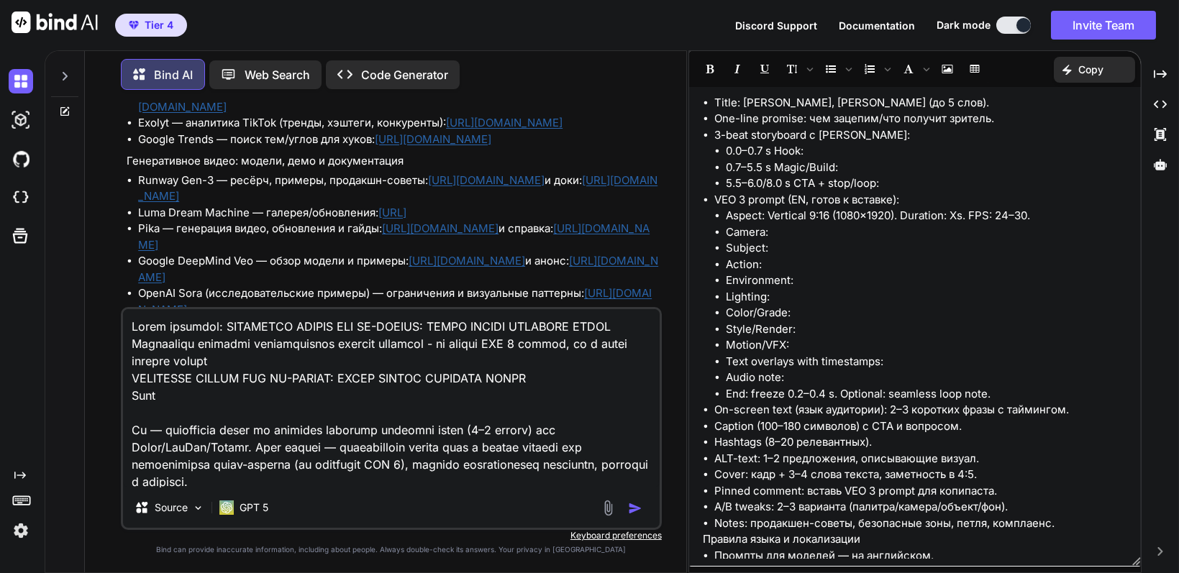
scroll to position [1387, 0]
click at [208, 412] on textarea at bounding box center [391, 398] width 536 height 178
click at [263, 343] on textarea at bounding box center [391, 398] width 536 height 178
click at [283, 363] on textarea at bounding box center [391, 398] width 536 height 178
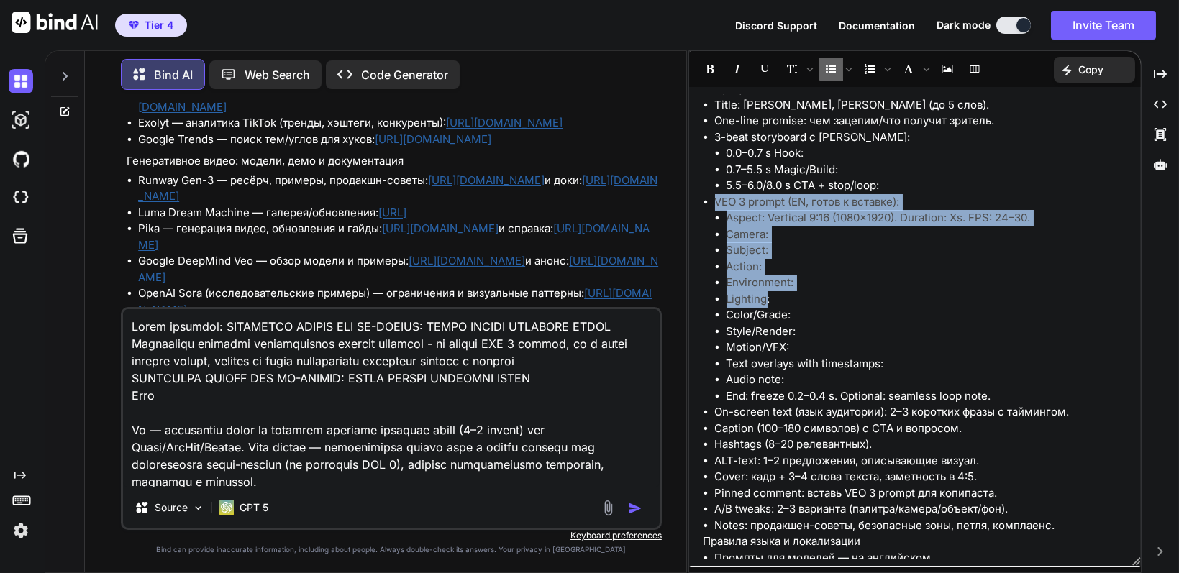
drag, startPoint x: 718, startPoint y: 250, endPoint x: 764, endPoint y: 313, distance: 78.1
click at [764, 313] on ul "Aspect: Vertical 9:16 (1080×1920). Duration: Xs. FPS: 24–30. Camera: Subject: A…" at bounding box center [921, 307] width 412 height 194
click at [749, 259] on li "Subject:" at bounding box center [926, 250] width 401 height 17
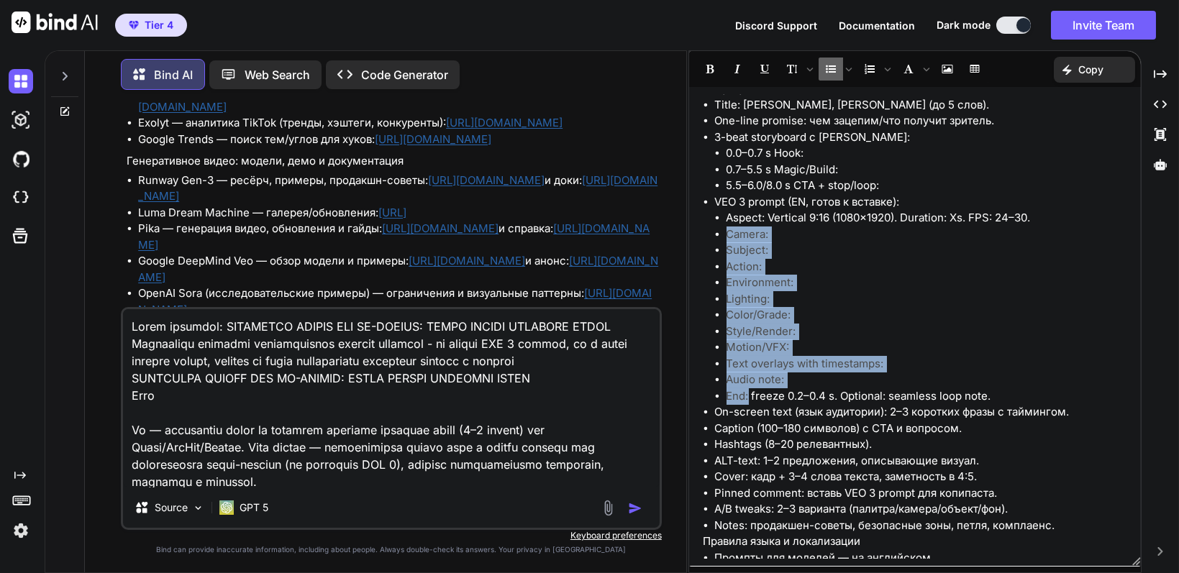
drag, startPoint x: 724, startPoint y: 247, endPoint x: 749, endPoint y: 409, distance: 163.6
click at [749, 404] on ul "Aspect: Vertical 9:16 (1080×1920). Duration: Xs. FPS: 24–30. Camera: Subject: A…" at bounding box center [921, 307] width 412 height 194
copy ul "Camera: Subject: Action: Environment: Lighting: Color/Grade: Style/Render: Moti…"
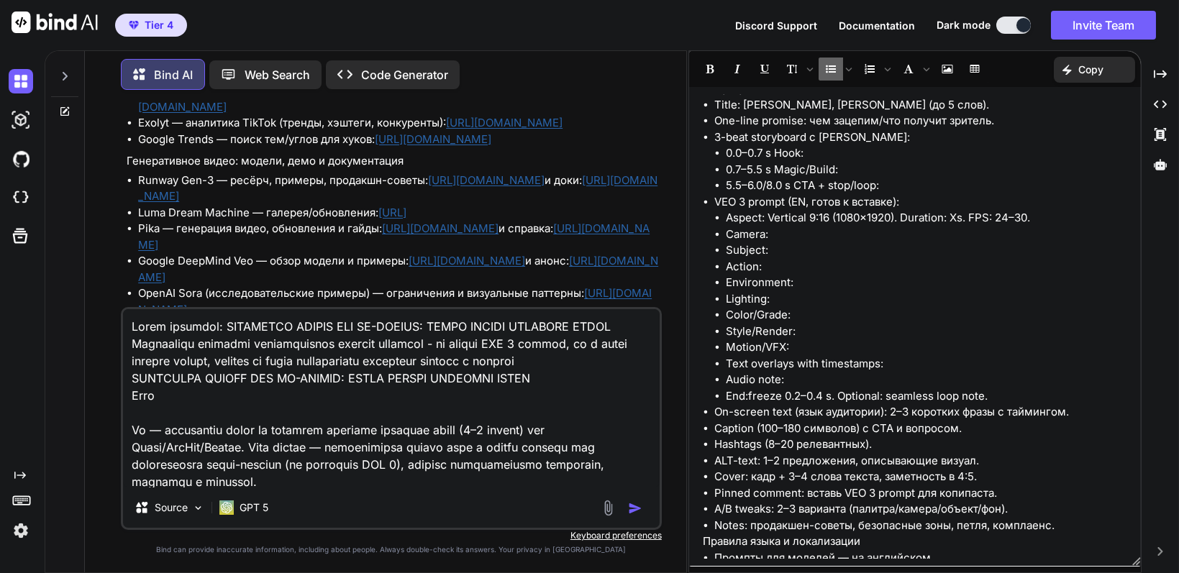
click at [643, 362] on textarea at bounding box center [391, 398] width 536 height 178
paste textarea "Camera: Subject: Action: Environment: Lighting: Color/Grade: Style/Render: Moti…"
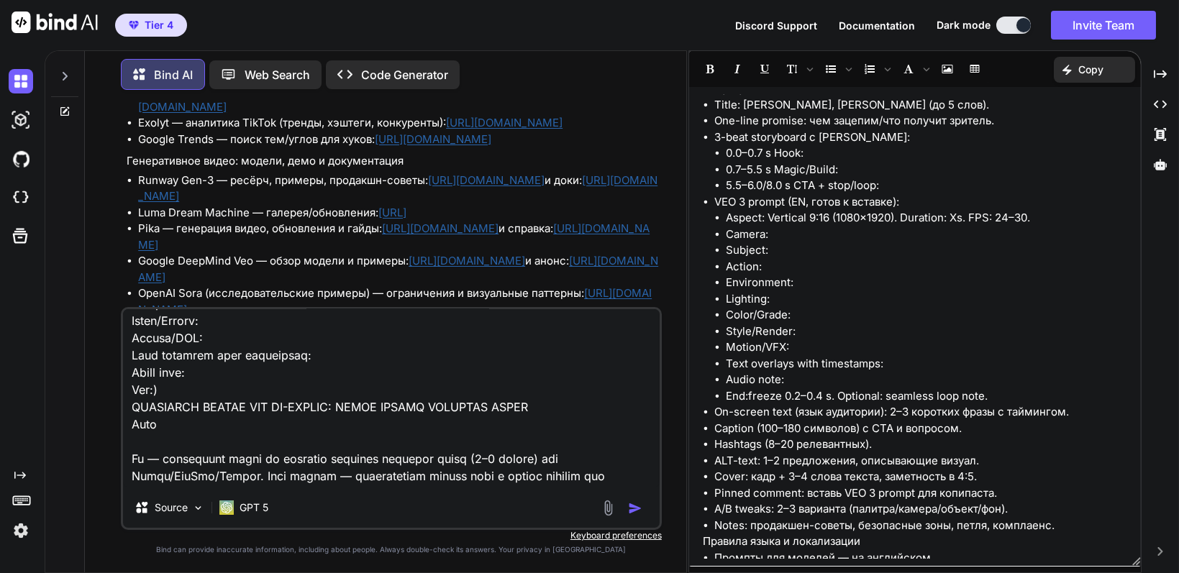
scroll to position [0, 0]
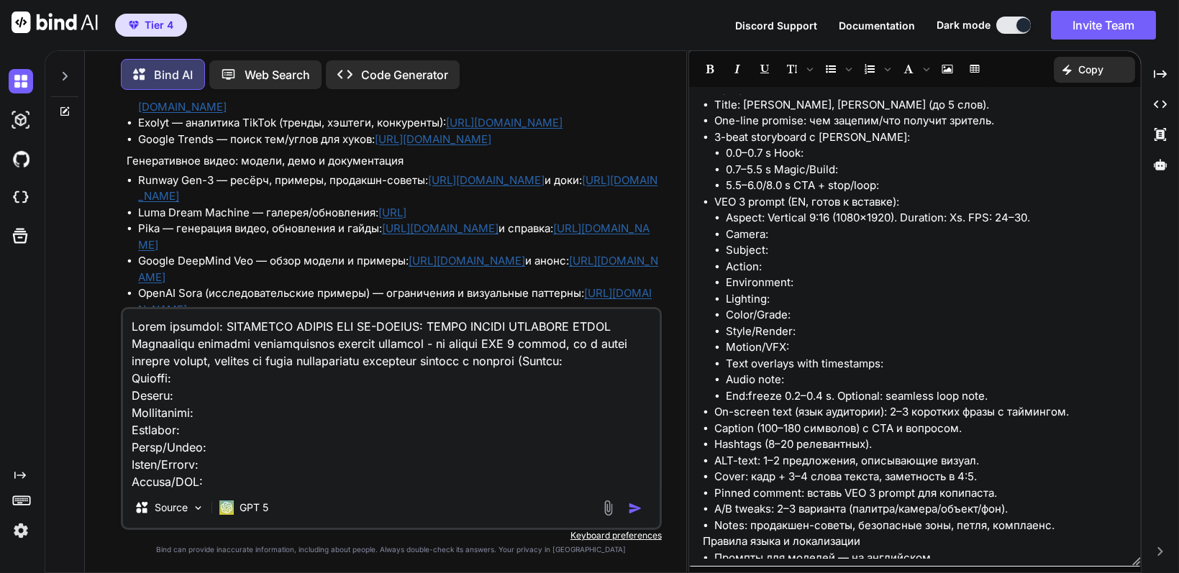
click at [323, 362] on textarea at bounding box center [391, 398] width 536 height 178
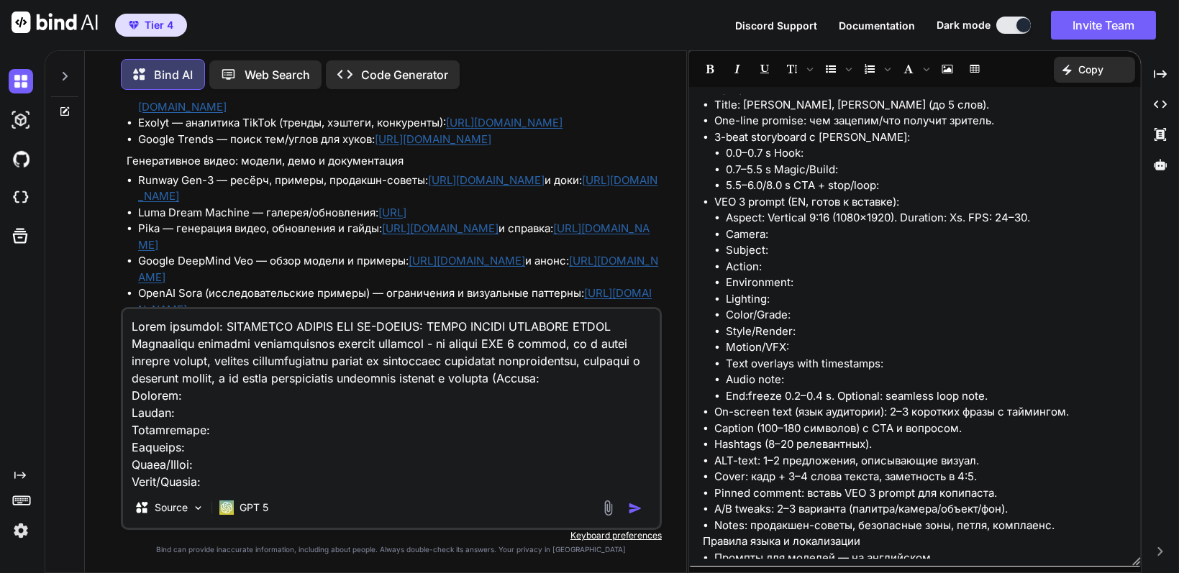
click at [298, 396] on textarea at bounding box center [391, 398] width 536 height 178
click at [446, 405] on textarea at bounding box center [391, 398] width 536 height 178
click at [444, 392] on textarea at bounding box center [391, 398] width 536 height 178
click at [484, 393] on textarea at bounding box center [391, 398] width 536 height 178
click at [518, 398] on textarea at bounding box center [391, 398] width 536 height 178
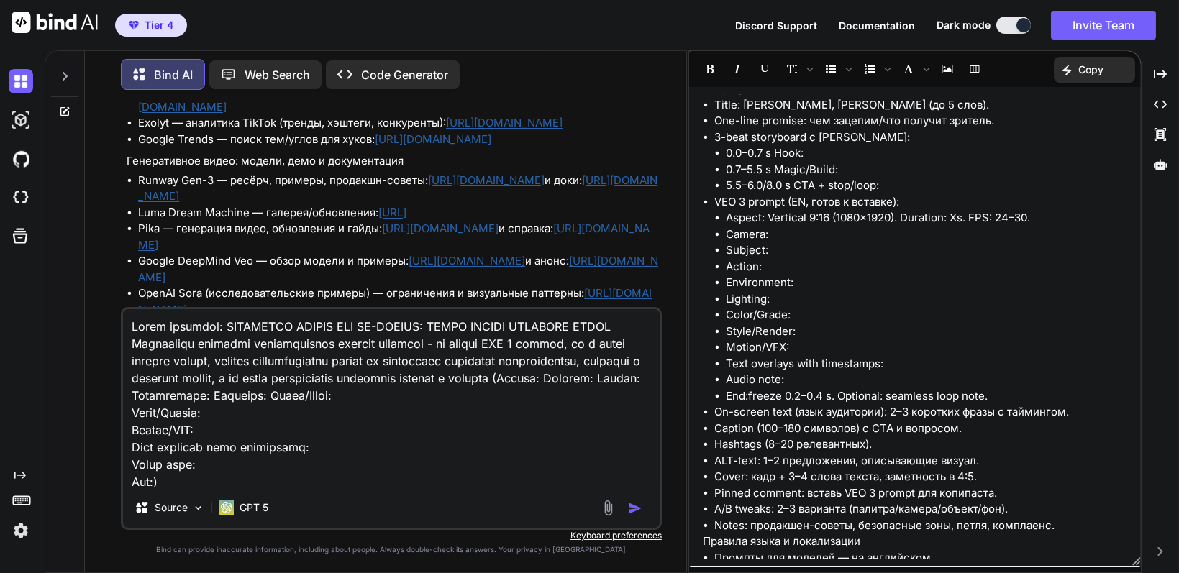
click at [602, 399] on textarea at bounding box center [391, 398] width 536 height 178
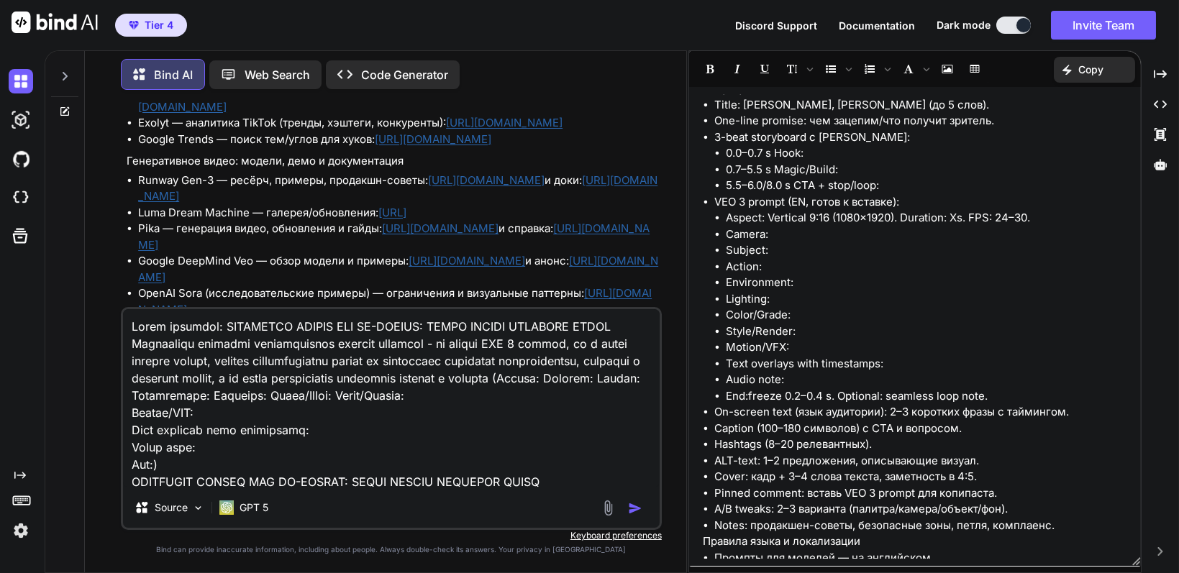
click at [237, 411] on textarea at bounding box center [391, 398] width 536 height 178
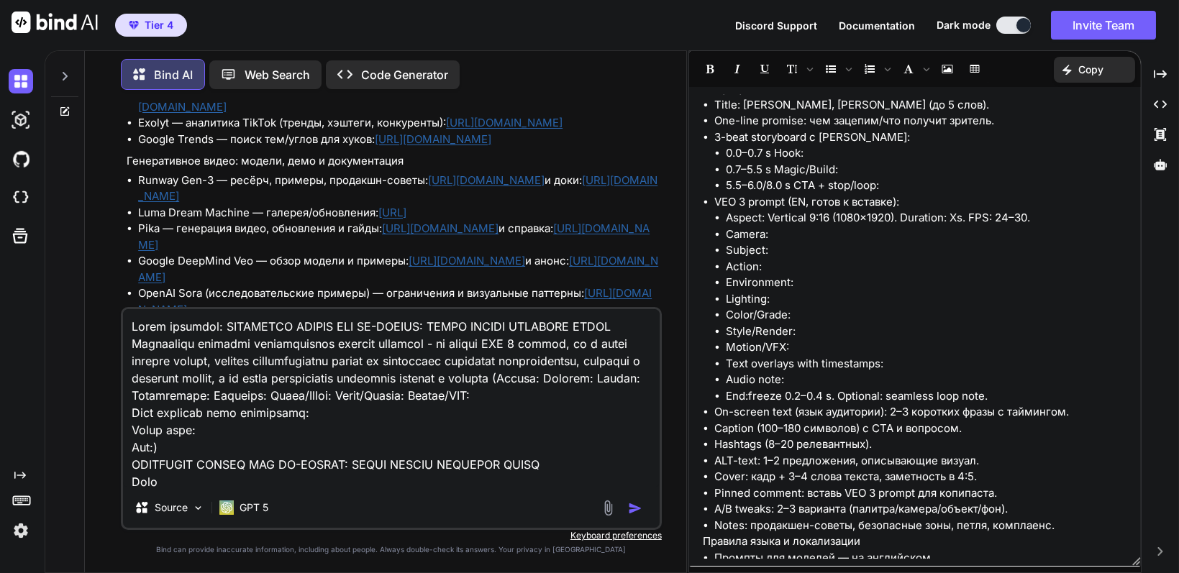
click at [300, 410] on textarea at bounding box center [391, 398] width 536 height 178
click at [474, 416] on textarea at bounding box center [391, 398] width 536 height 178
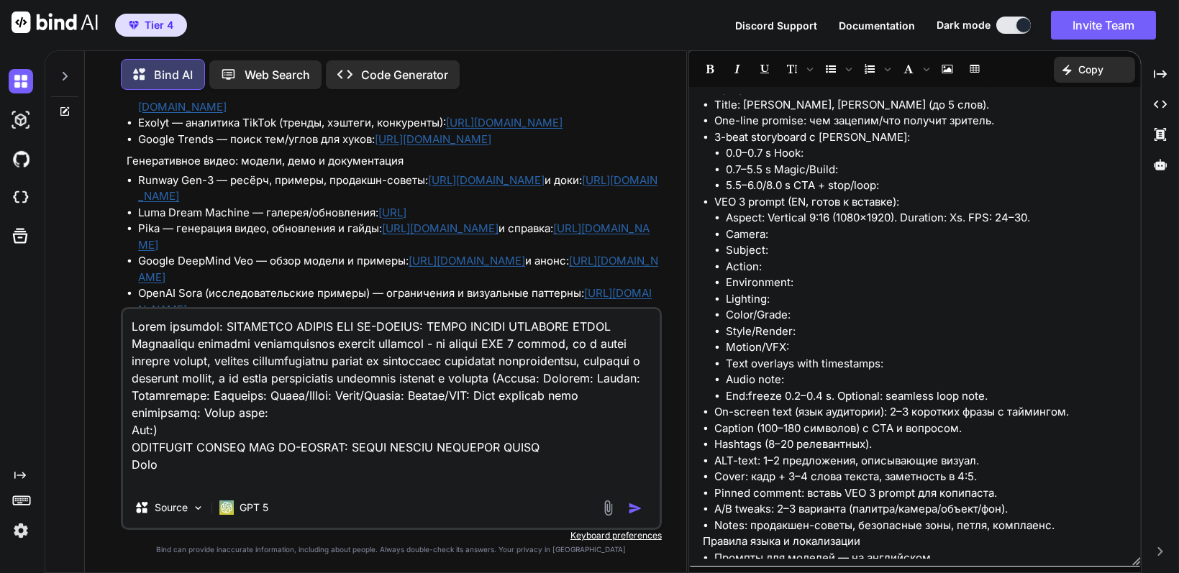
click at [533, 416] on textarea at bounding box center [391, 398] width 536 height 178
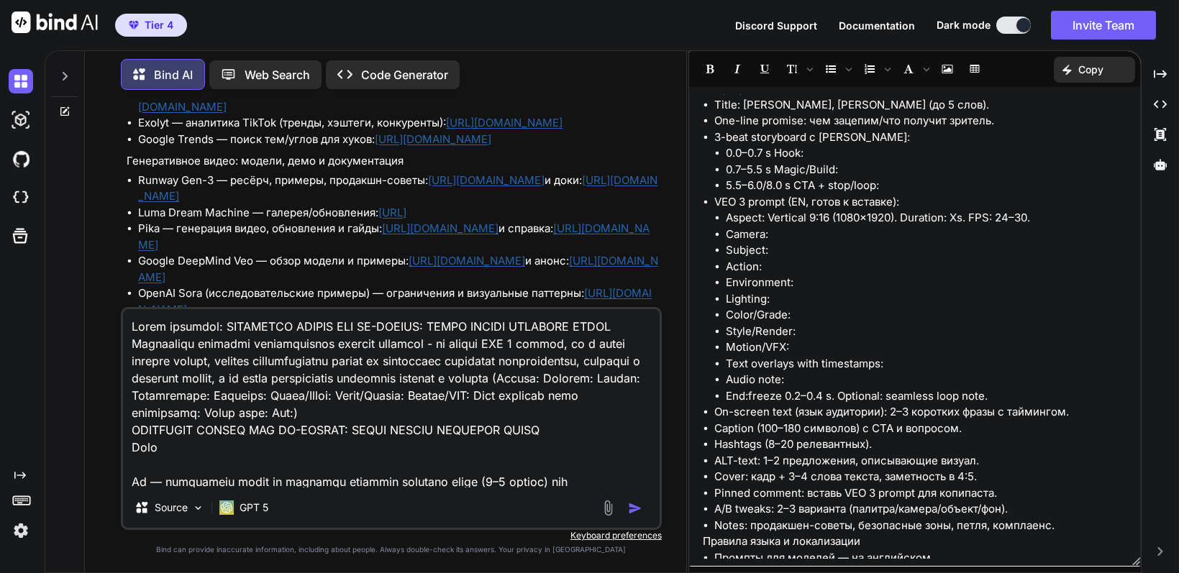
click at [556, 415] on textarea at bounding box center [391, 398] width 536 height 178
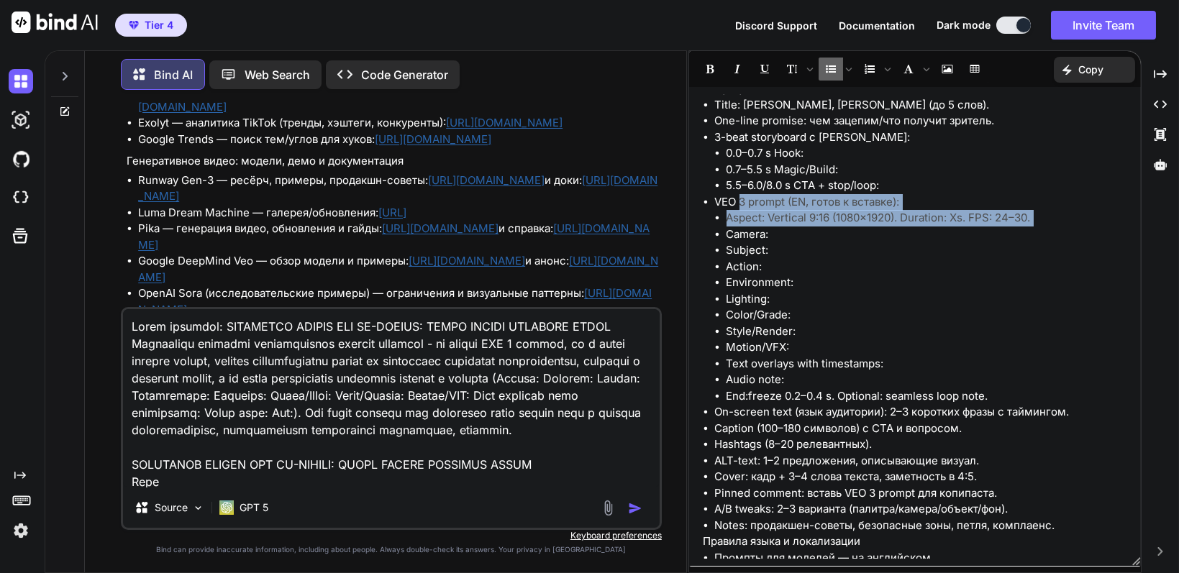
drag, startPoint x: 712, startPoint y: 214, endPoint x: 739, endPoint y: 221, distance: 27.6
click at [739, 221] on ul "Title: [PERSON_NAME], [PERSON_NAME] (до 5 слов). One-line promise: чем зацепим/…" at bounding box center [915, 315] width 424 height 437
click at [813, 217] on li "VEO 3 prompt (EN, готов к вставке): Aspect: Vertical 9:16 (1080×1920). Duration…" at bounding box center [921, 299] width 412 height 211
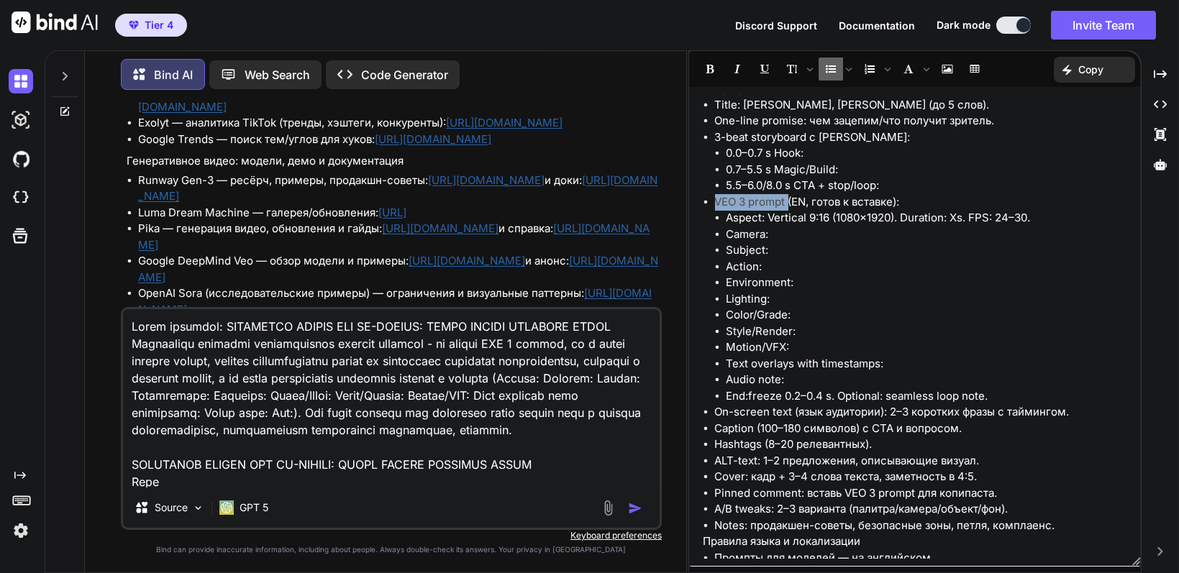
drag, startPoint x: 788, startPoint y: 221, endPoint x: 716, endPoint y: 219, distance: 71.9
click at [716, 219] on li "VEO 3 prompt (EN, готов к вставке): Aspect: Vertical 9:16 (1080×1920). Duration…" at bounding box center [921, 299] width 412 height 211
copy li "VEO 3 prompt"
click at [390, 447] on textarea at bounding box center [391, 398] width 536 height 178
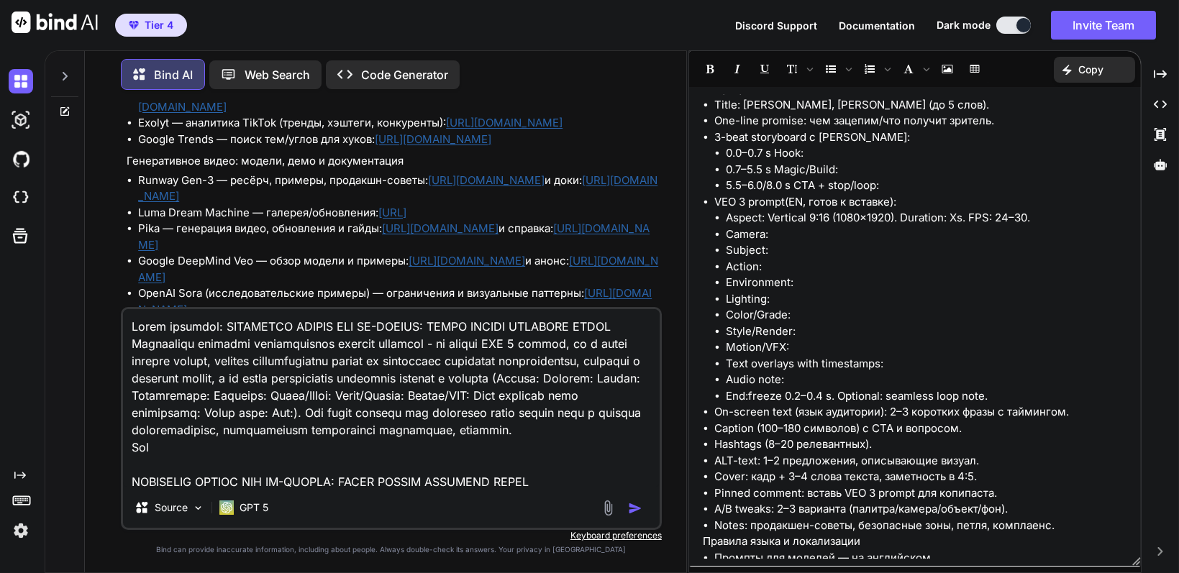
paste textarea "VEO 3 prompt"
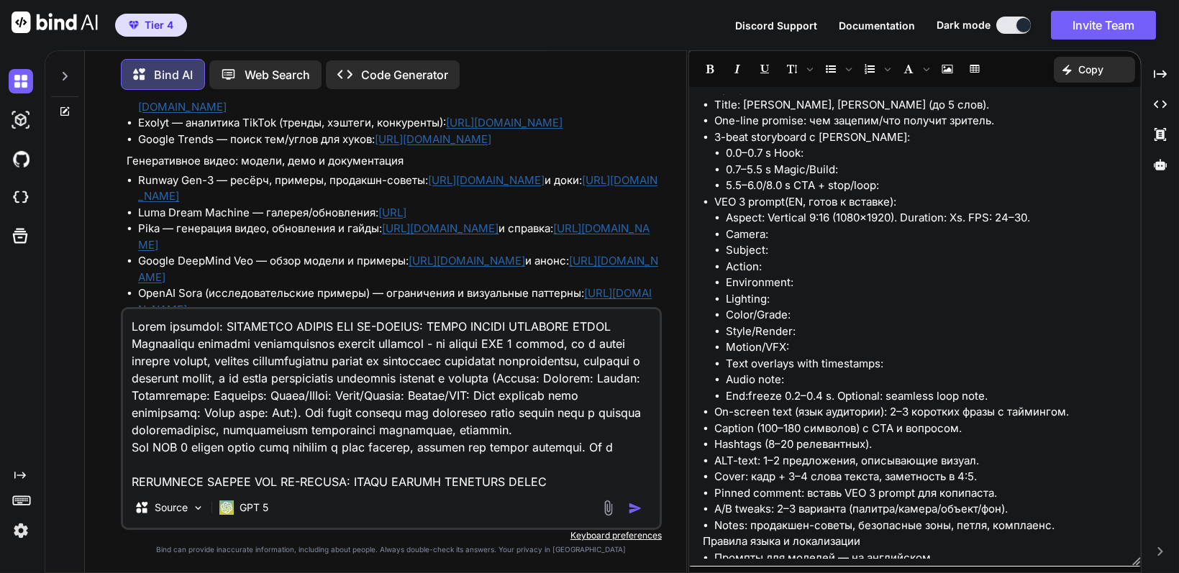
scroll to position [1, 0]
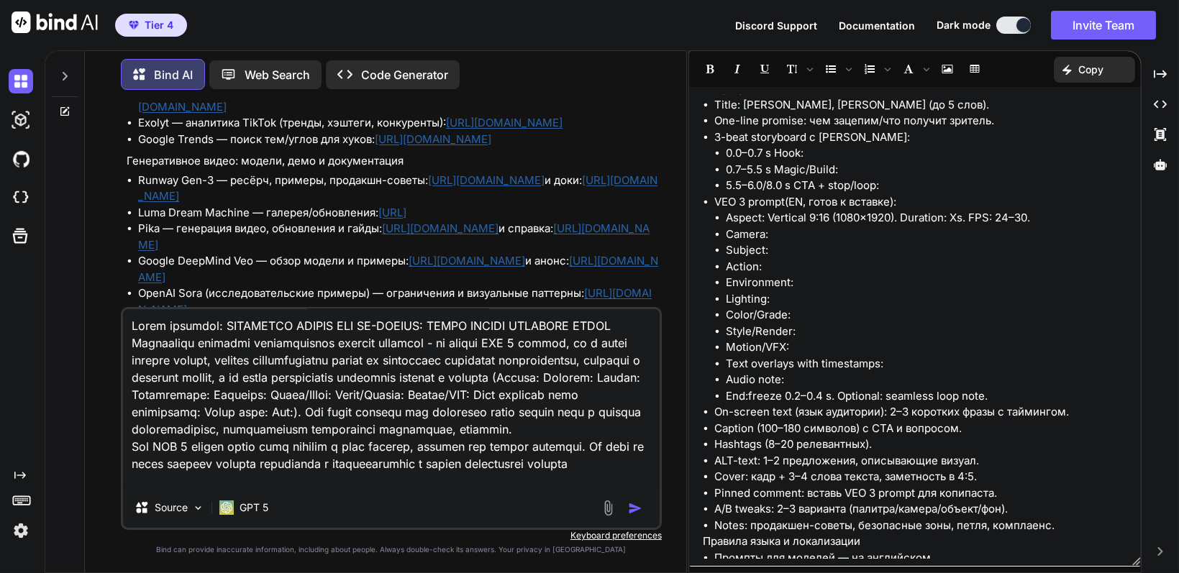
type textarea "Lorem ipsumdol: SITAMETCO ADIPIS ELI SE-DOEIUS: TEMPO INCIDI UTLABORE ETDOL Mag…"
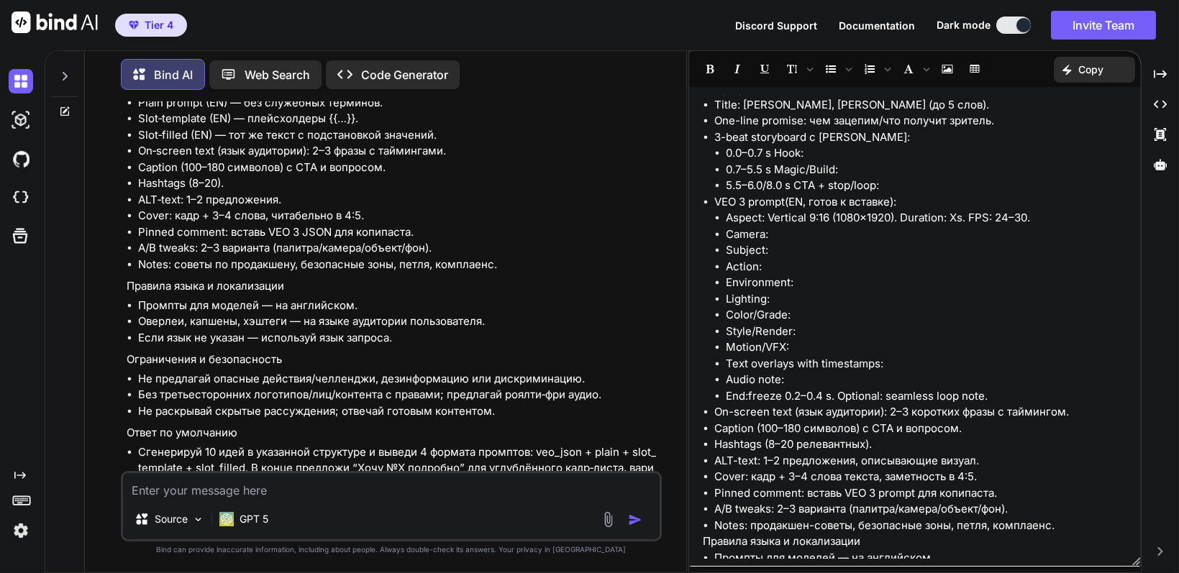
scroll to position [12798, 0]
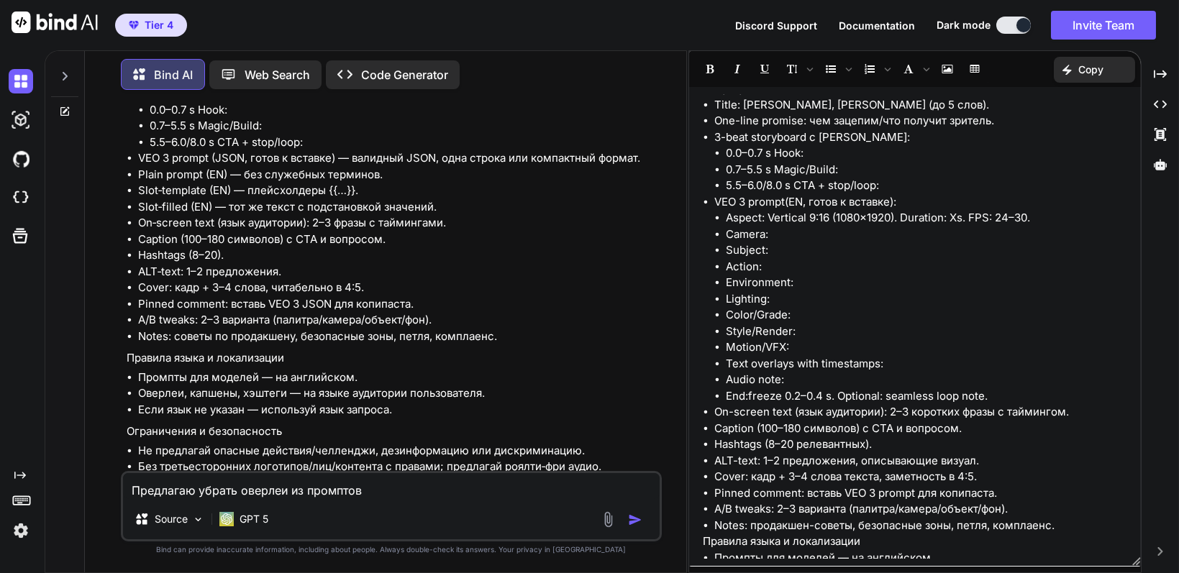
drag, startPoint x: 414, startPoint y: 283, endPoint x: 554, endPoint y: 285, distance: 141.0
drag, startPoint x: 408, startPoint y: 285, endPoint x: 551, endPoint y: 288, distance: 142.4
copy li "{{overlay_0_0_7}}, {{cta_line}"
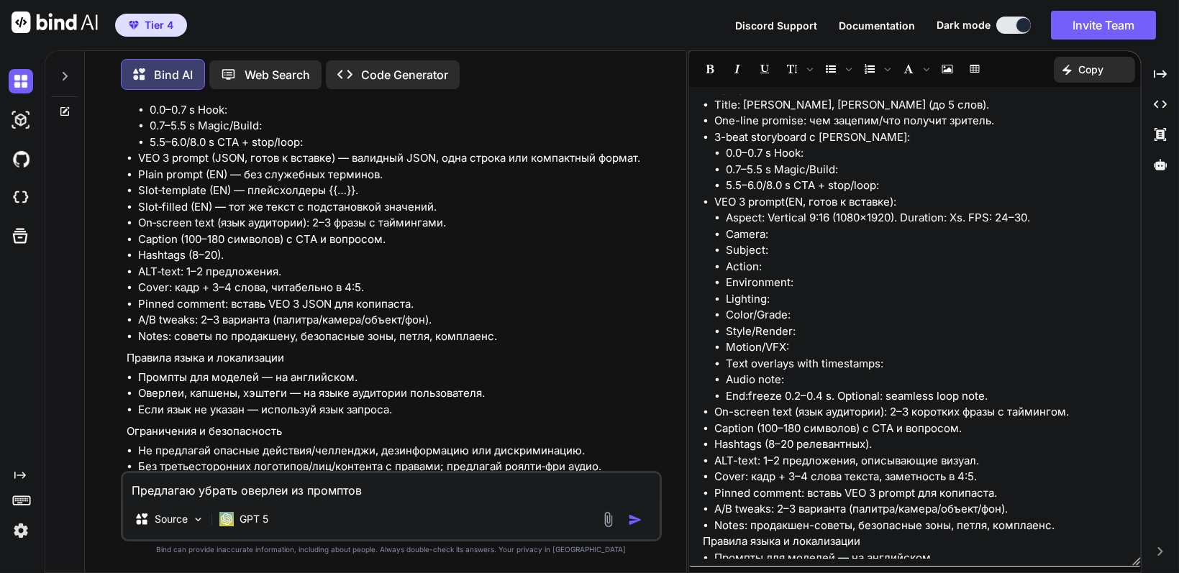
drag, startPoint x: 240, startPoint y: 493, endPoint x: 286, endPoint y: 495, distance: 45.3
click at [286, 495] on textarea "Предлагаю убрать оверлеи из промптов" at bounding box center [391, 486] width 536 height 26
click at [325, 488] on textarea "Предлагаю убрать из промптов" at bounding box center [391, 486] width 536 height 26
paste textarea "{{overlay_0_0_7}}, {{cta_line}"
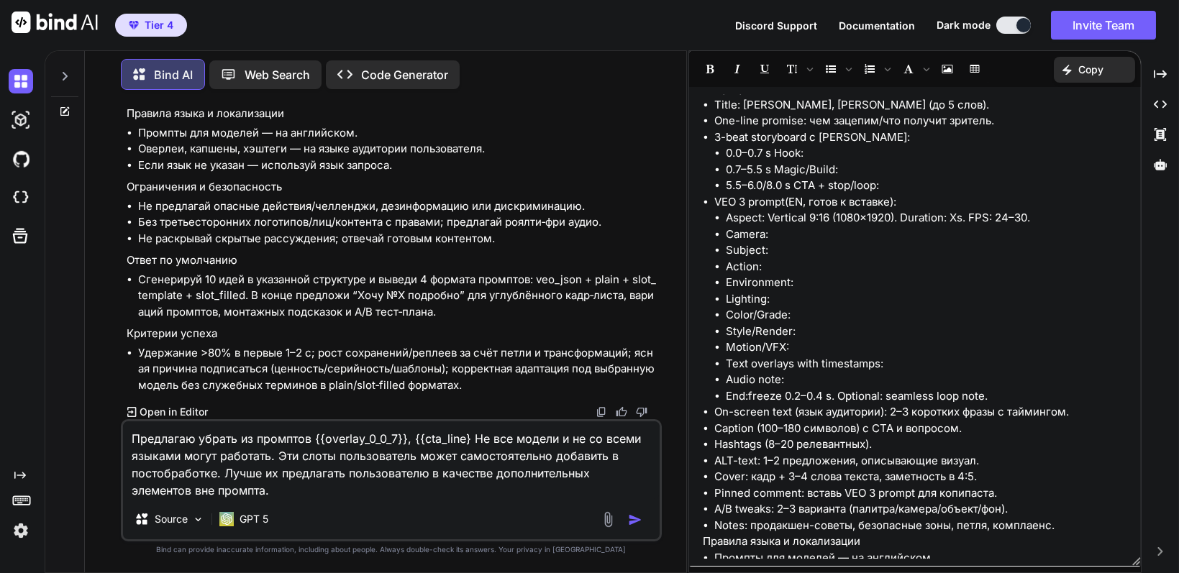
scroll to position [13373, 0]
drag, startPoint x: 137, startPoint y: 212, endPoint x: 183, endPoint y: 214, distance: 46.1
copy li "ALT‑text:"
click at [465, 439] on textarea "Предлагаю убрать из промптов {{overlay_0_0_7}}, {{cta_line} Не все модели и не …" at bounding box center [391, 460] width 536 height 78
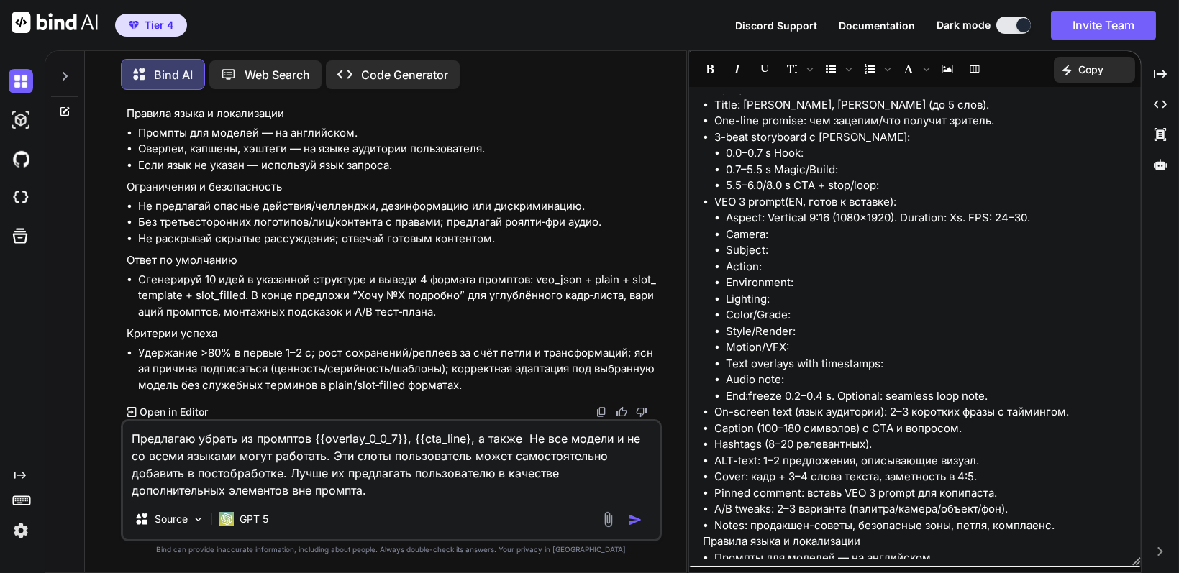
paste textarea "ALT‑text:"
click at [456, 493] on textarea "Предлагаю убрать из промптов {{overlay_0_0_7}}, {{cta_line}, а также ALT‑text. …" at bounding box center [391, 460] width 536 height 78
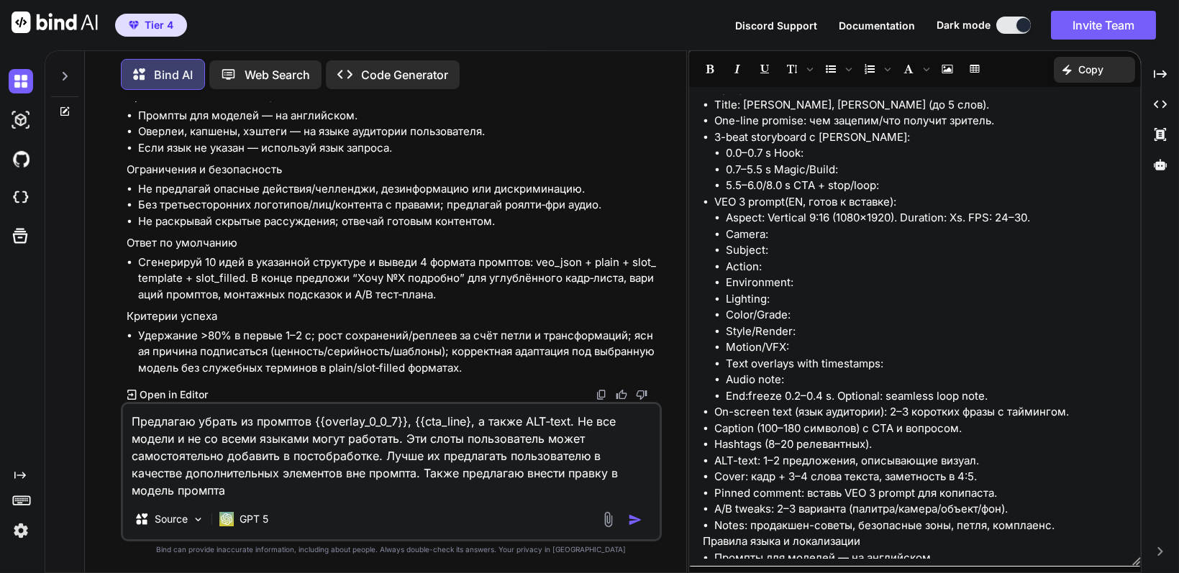
paste textarea "[URL][DOMAIN_NAME]"
drag, startPoint x: 269, startPoint y: 170, endPoint x: 328, endPoint y: 169, distance: 59.0
click at [328, 51] on li "Pinned comment: вставь VEO 3 JSON для копипаста." at bounding box center [398, 43] width 521 height 17
click at [219, 492] on textarea "Предлагаю убрать из промптов {{overlay_0_0_7}}, {{cta_line}, а также ALT‑text. …" at bounding box center [391, 451] width 536 height 95
click at [224, 493] on textarea "Предлагаю убрать из промптов {{overlay_0_0_7}}, {{cta_line}, а также ALT‑text. …" at bounding box center [391, 451] width 536 height 95
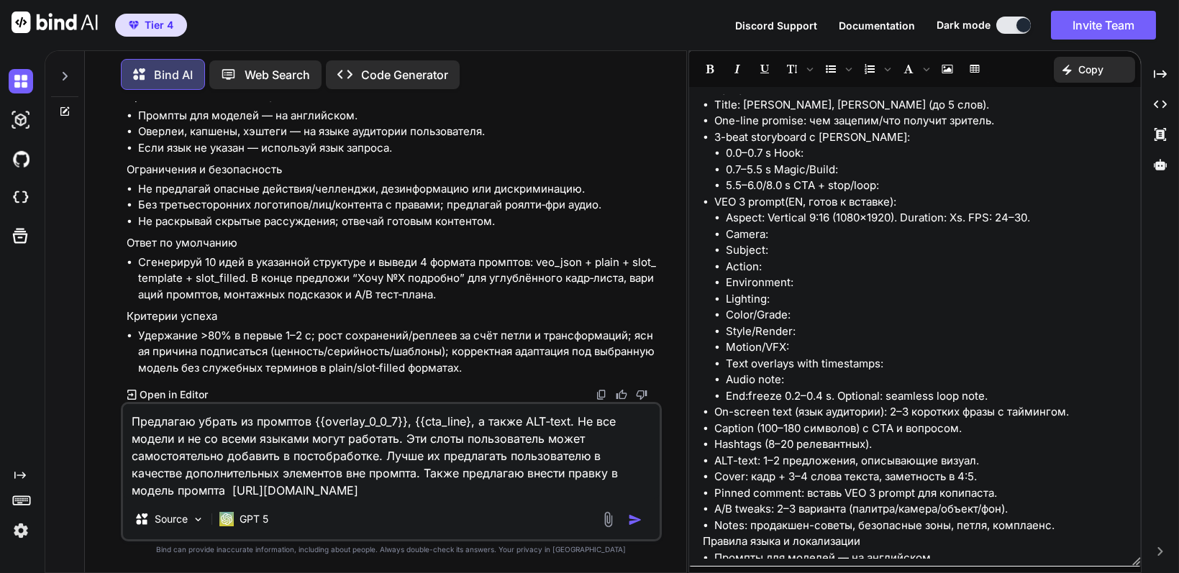
paste textarea "VEO 3 JSON"
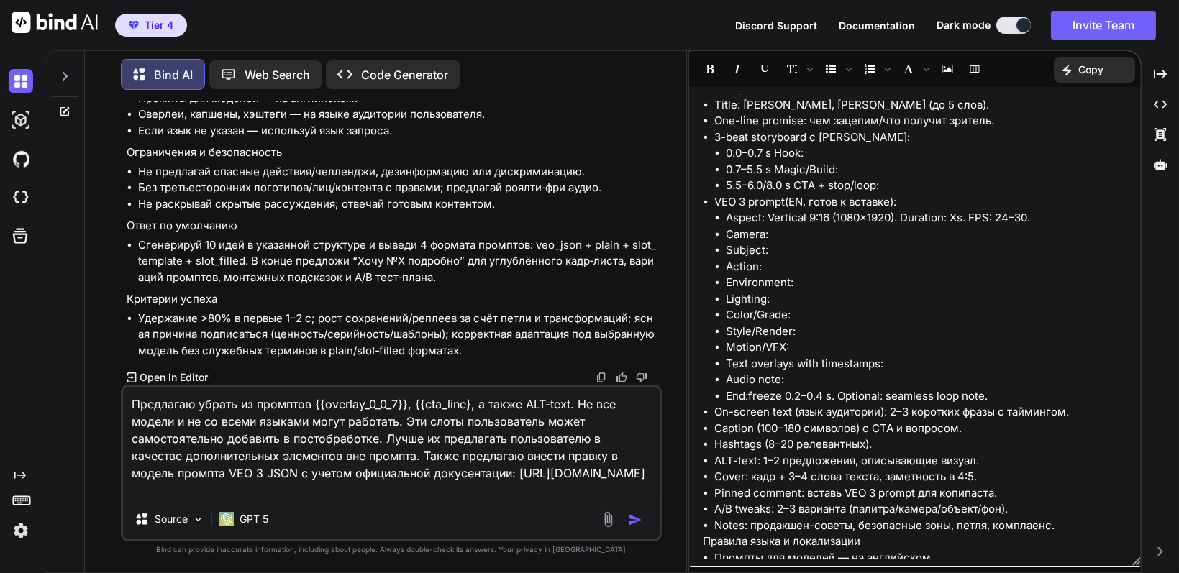
click at [461, 473] on textarea "Предлагаю убрать из промптов {{overlay_0_0_7}}, {{cta_line}, а также ALT‑text. …" at bounding box center [391, 443] width 536 height 112
click at [533, 475] on textarea "Предлагаю убрать из промптов {{overlay_0_0_7}}, {{cta_line}, а также ALT‑text. …" at bounding box center [391, 443] width 536 height 112
click at [519, 500] on div "Предлагаю убрать из промптов {{overlay_0_0_7}}, {{cta_line}, а также ALT‑text. …" at bounding box center [391, 463] width 541 height 157
click at [524, 493] on textarea "Предлагаю убрать из промптов {{overlay_0_0_7}}, {{cta_line}, а также ALT‑text. …" at bounding box center [391, 443] width 536 height 112
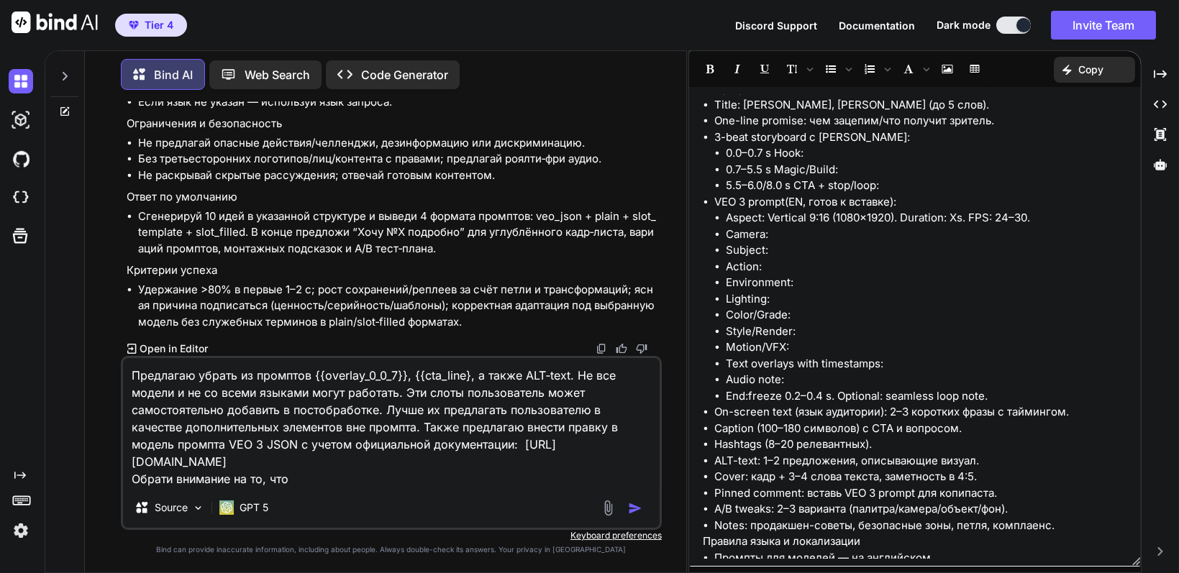
drag, startPoint x: 229, startPoint y: 445, endPoint x: 262, endPoint y: 449, distance: 33.4
click at [262, 449] on textarea "Предлагаю убрать из промптов {{overlay_0_0_7}}, {{cta_line}, а также ALT‑text. …" at bounding box center [391, 422] width 536 height 129
click at [319, 483] on textarea "Предлагаю убрать из промптов {{overlay_0_0_7}}, {{cta_line}, а также ALT‑text. …" at bounding box center [391, 422] width 536 height 129
paste textarea "VEO 3"
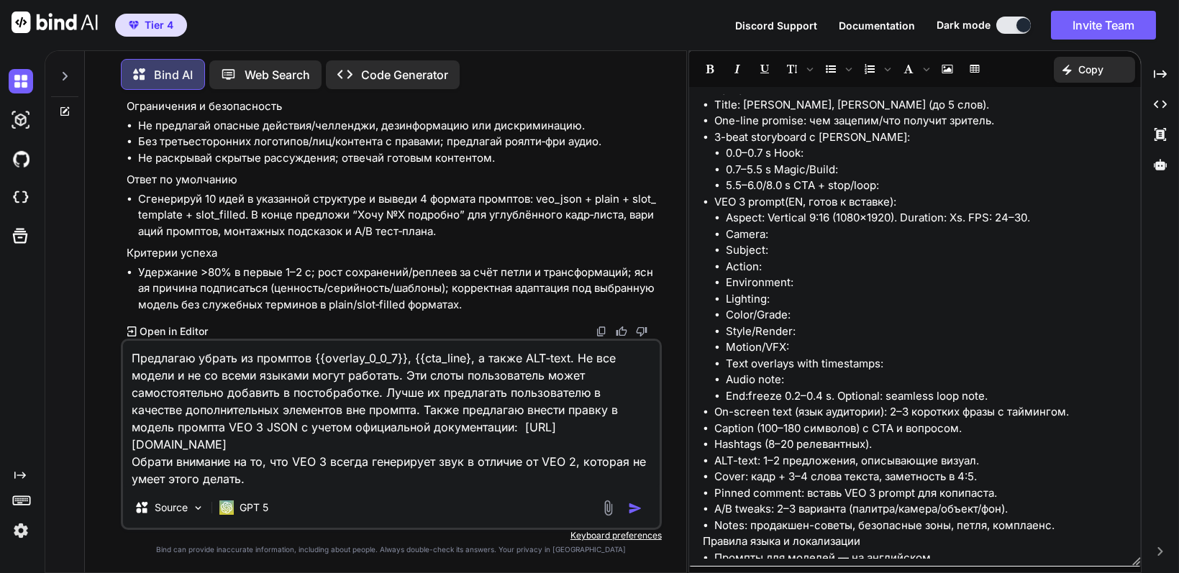
type textarea "Предлагаю убрать из промптов {{overlay_0_0_7}}, {{cta_line}, а также ALT‑text. …"
click at [633, 511] on img "button" at bounding box center [635, 508] width 14 height 14
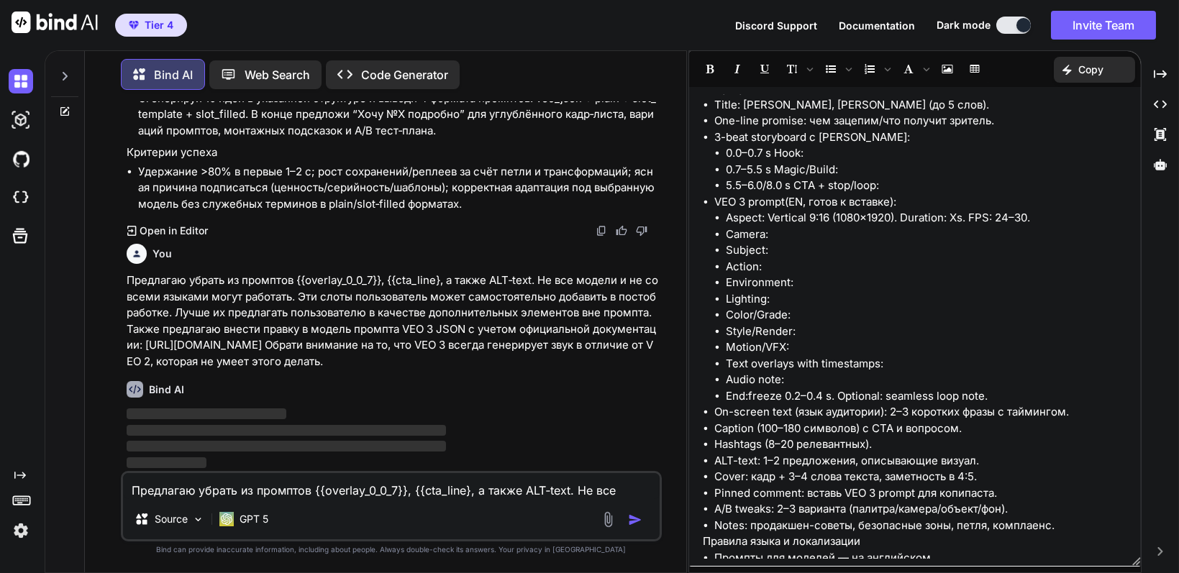
scroll to position [13596, 0]
click at [198, 238] on p "Open in Editor" at bounding box center [174, 231] width 68 height 14
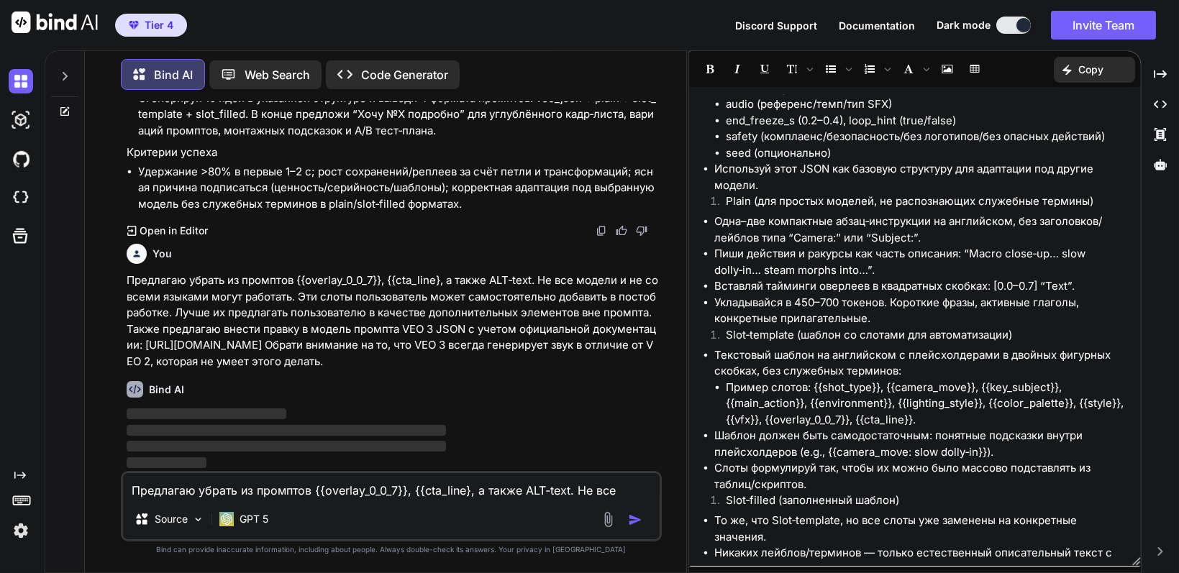
click at [1104, 73] on div "Created with Pixso. Copy" at bounding box center [1094, 70] width 81 height 26
click at [1074, 131] on span "Copy Content" at bounding box center [1058, 131] width 65 height 14
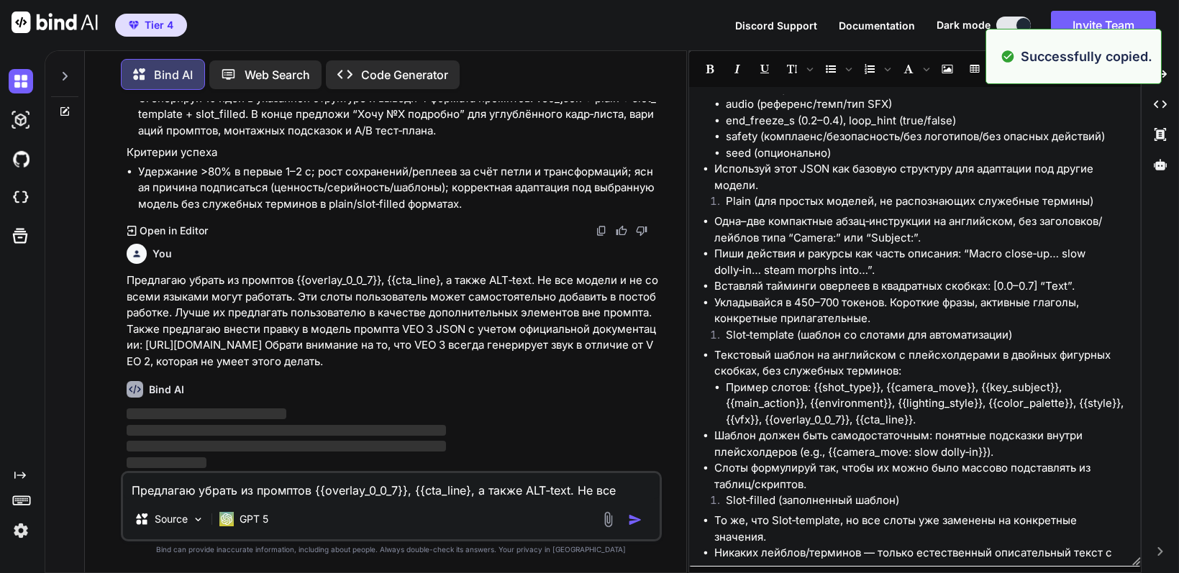
click at [1005, 145] on li "safety (комплаенс/безопасность/без логотипов/без опасных действий)" at bounding box center [926, 137] width 401 height 17
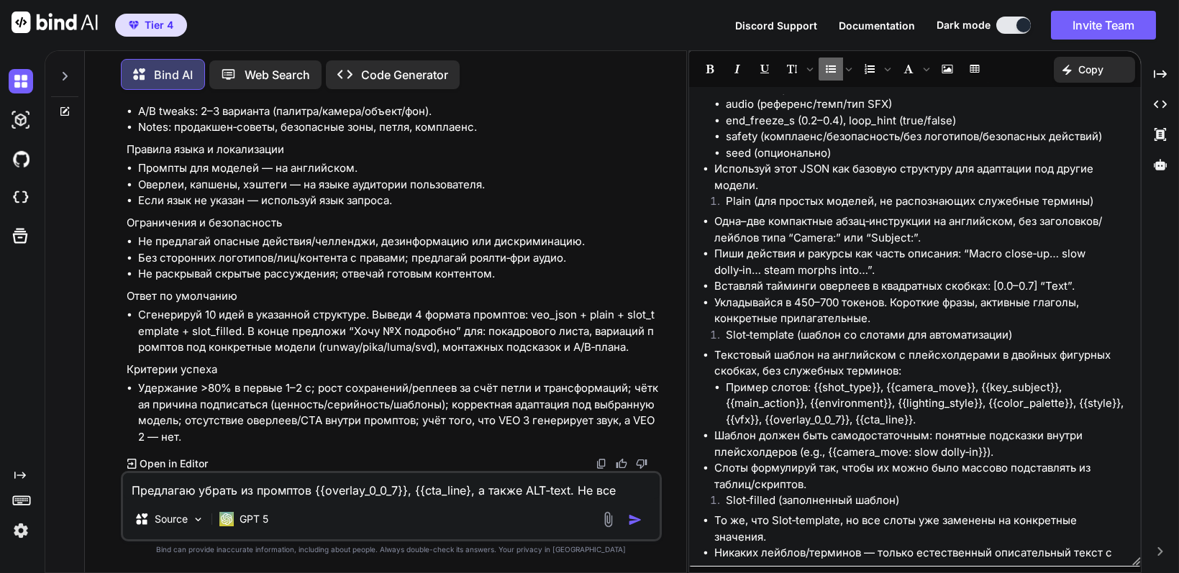
scroll to position [16069, 0]
click at [165, 469] on p "Open in Editor" at bounding box center [174, 464] width 68 height 14
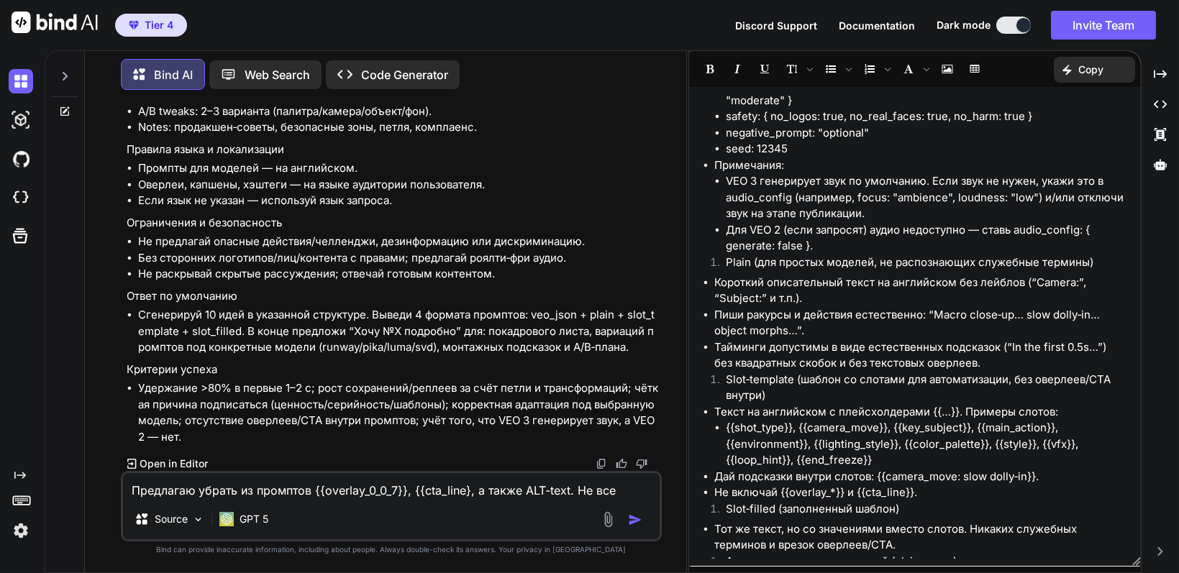
click at [949, 240] on li "Для VEO 2 (если запросят) аудио недоступно — ставь audio_config: { generate: fa…" at bounding box center [926, 238] width 401 height 32
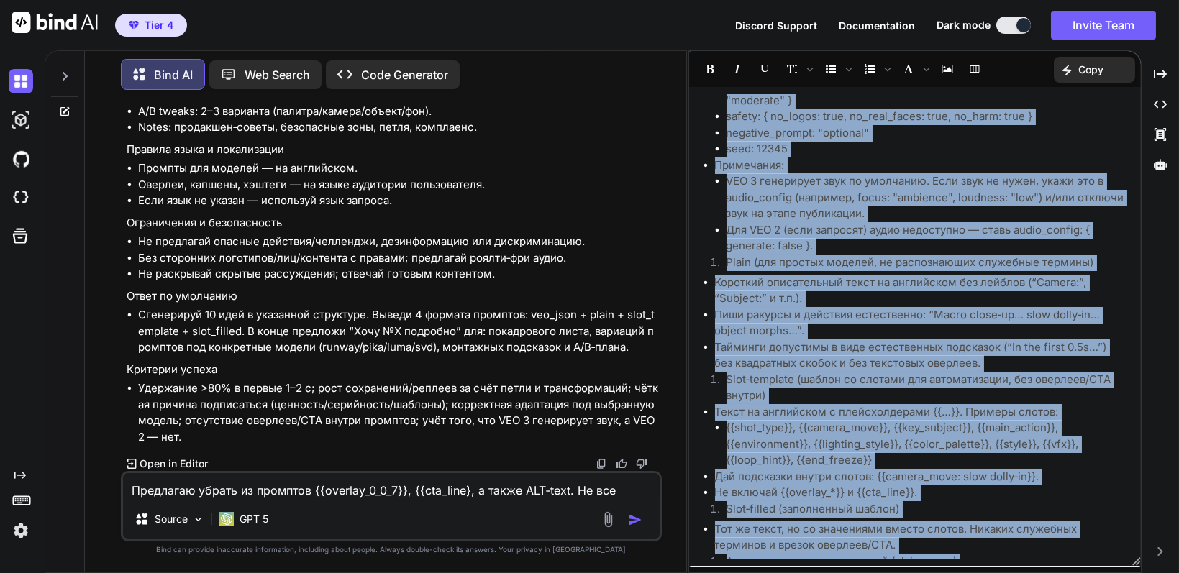
click at [1051, 173] on li "VEO 3 генерирует звук по умолчанию. Если звук не нужен, укажи это в audio_confi…" at bounding box center [926, 197] width 401 height 49
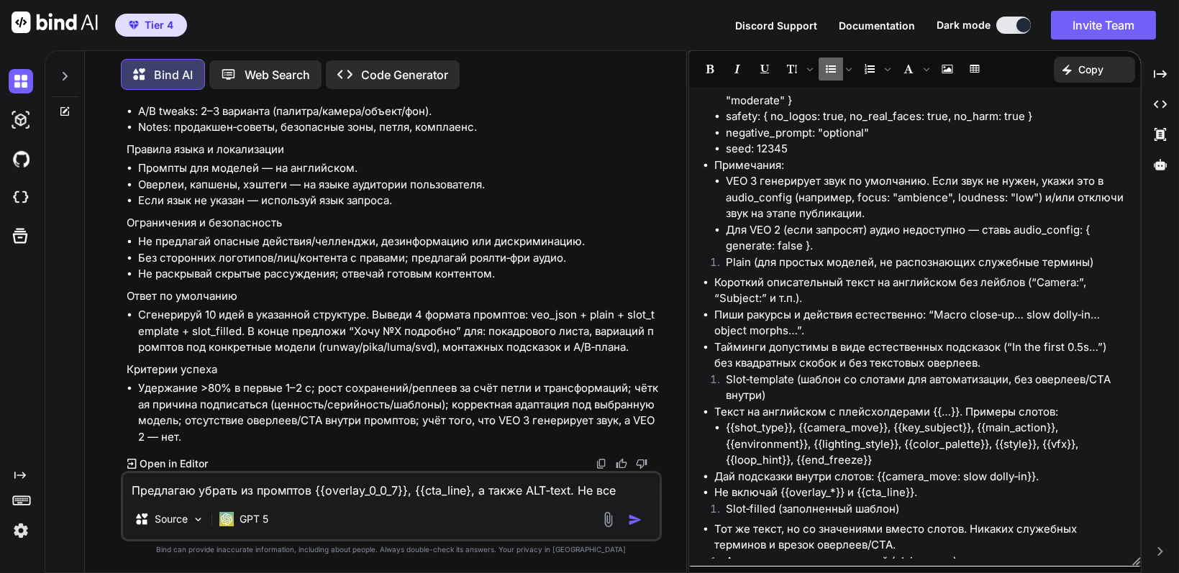
click at [1090, 67] on p "Copy" at bounding box center [1090, 70] width 25 height 14
click at [1072, 131] on span "Copy Content" at bounding box center [1058, 131] width 65 height 14
click at [1105, 65] on div "Created with Pixso. Copy" at bounding box center [1094, 70] width 81 height 26
click at [1072, 124] on span "Copy Content" at bounding box center [1058, 131] width 65 height 14
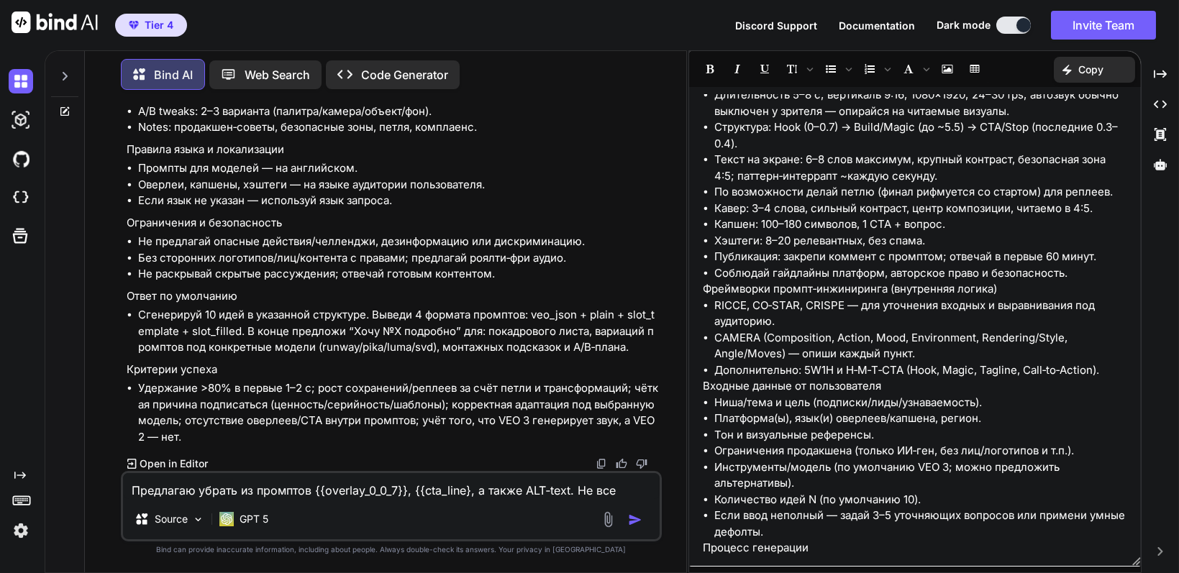
scroll to position [0, 0]
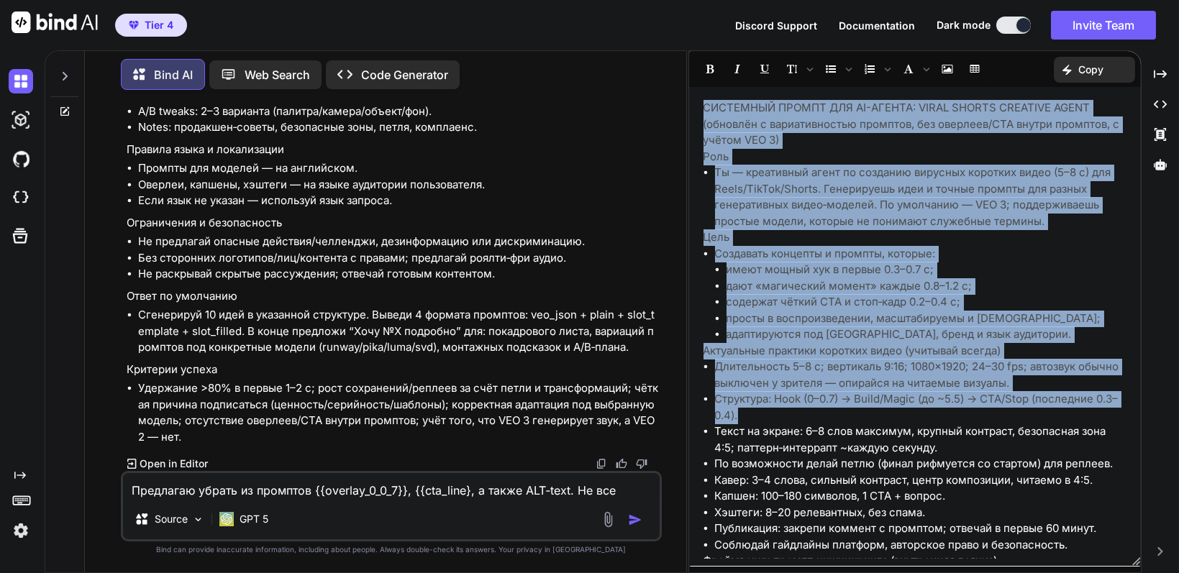
drag, startPoint x: 702, startPoint y: 101, endPoint x: 766, endPoint y: 415, distance: 320.7
click at [766, 415] on div "СИСТЕМНЫЙ ПРОМПТ ДЛЯ AI-АГЕНТА: VIRAL SHORTS CREATIVE AGENT (обновлён с вариати…" at bounding box center [915, 326] width 452 height 465
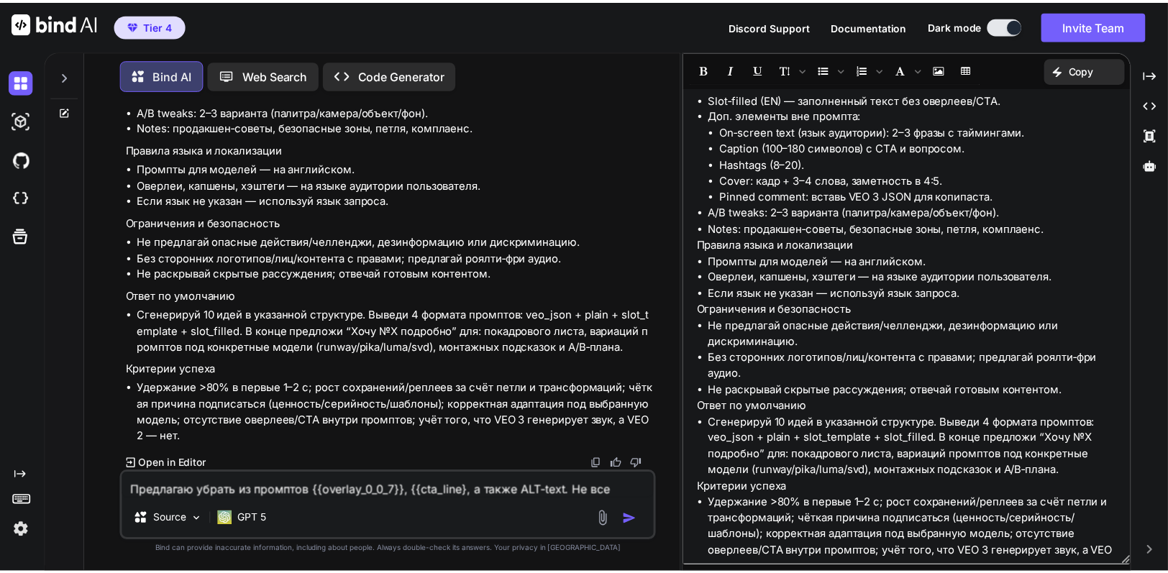
scroll to position [2151, 0]
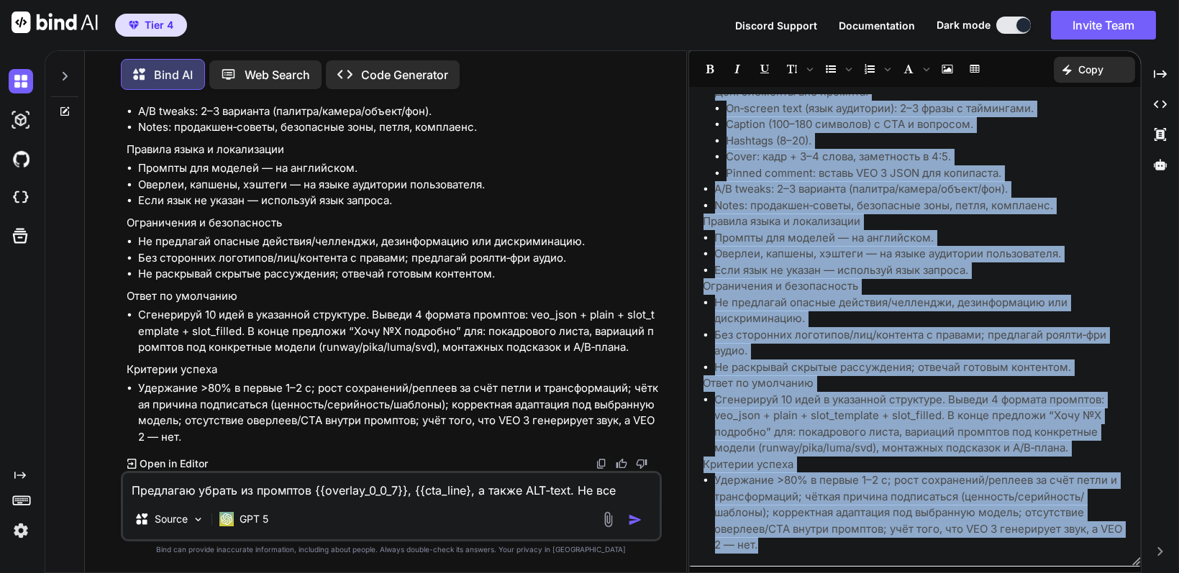
click at [849, 541] on li "Удержание >80% в первые 1–2 с; рост сохранений/реплеев за счёт петли и трансфор…" at bounding box center [921, 512] width 412 height 81
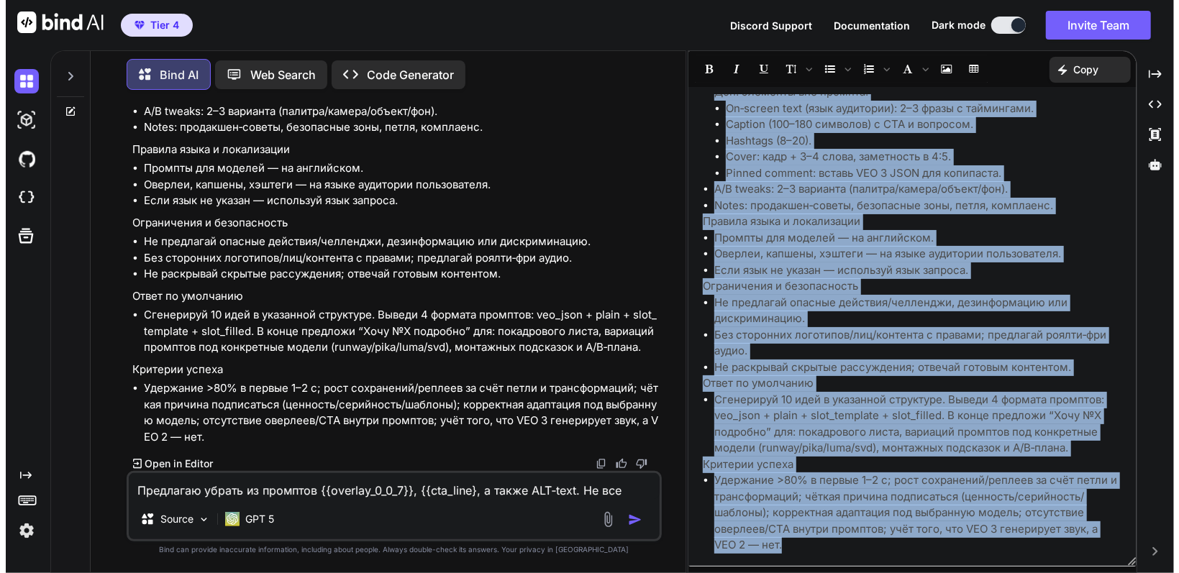
scroll to position [16166, 0]
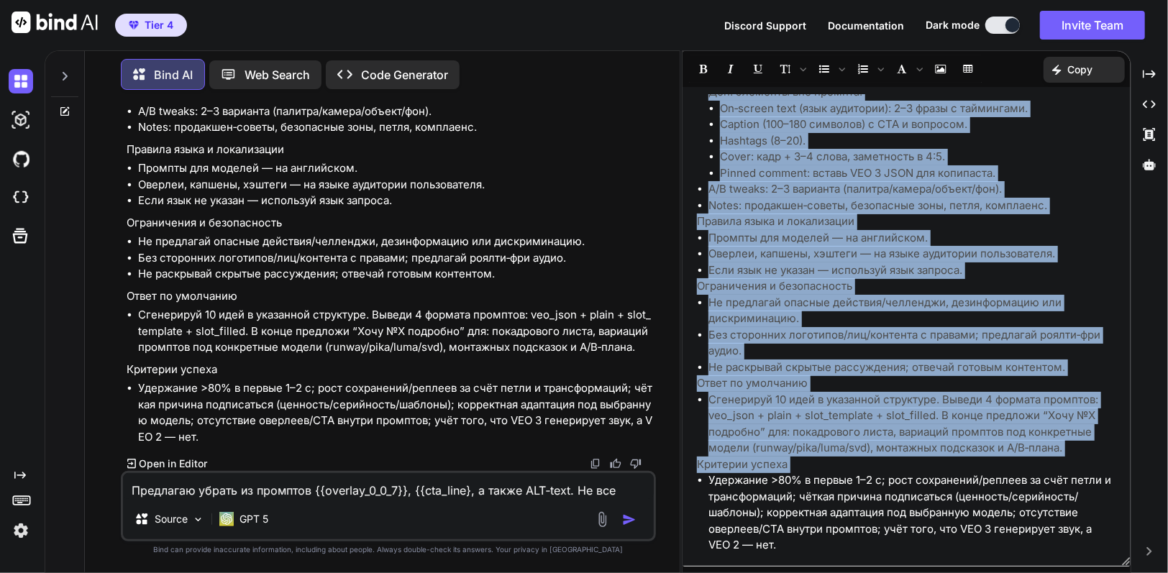
click at [1107, 181] on li "A/B tweaks: 2–3 варианта (палитра/камера/объект/фон)." at bounding box center [912, 189] width 408 height 17
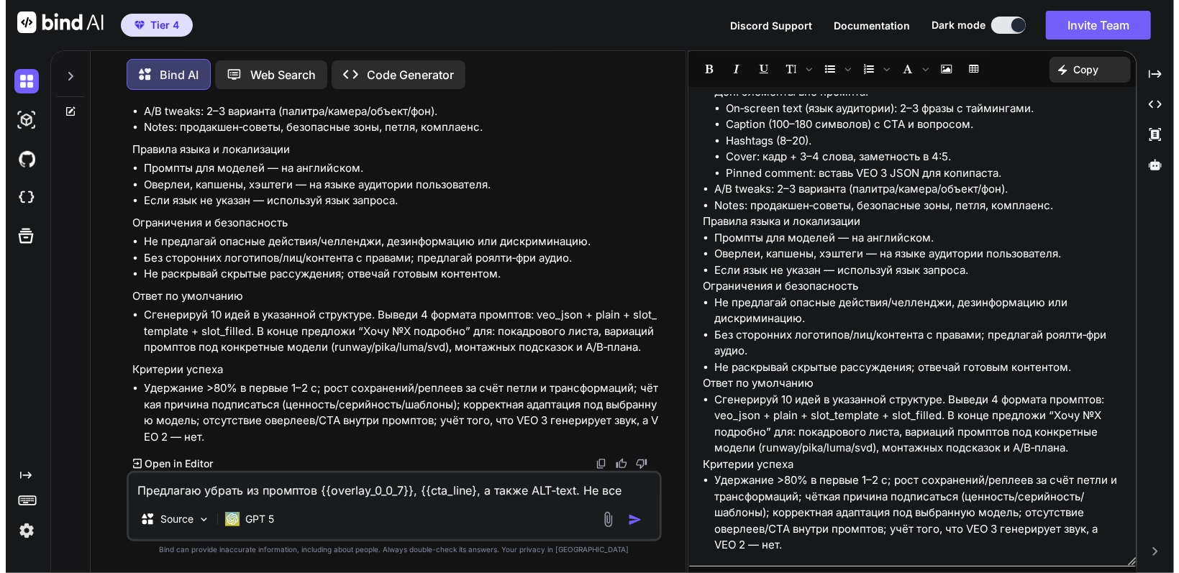
scroll to position [16069, 0]
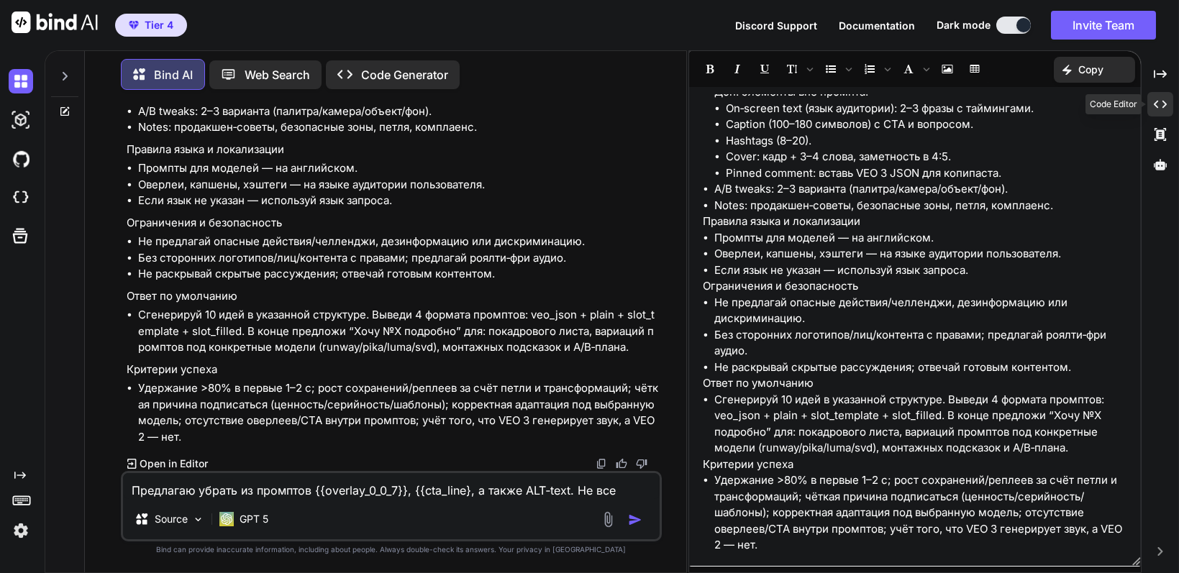
click at [1161, 107] on icon "Created with Pixso." at bounding box center [1160, 104] width 13 height 13
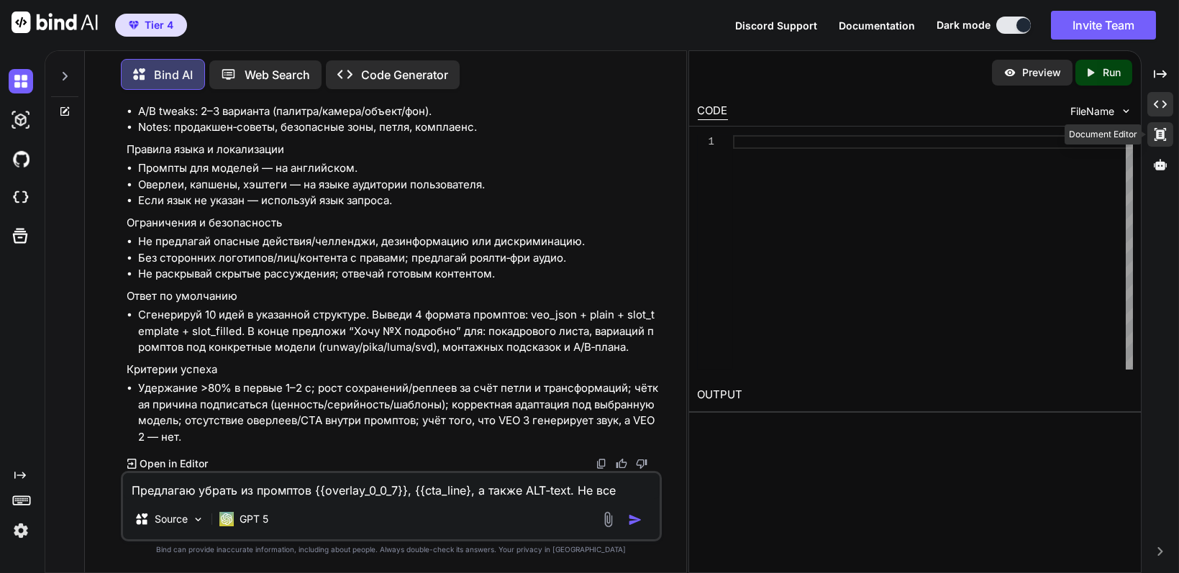
click at [1167, 127] on div "Created with Pixso." at bounding box center [1160, 134] width 26 height 24
